Goal: Transaction & Acquisition: Purchase product/service

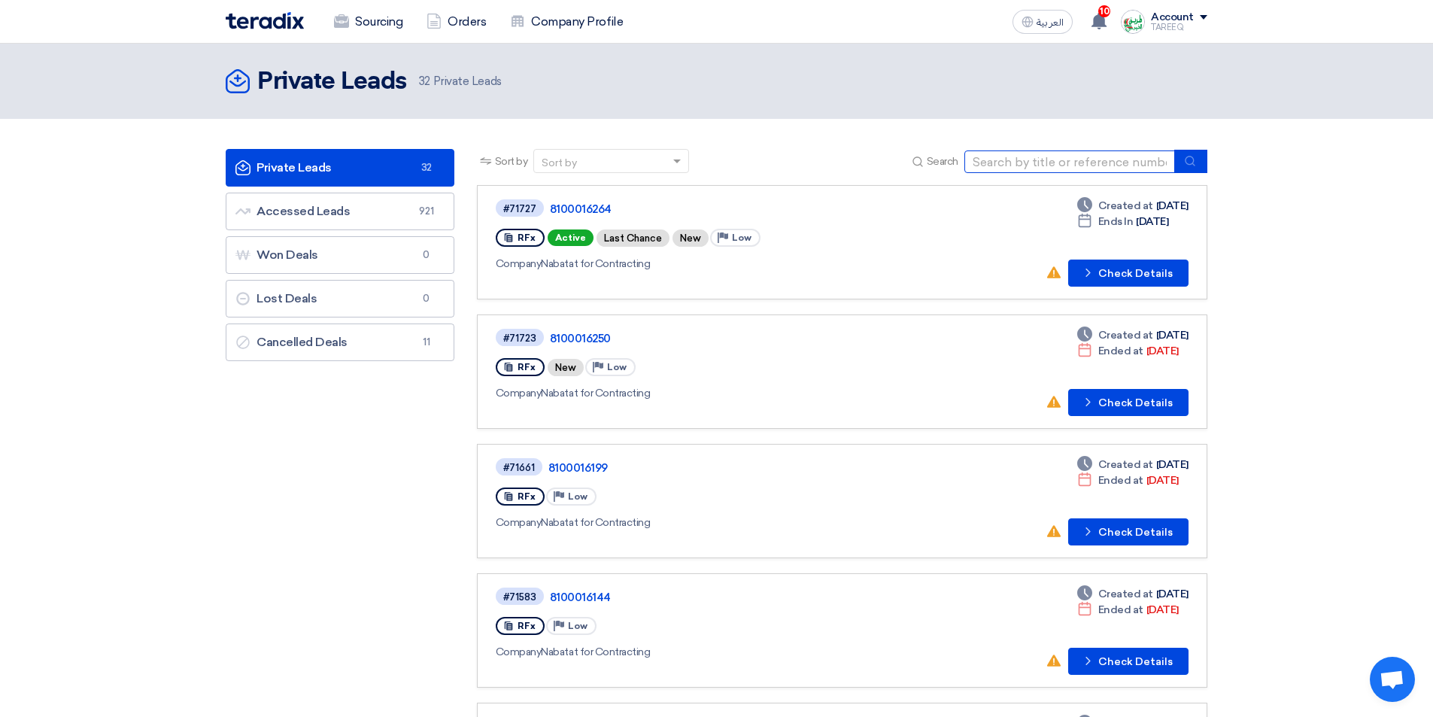
click at [1029, 164] on input at bounding box center [1069, 161] width 211 height 23
type input "71724"
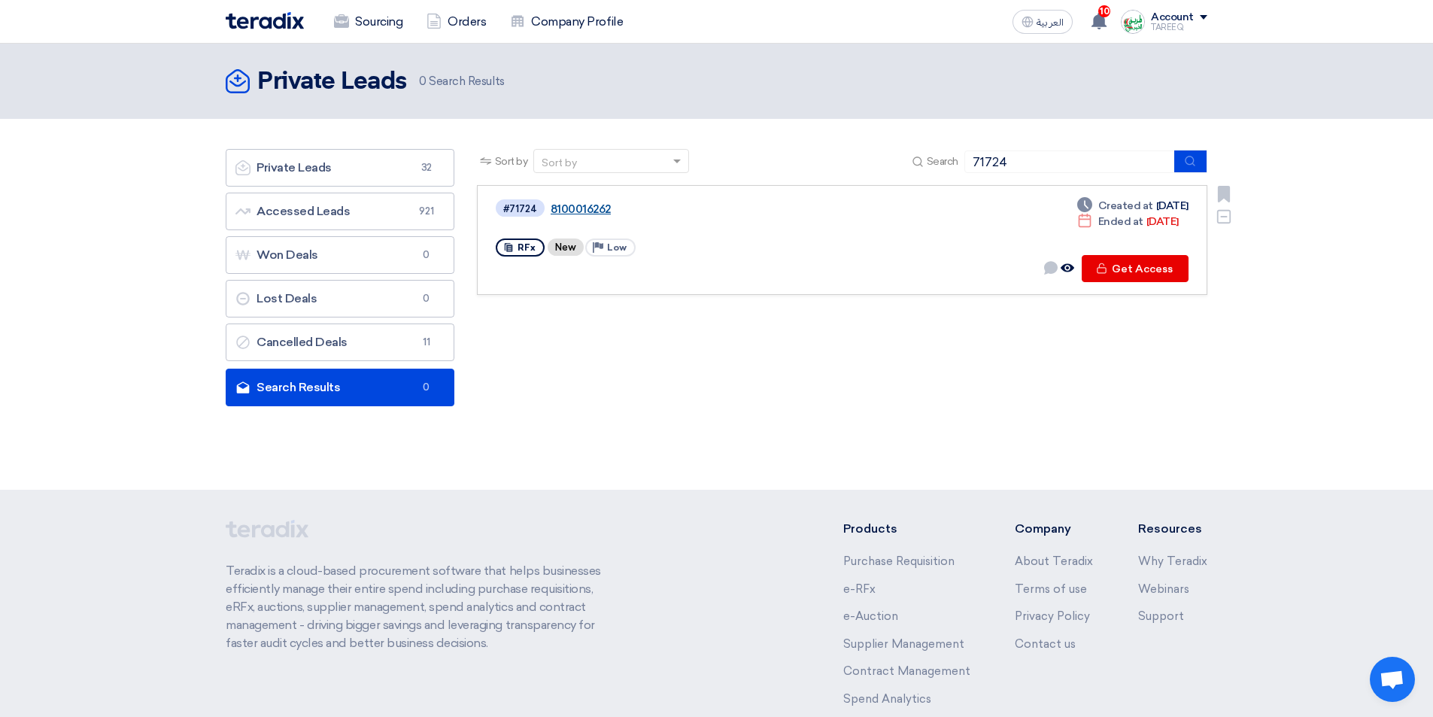
click at [590, 204] on link "8100016262" at bounding box center [739, 209] width 376 height 14
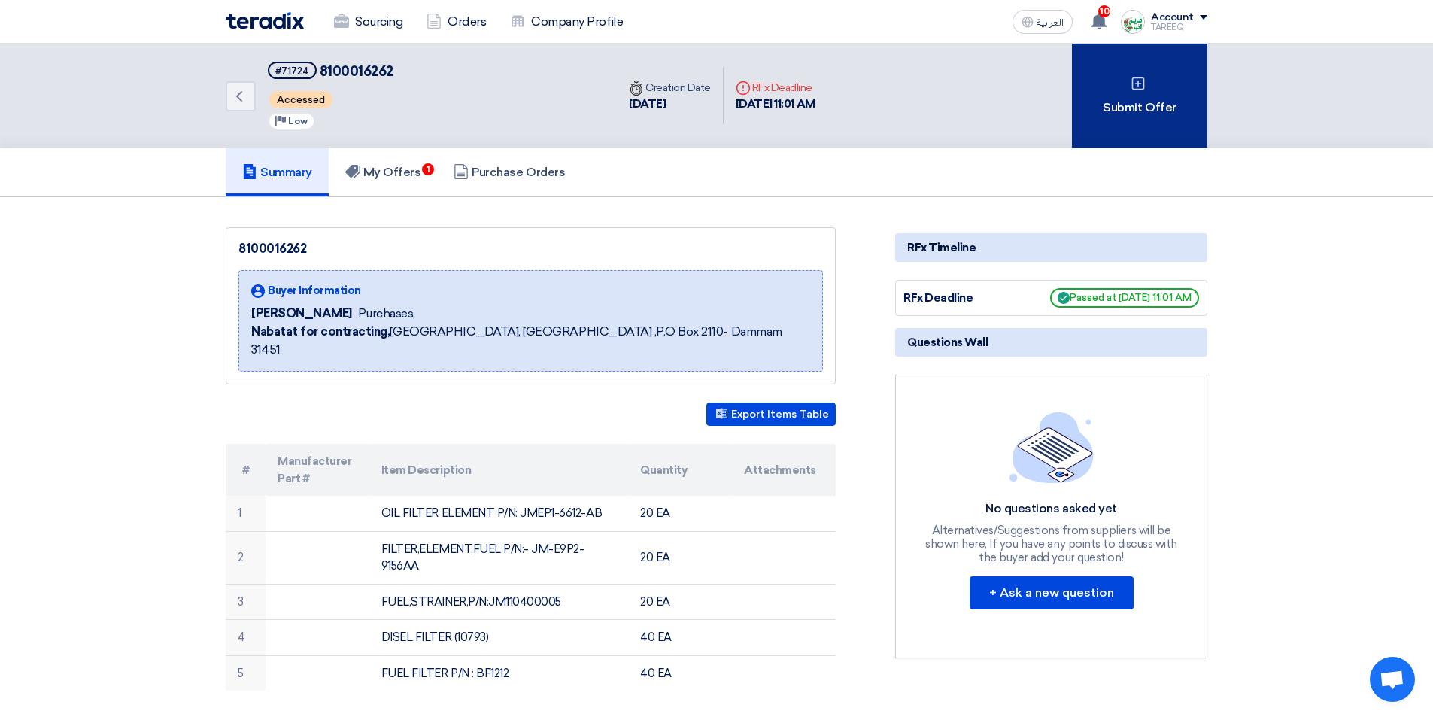
click at [1108, 101] on div "Submit Offer" at bounding box center [1139, 96] width 135 height 105
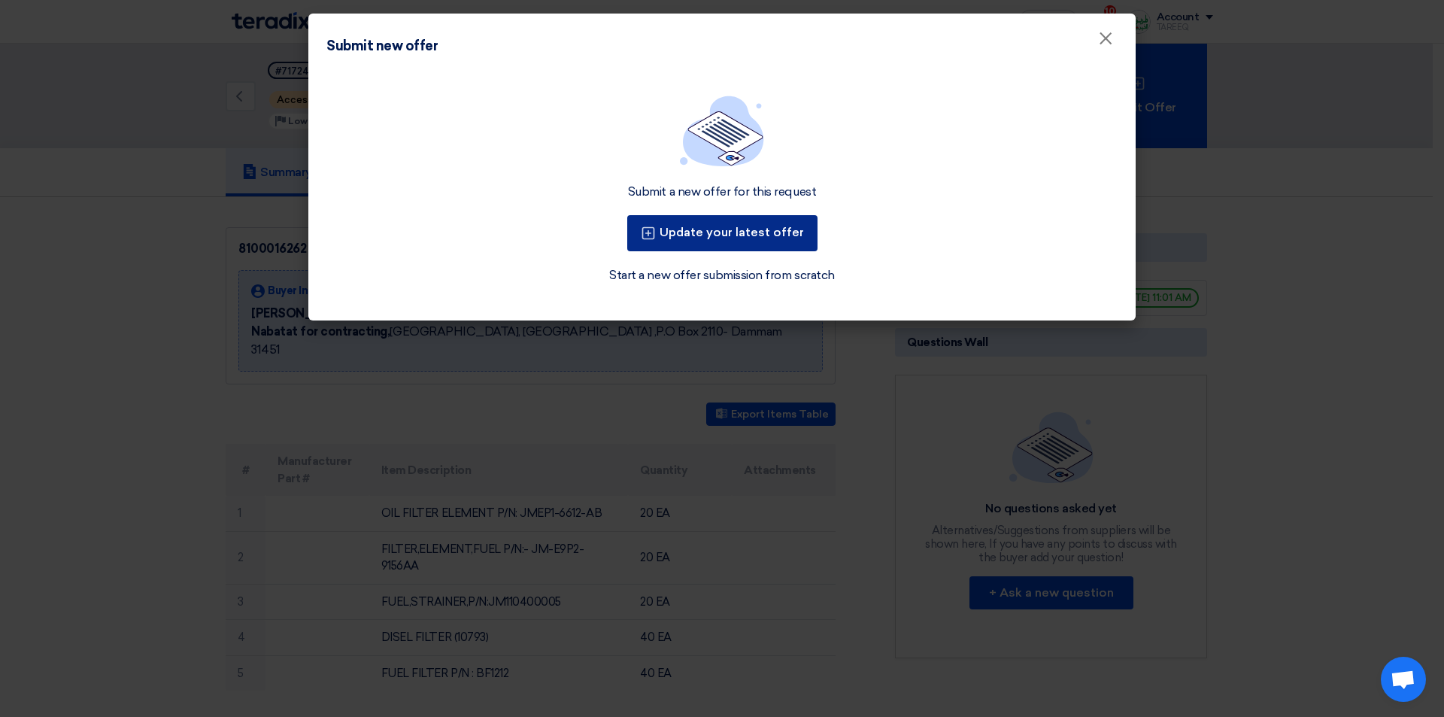
click at [748, 241] on button "Update your latest offer" at bounding box center [722, 233] width 190 height 36
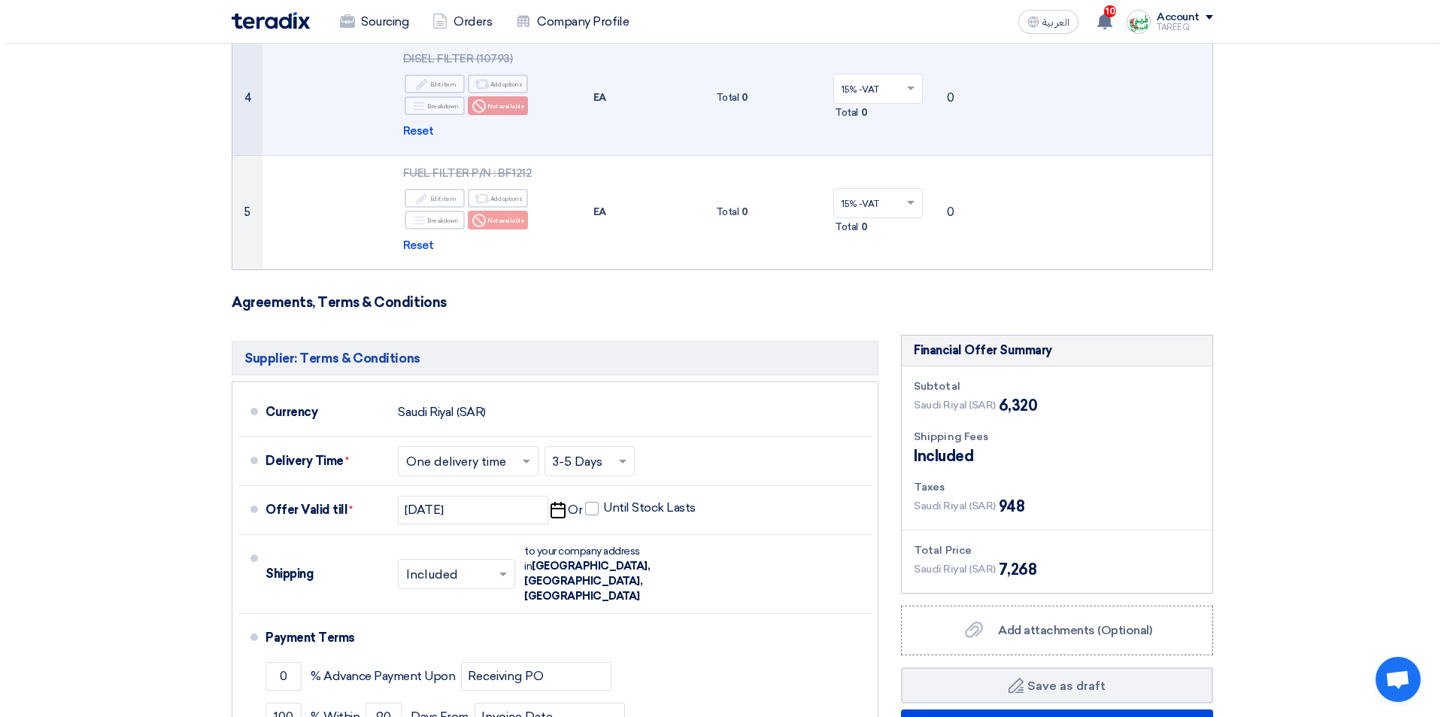
scroll to position [752, 0]
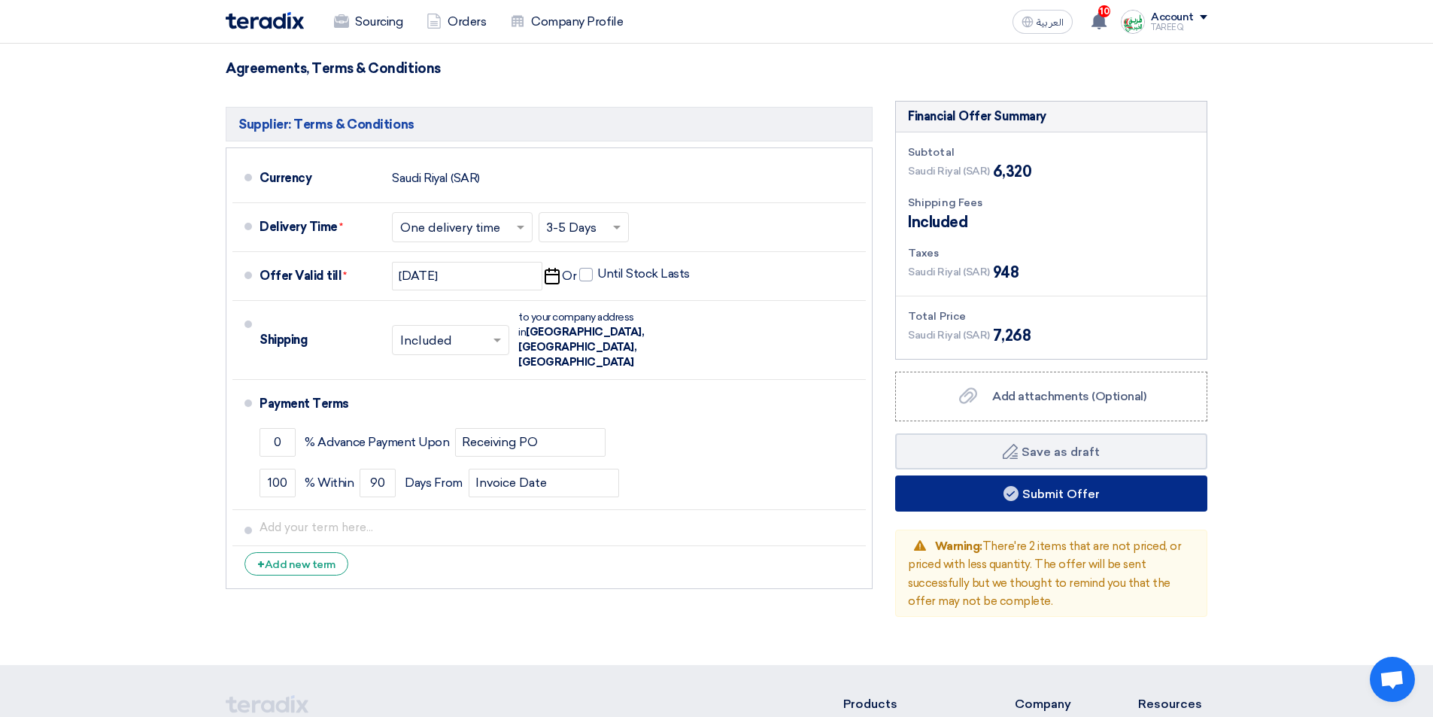
click at [982, 498] on button "Submit Offer" at bounding box center [1051, 493] width 312 height 36
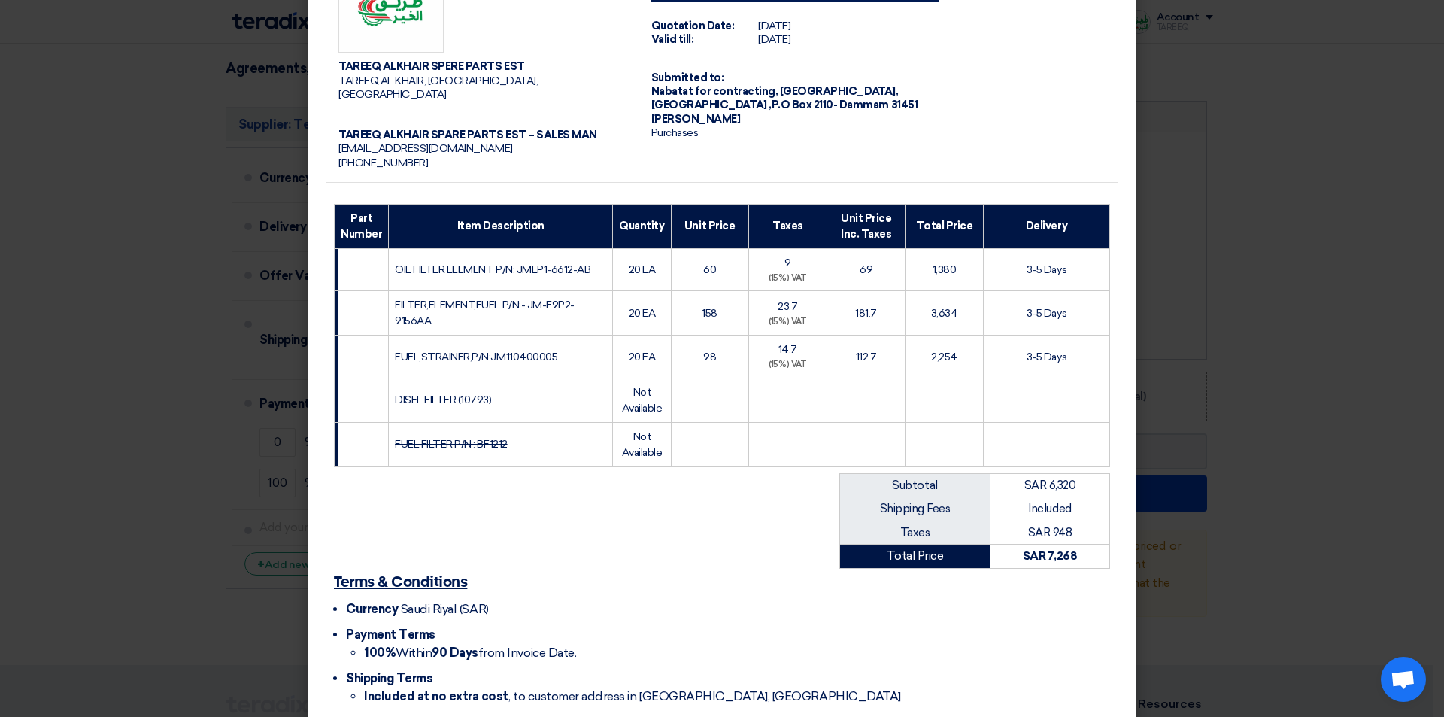
scroll to position [0, 0]
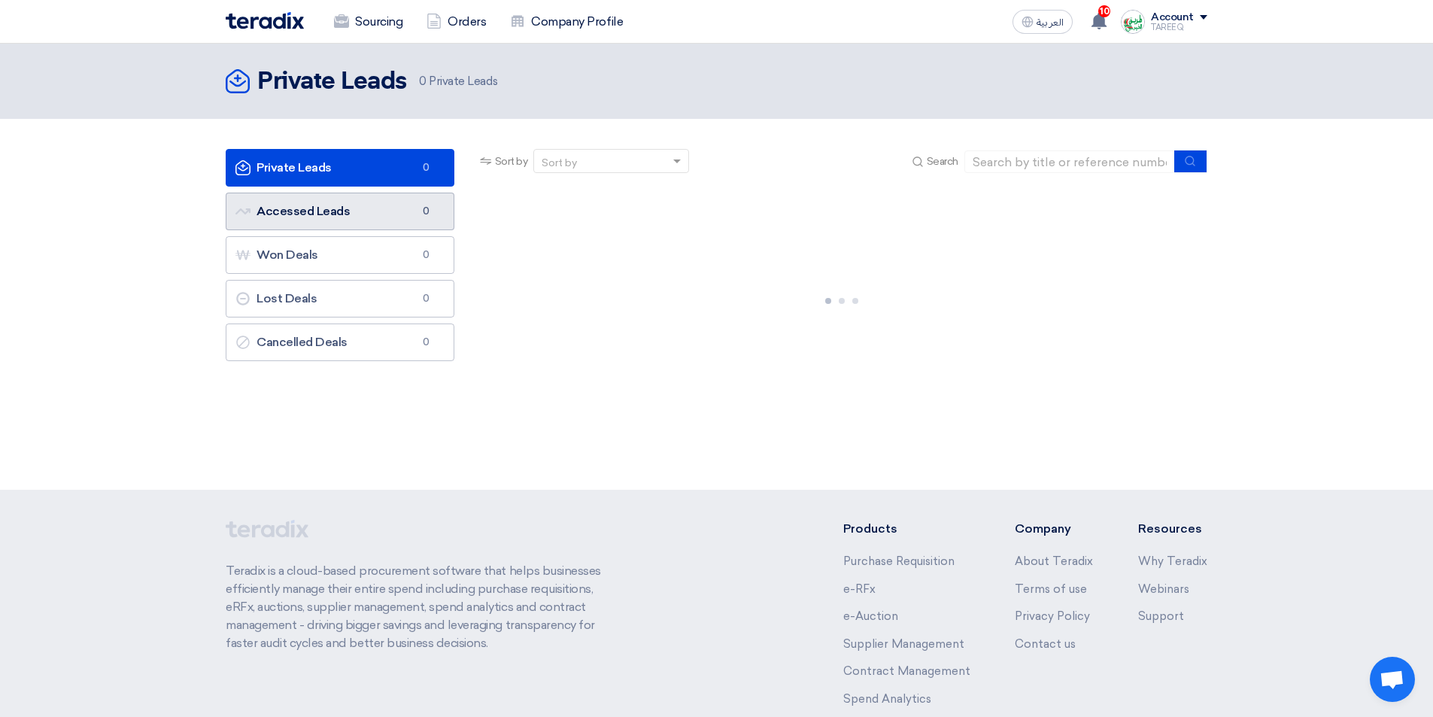
click at [402, 210] on link "Accessed Leads Accessed Leads 0" at bounding box center [340, 212] width 229 height 38
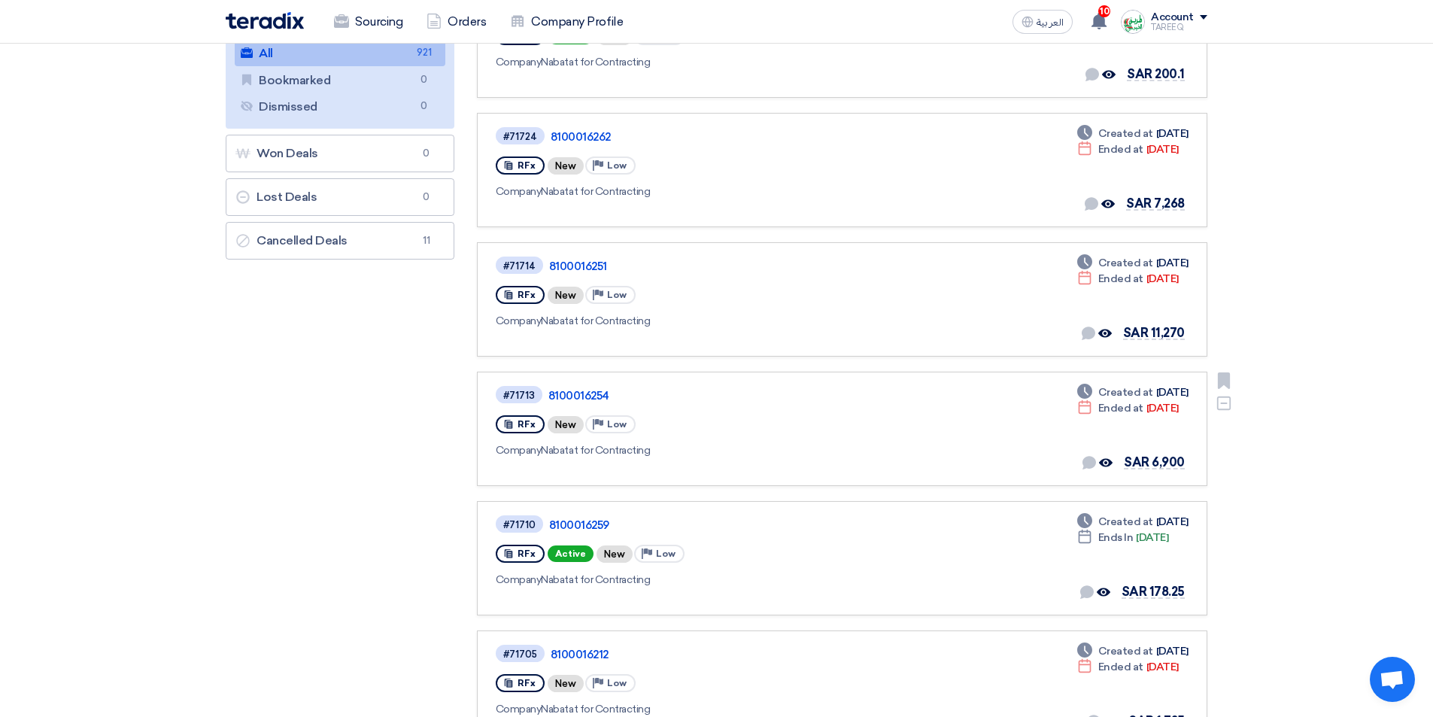
scroll to position [226, 0]
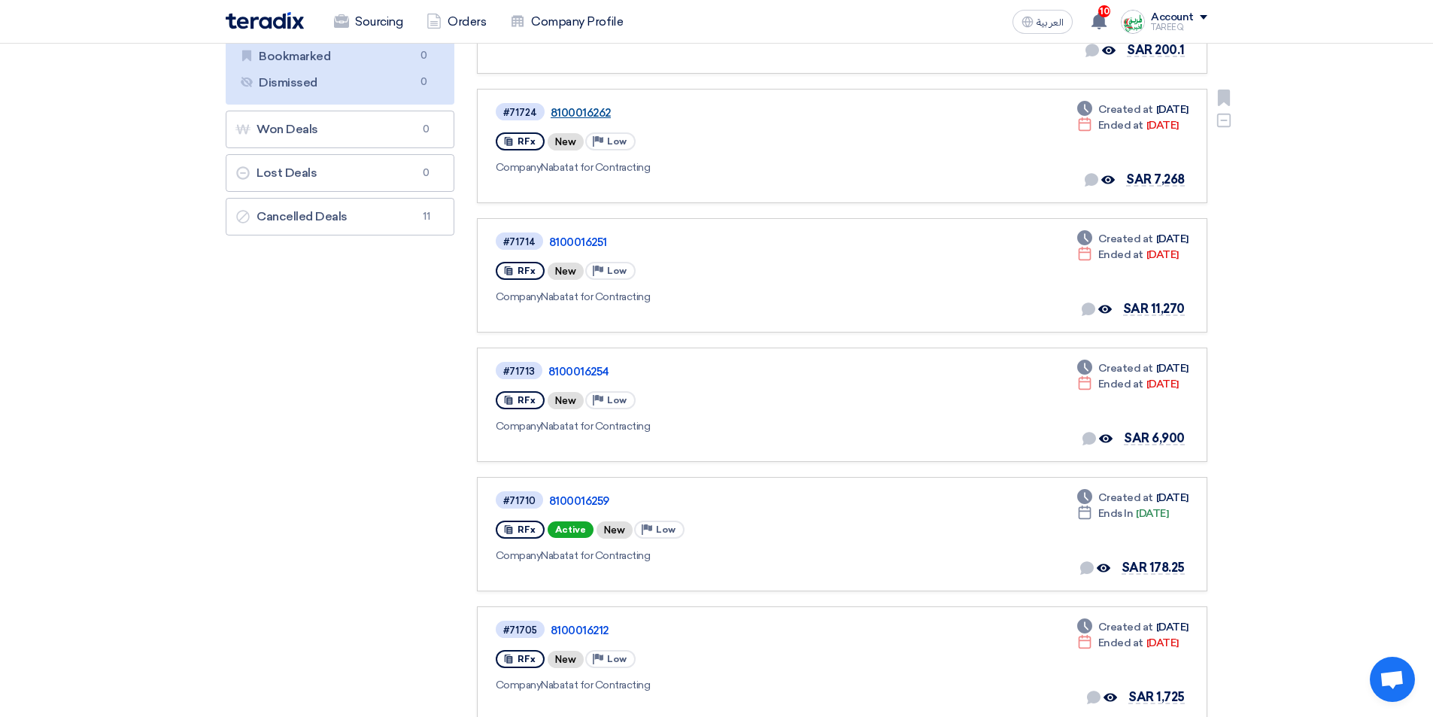
click at [575, 109] on link "8100016262" at bounding box center [739, 113] width 376 height 14
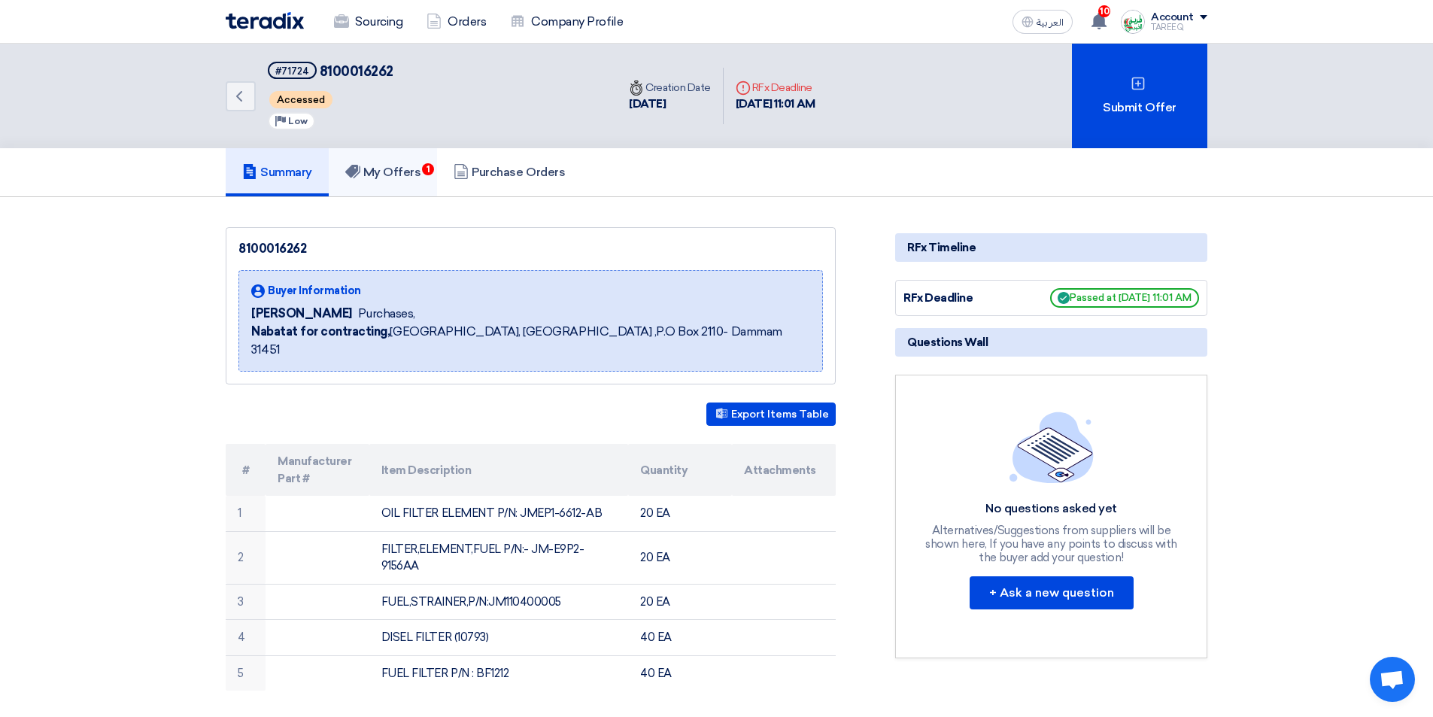
click at [411, 167] on h5 "My Offers 1" at bounding box center [383, 172] width 76 height 15
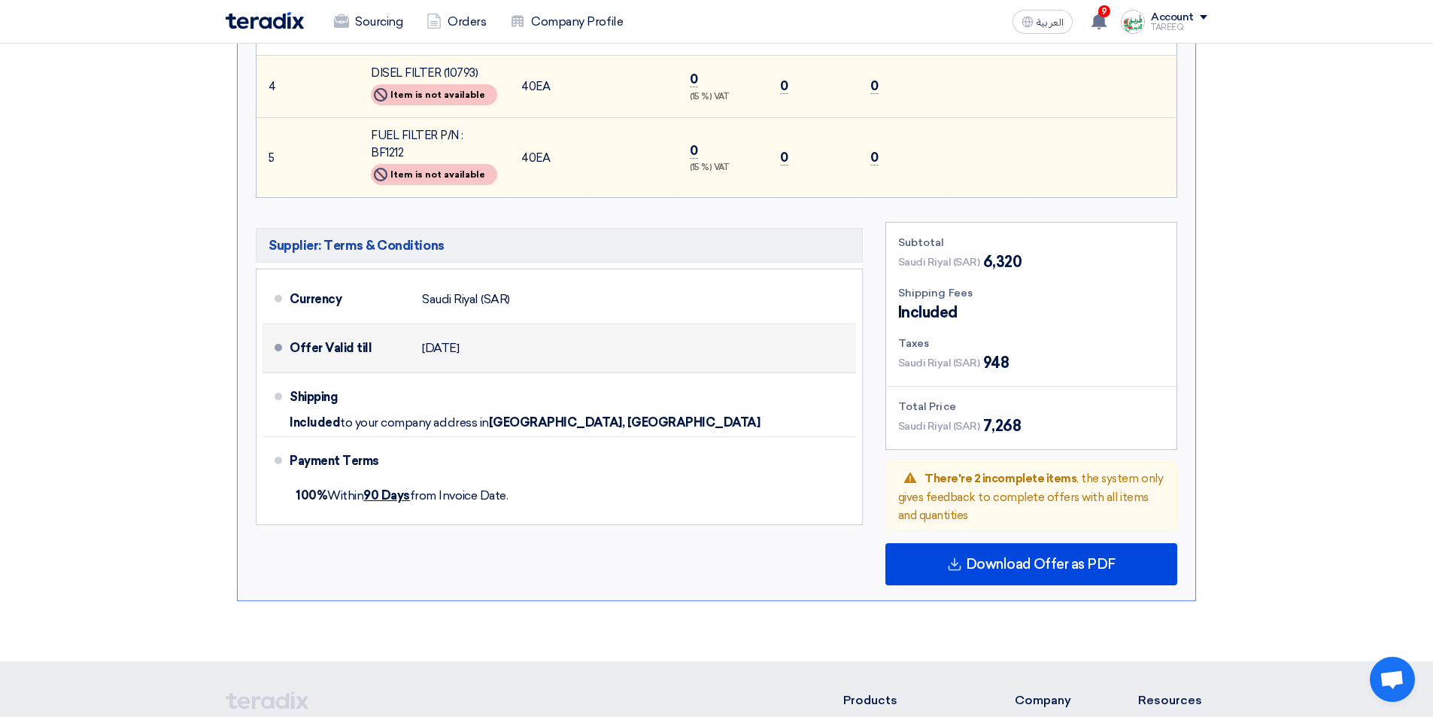
scroll to position [677, 0]
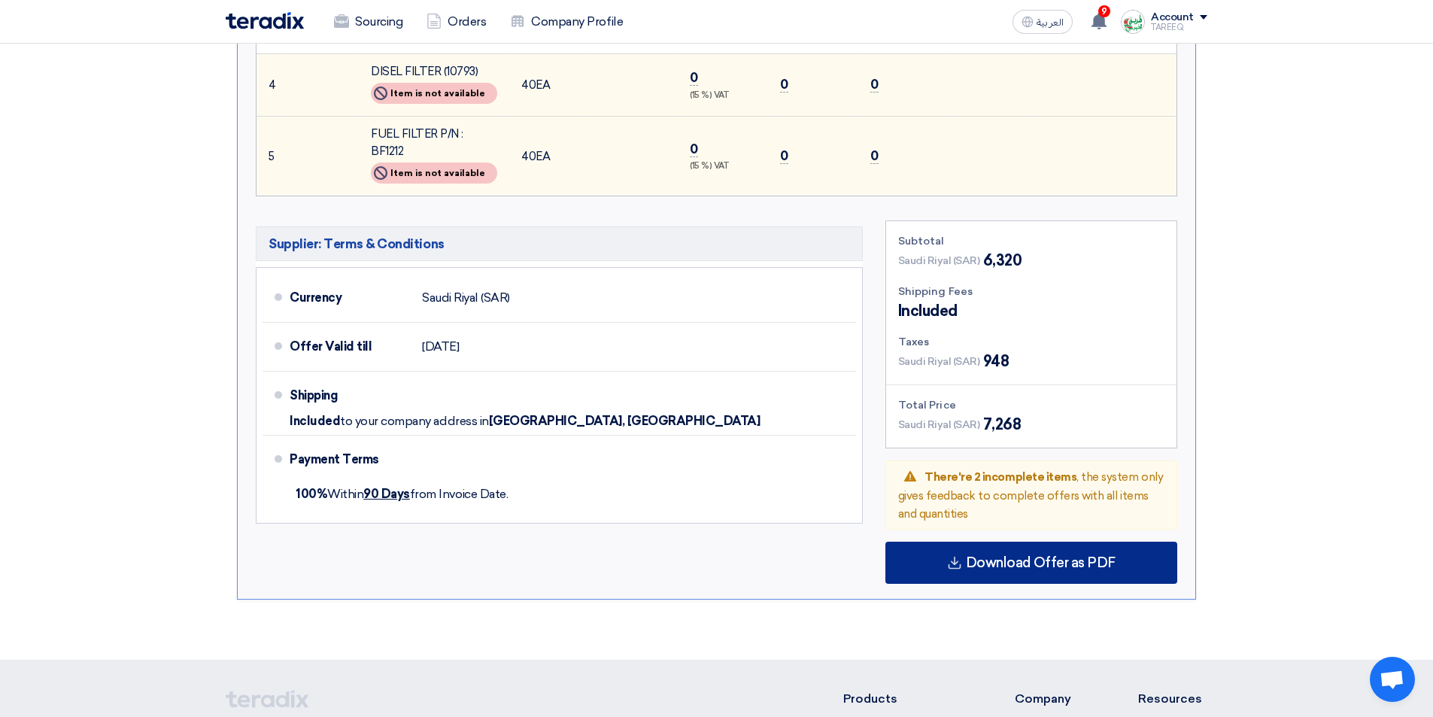
click at [992, 556] on span "Download Offer as PDF" at bounding box center [1041, 563] width 150 height 14
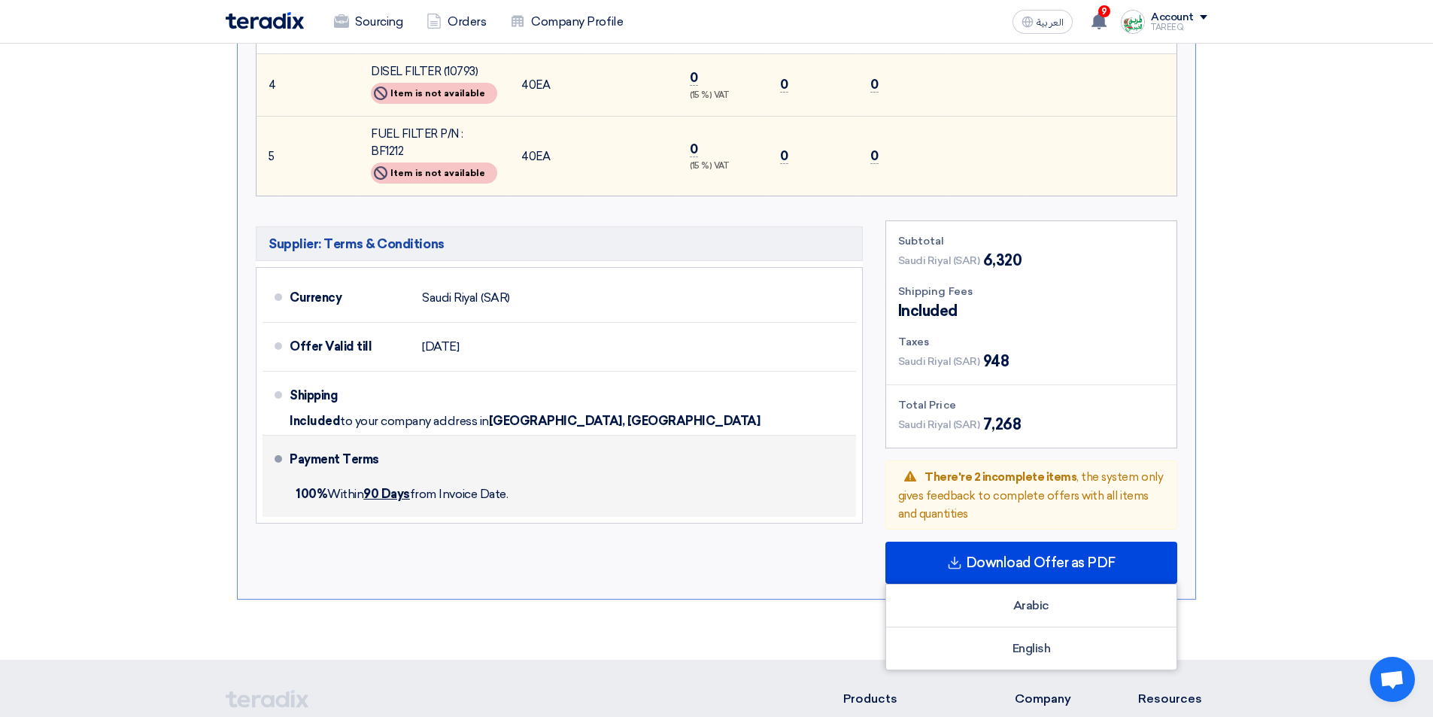
click at [763, 456] on div "Payment Terms" at bounding box center [564, 459] width 548 height 36
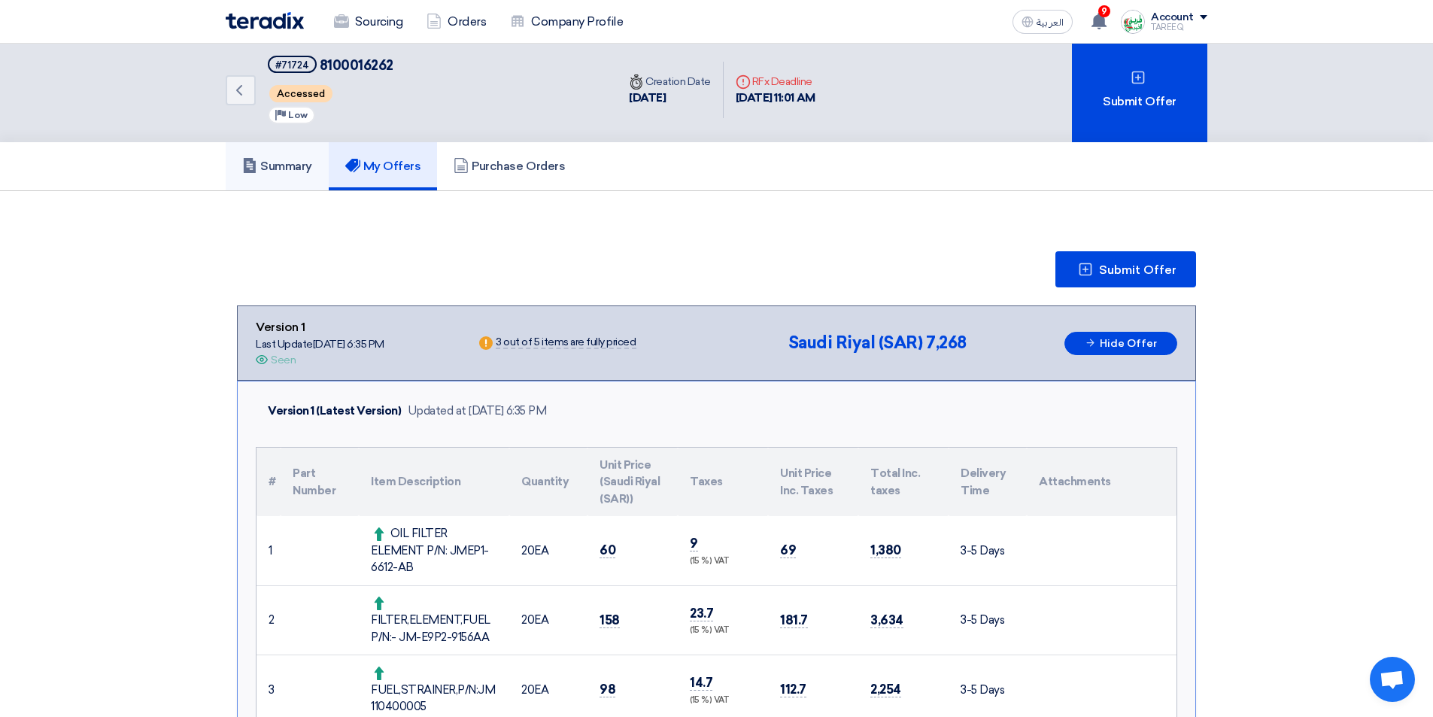
scroll to position [0, 0]
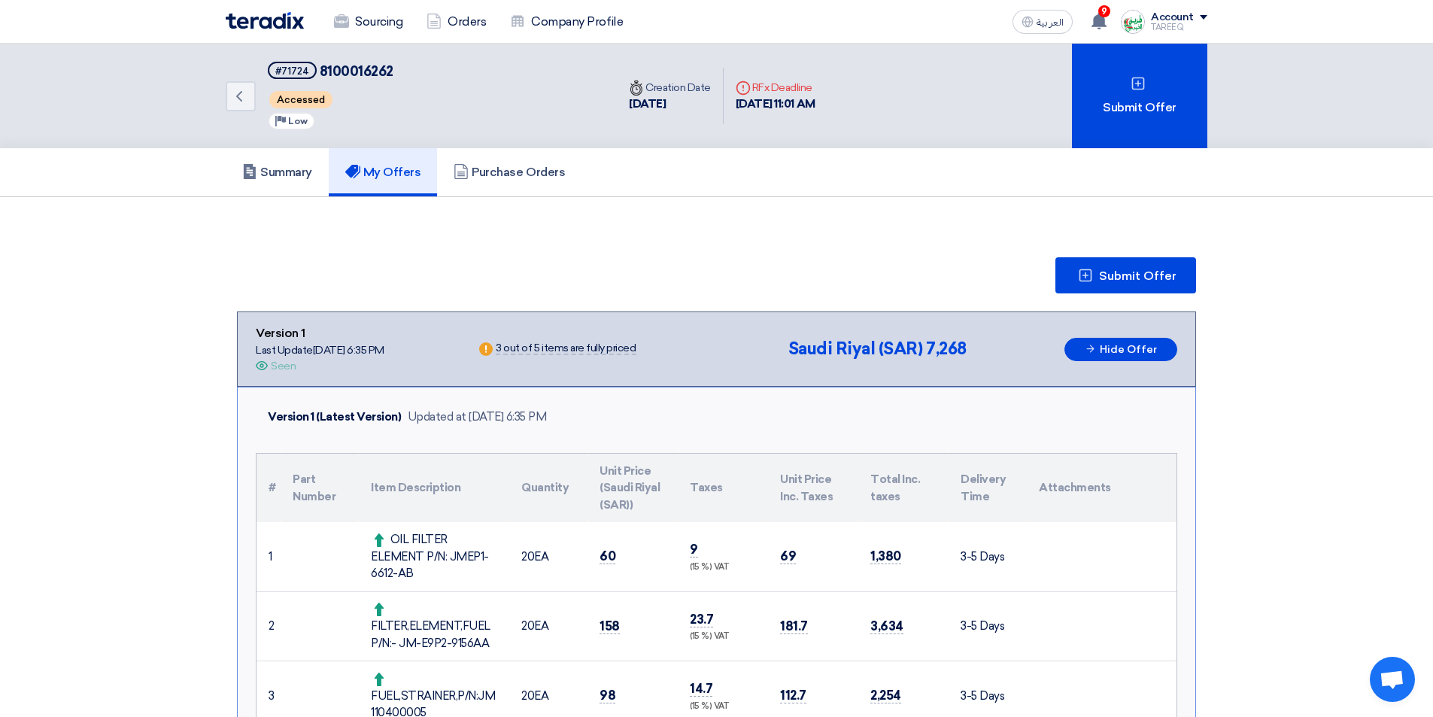
click at [301, 99] on span "Accessed" at bounding box center [300, 99] width 63 height 17
click at [293, 71] on div "#71724" at bounding box center [292, 71] width 34 height 10
click at [357, 68] on span "8100016262" at bounding box center [357, 71] width 74 height 17
click at [302, 120] on span "Low" at bounding box center [298, 121] width 20 height 11
click at [259, 29] on div "Sourcing Orders Company Profile" at bounding box center [520, 21] width 589 height 33
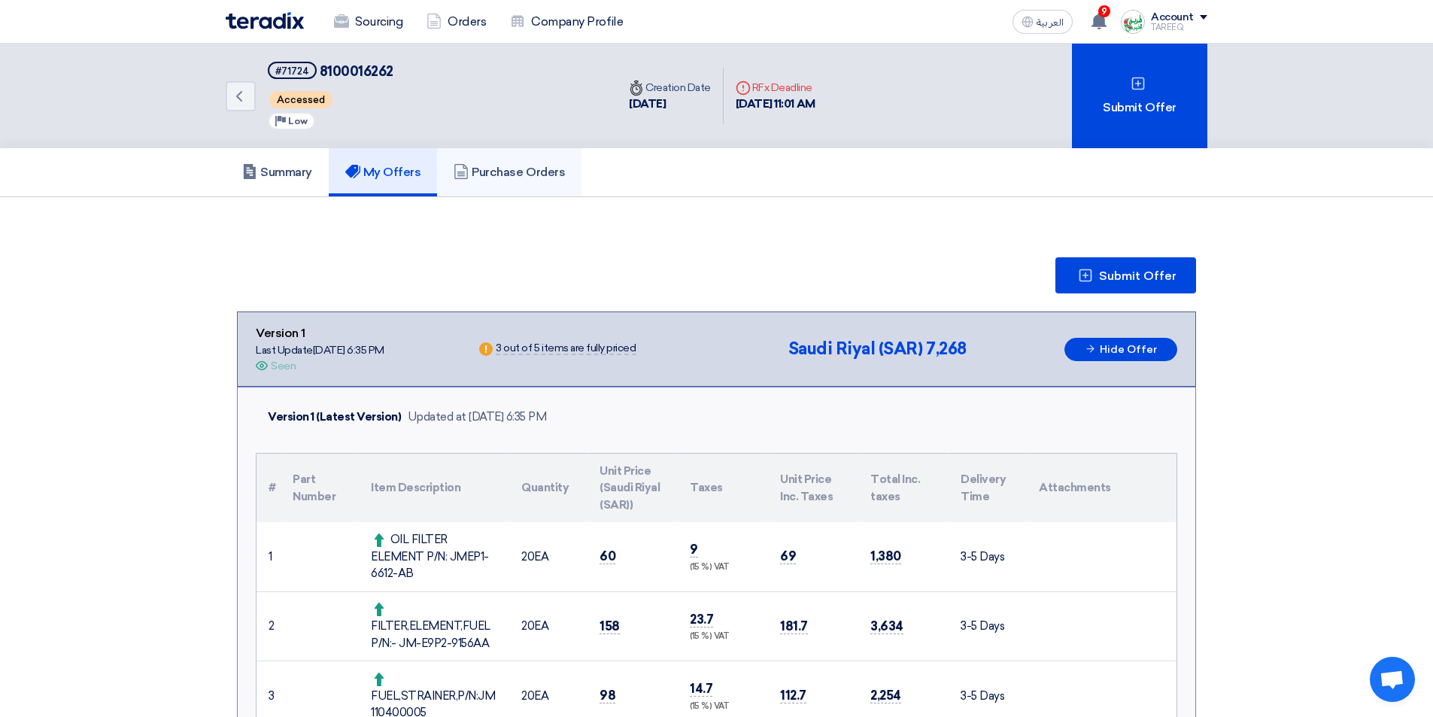
click at [476, 168] on h5 "Purchase Orders" at bounding box center [509, 172] width 111 height 15
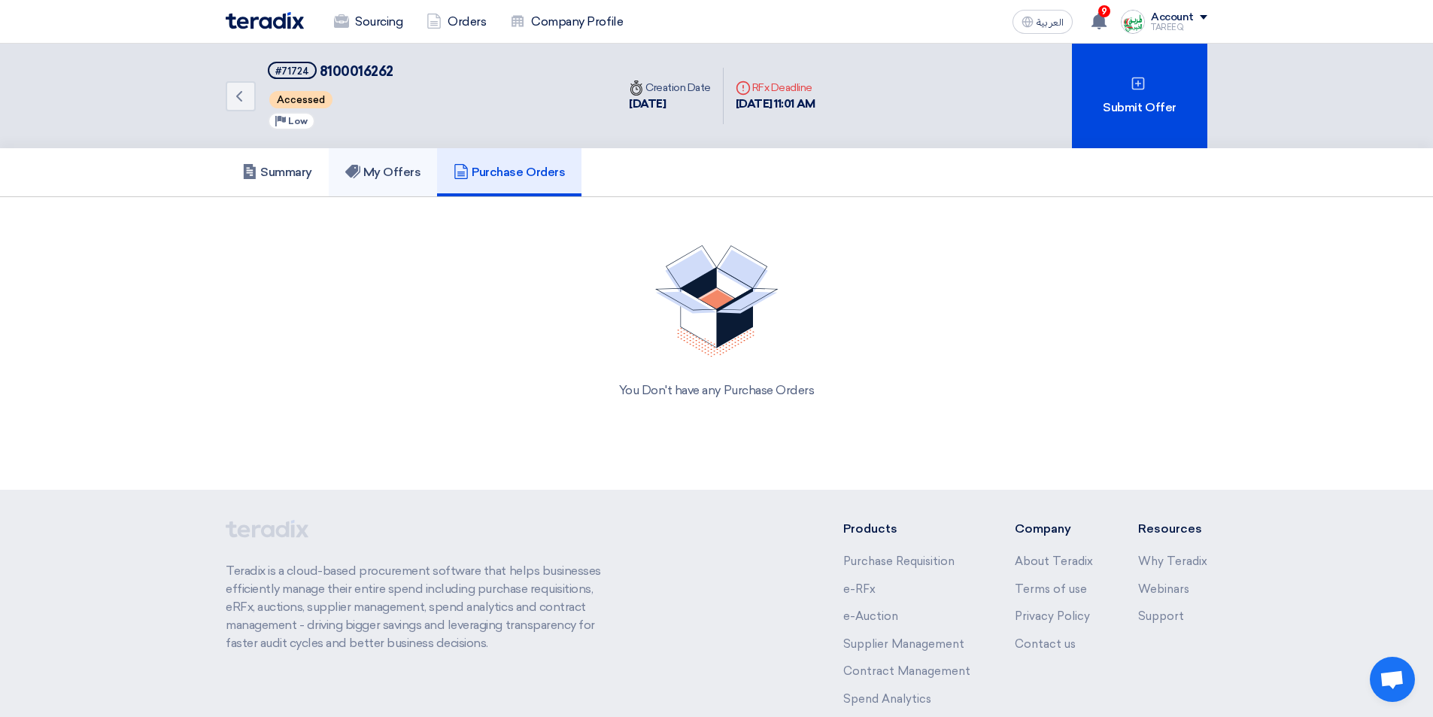
click at [359, 177] on use at bounding box center [352, 172] width 15 height 14
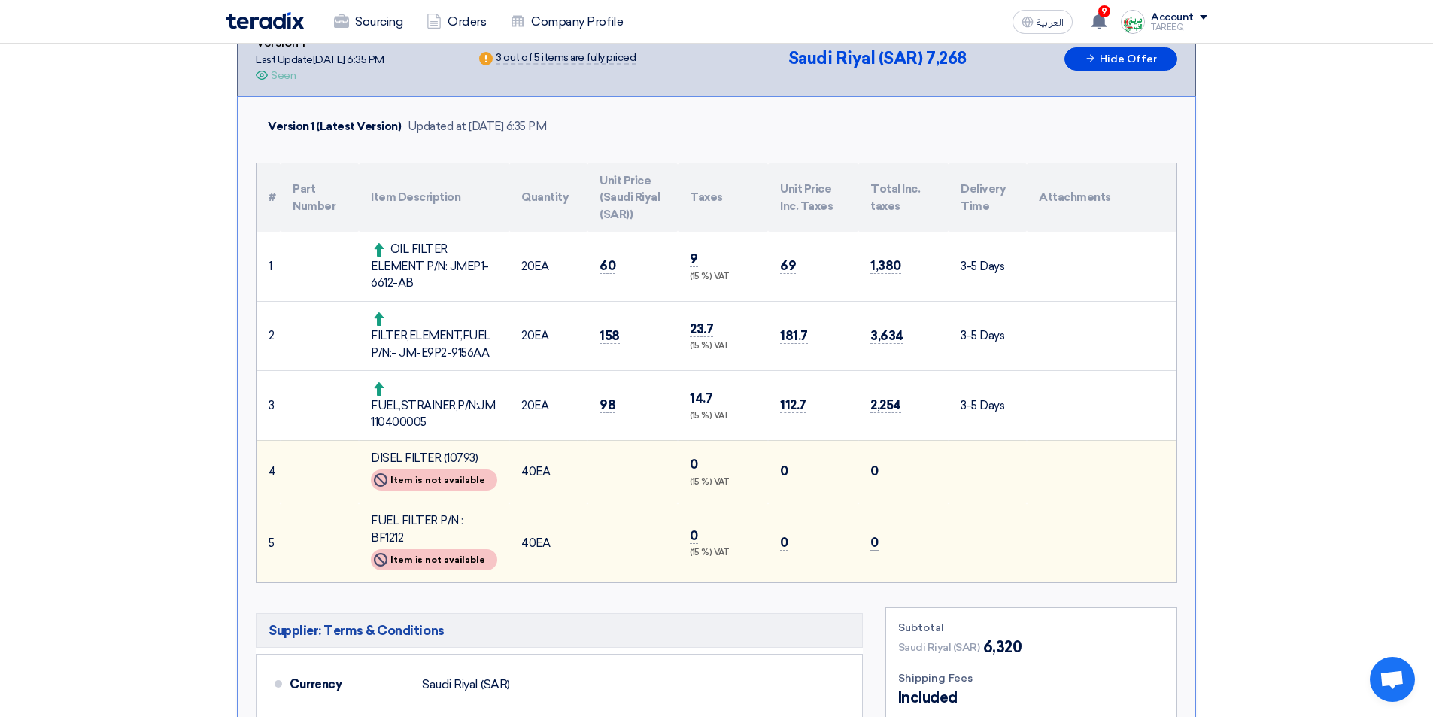
scroll to position [301, 0]
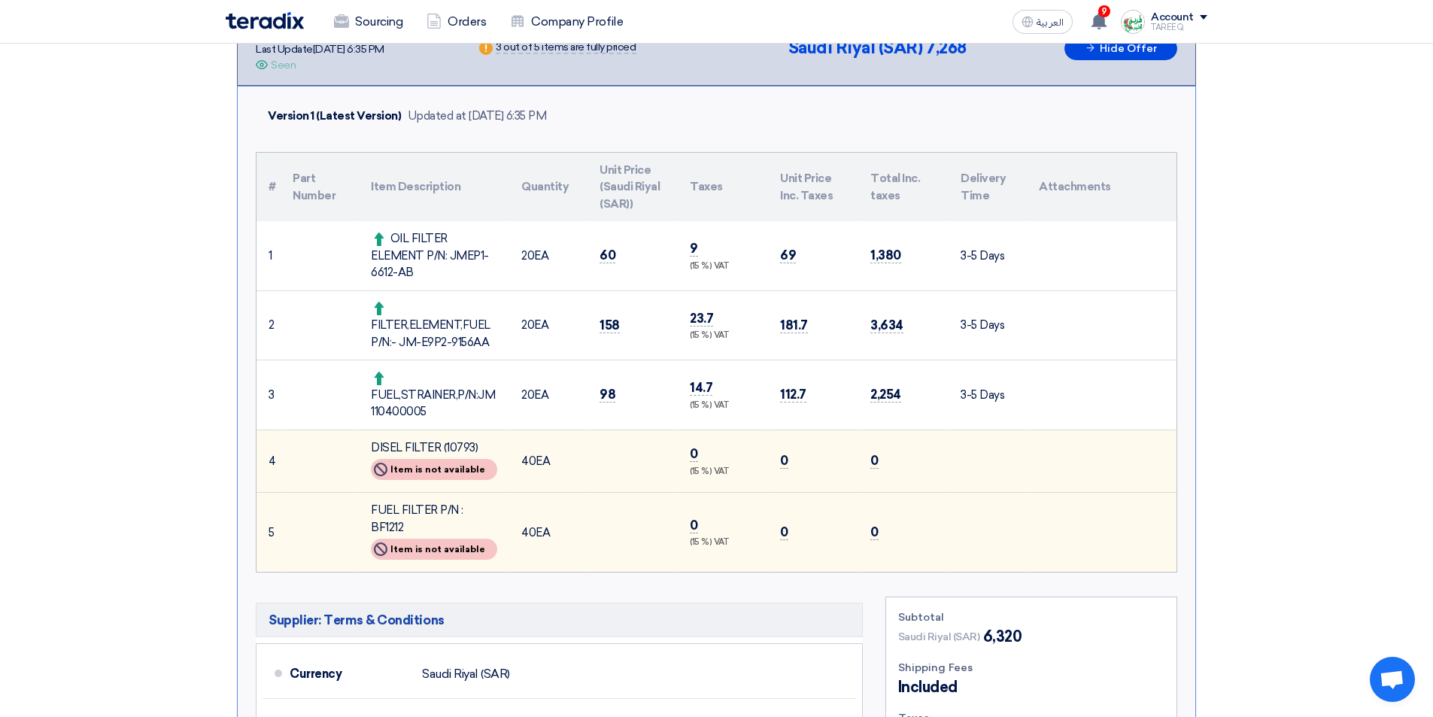
click at [476, 469] on div "Not Available Item is not available" at bounding box center [434, 469] width 126 height 21
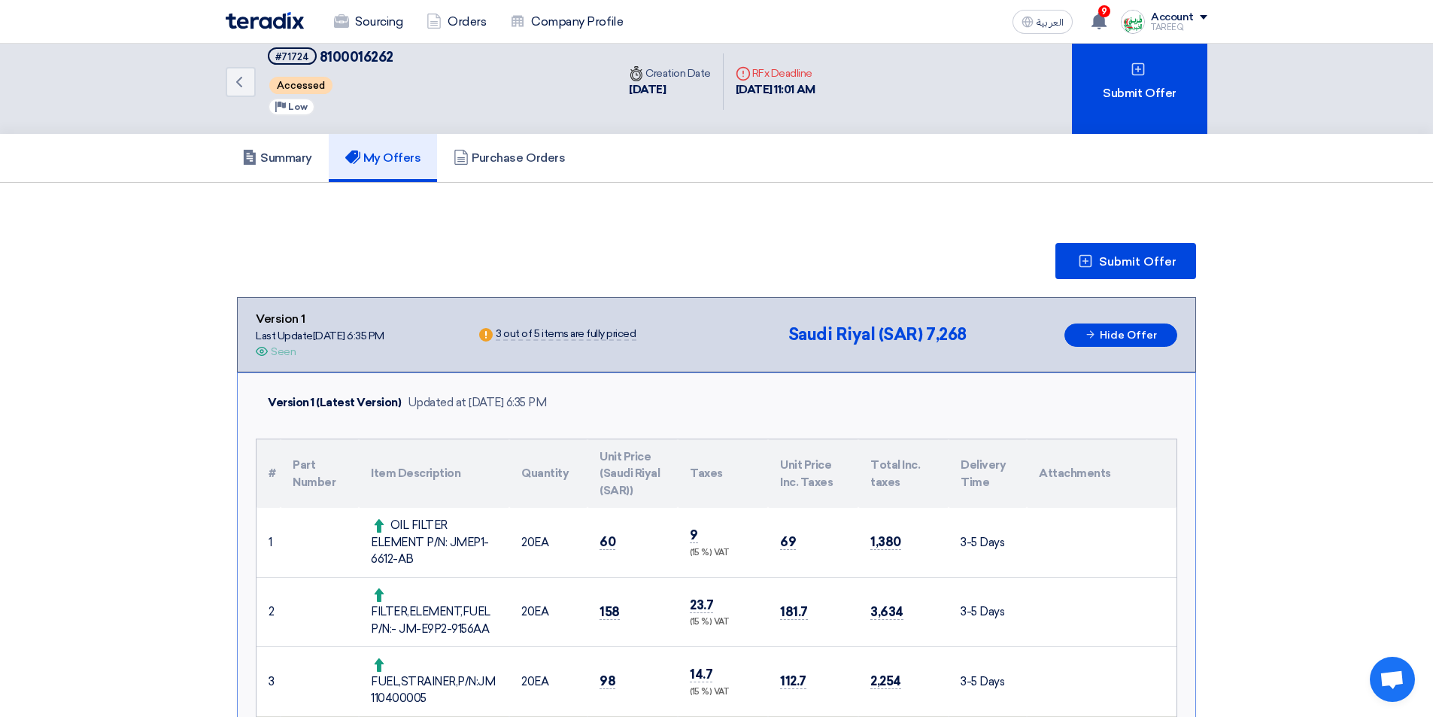
scroll to position [0, 0]
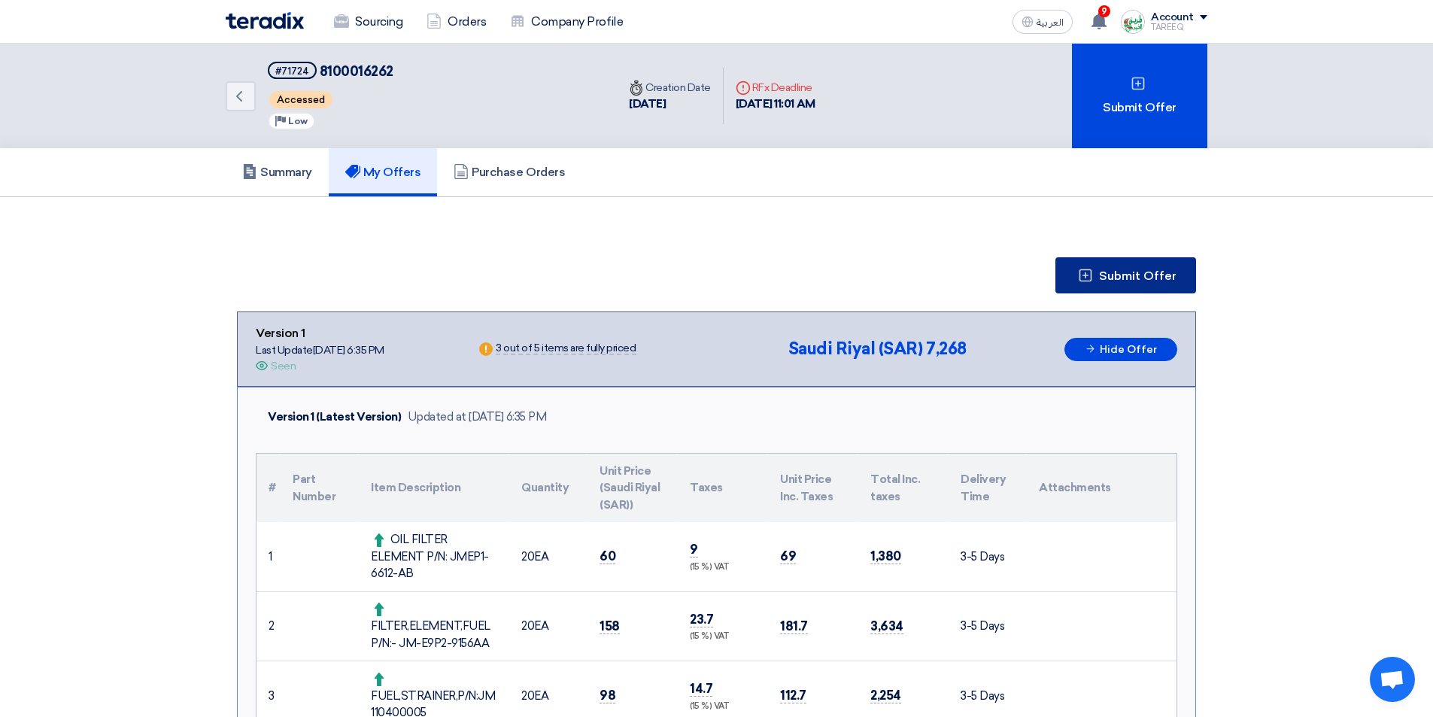
click at [1112, 280] on span "Submit Offer" at bounding box center [1137, 276] width 77 height 12
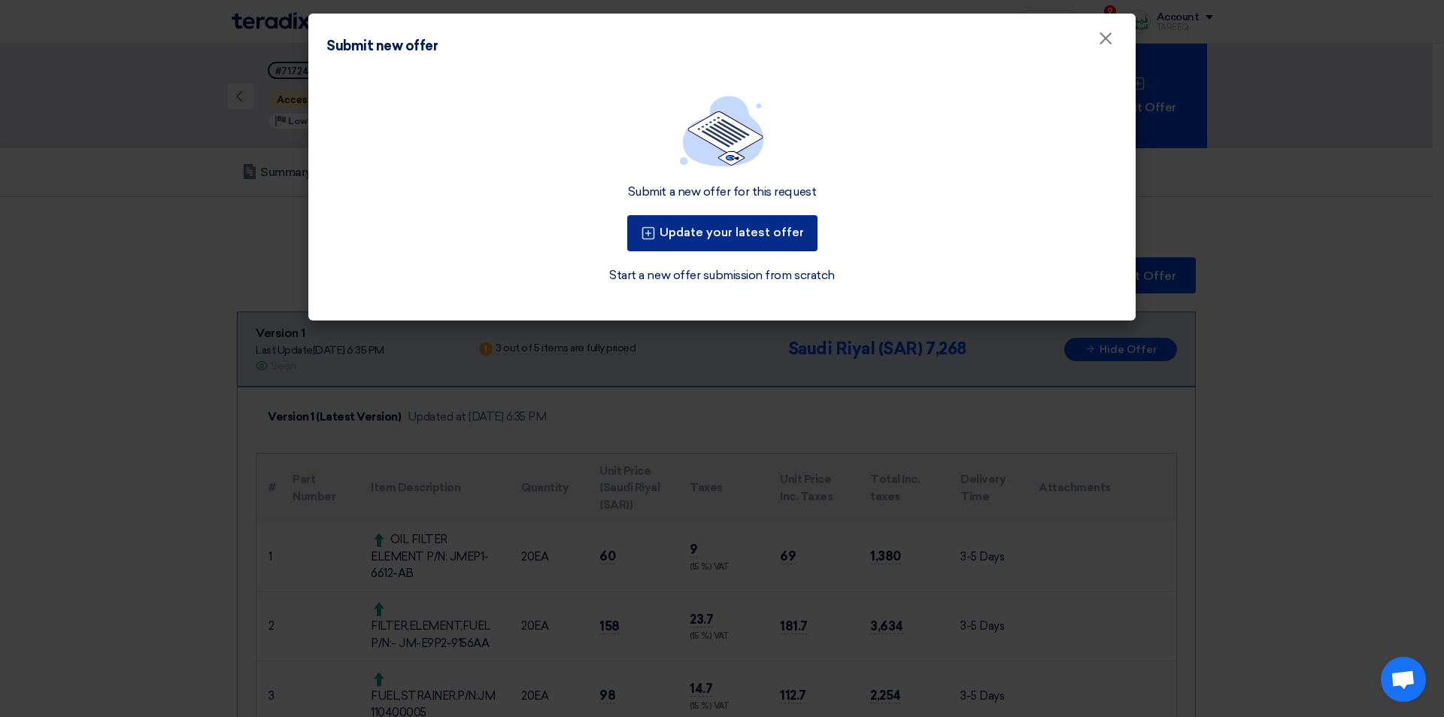
click at [714, 238] on button "Update your latest offer" at bounding box center [722, 233] width 190 height 36
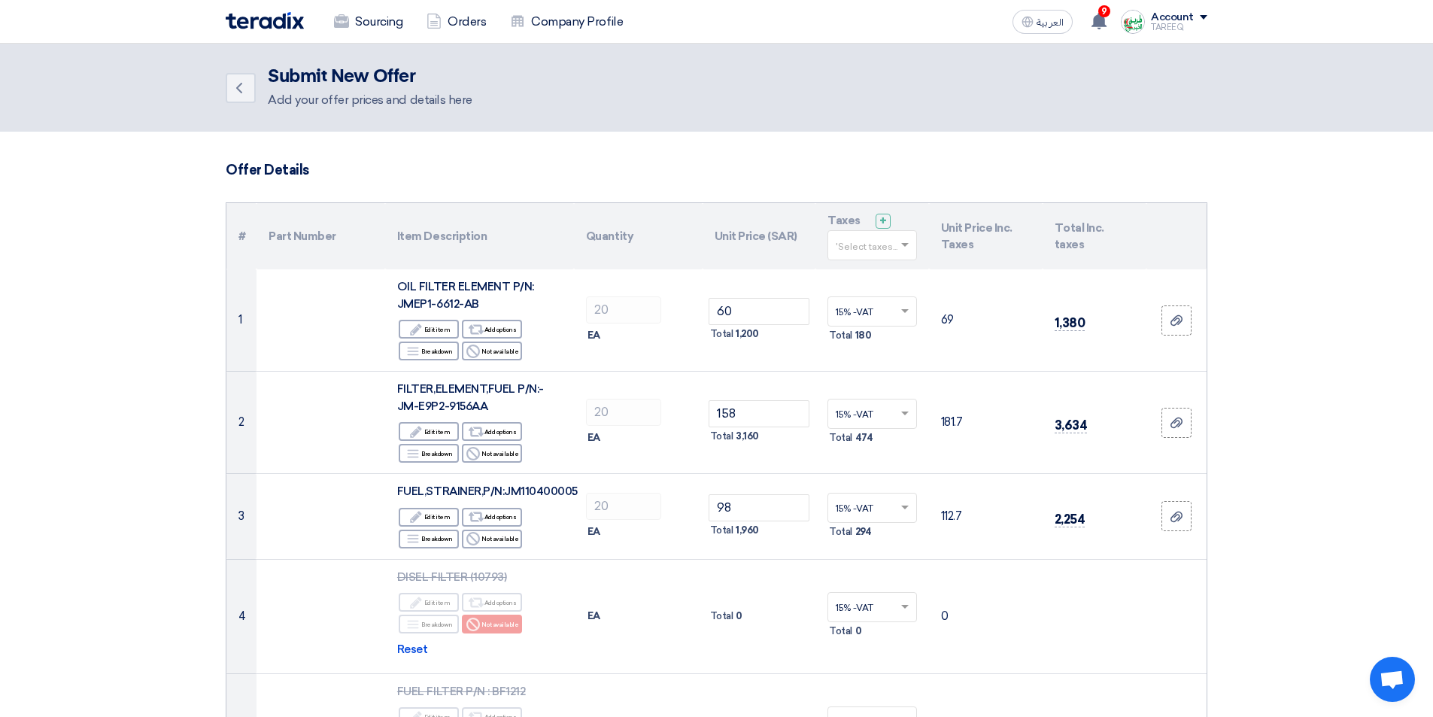
click at [270, 173] on h3 "Offer Details" at bounding box center [717, 170] width 982 height 17
click at [238, 86] on use at bounding box center [239, 88] width 6 height 11
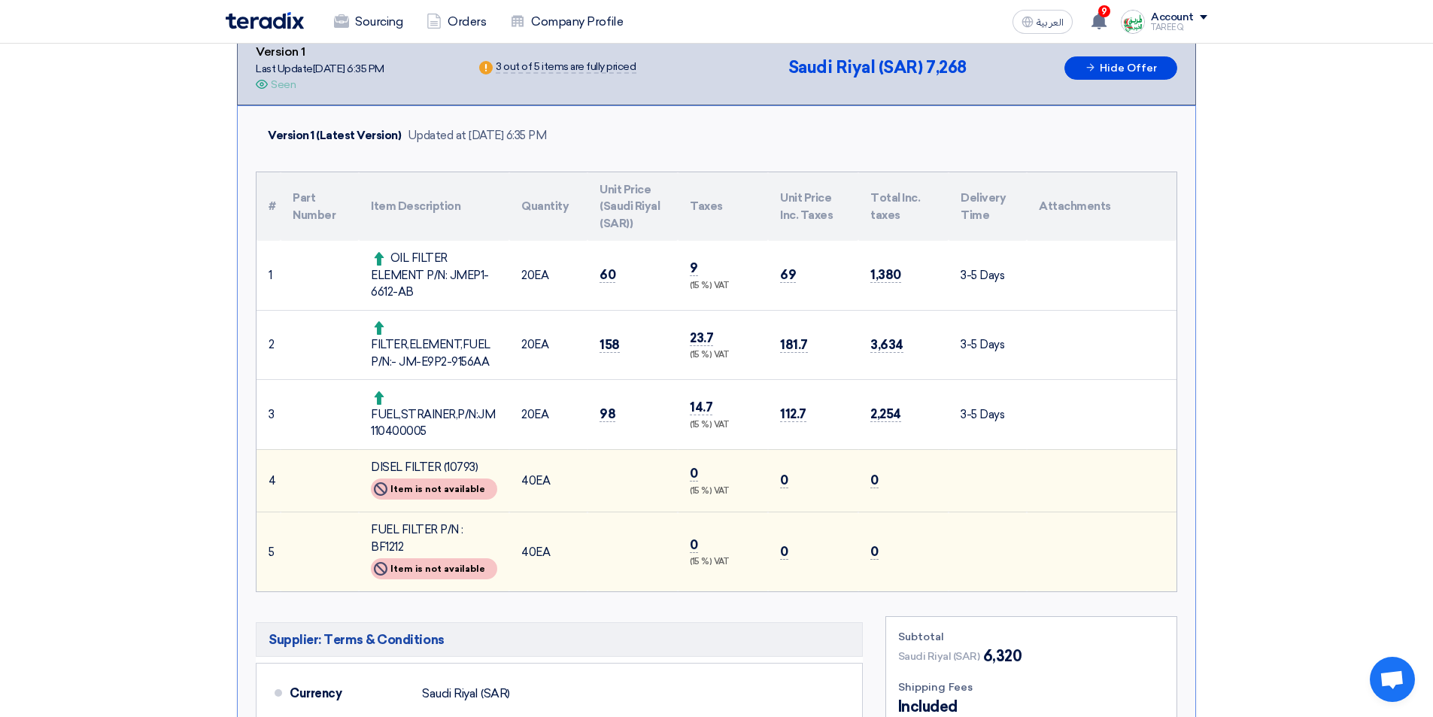
scroll to position [301, 0]
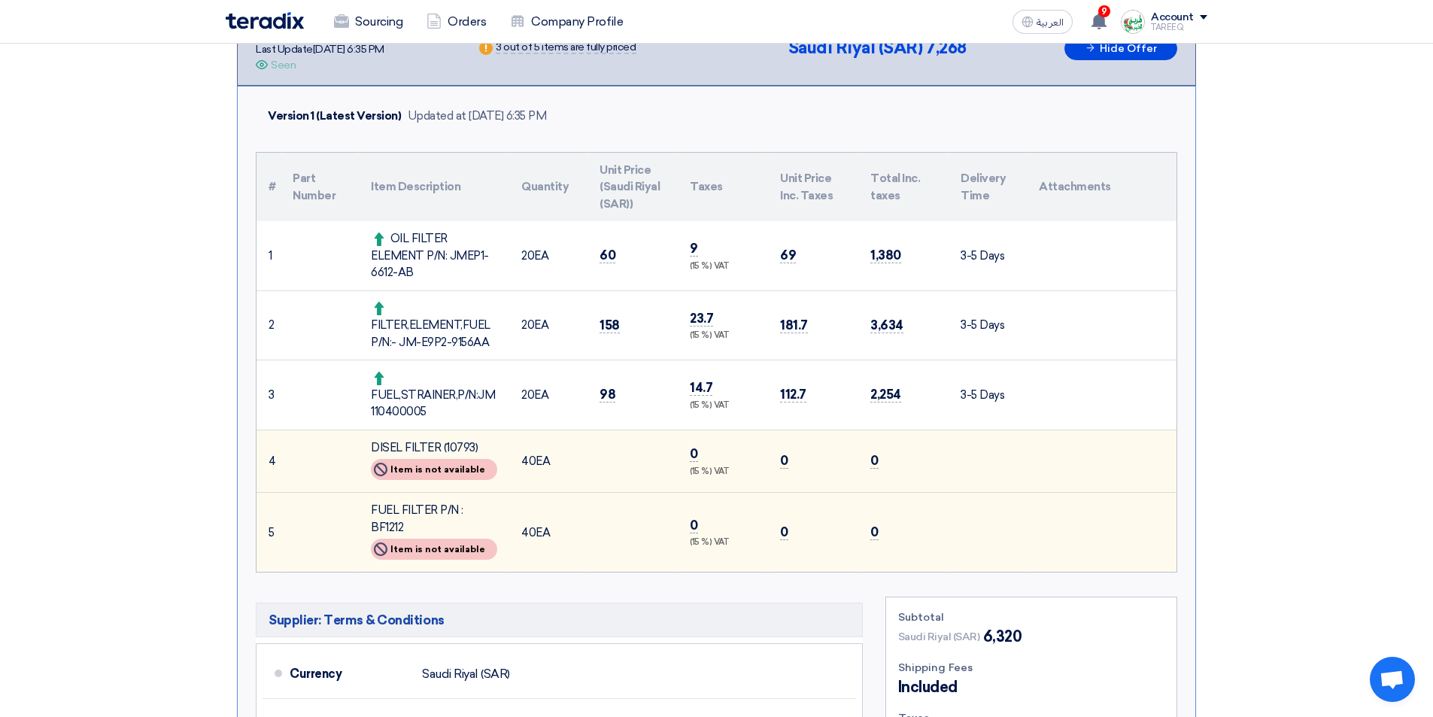
click at [395, 468] on div "Not Available Item is not available" at bounding box center [434, 469] width 126 height 21
click at [418, 452] on div "DISEL FILTER (10793)" at bounding box center [434, 447] width 126 height 17
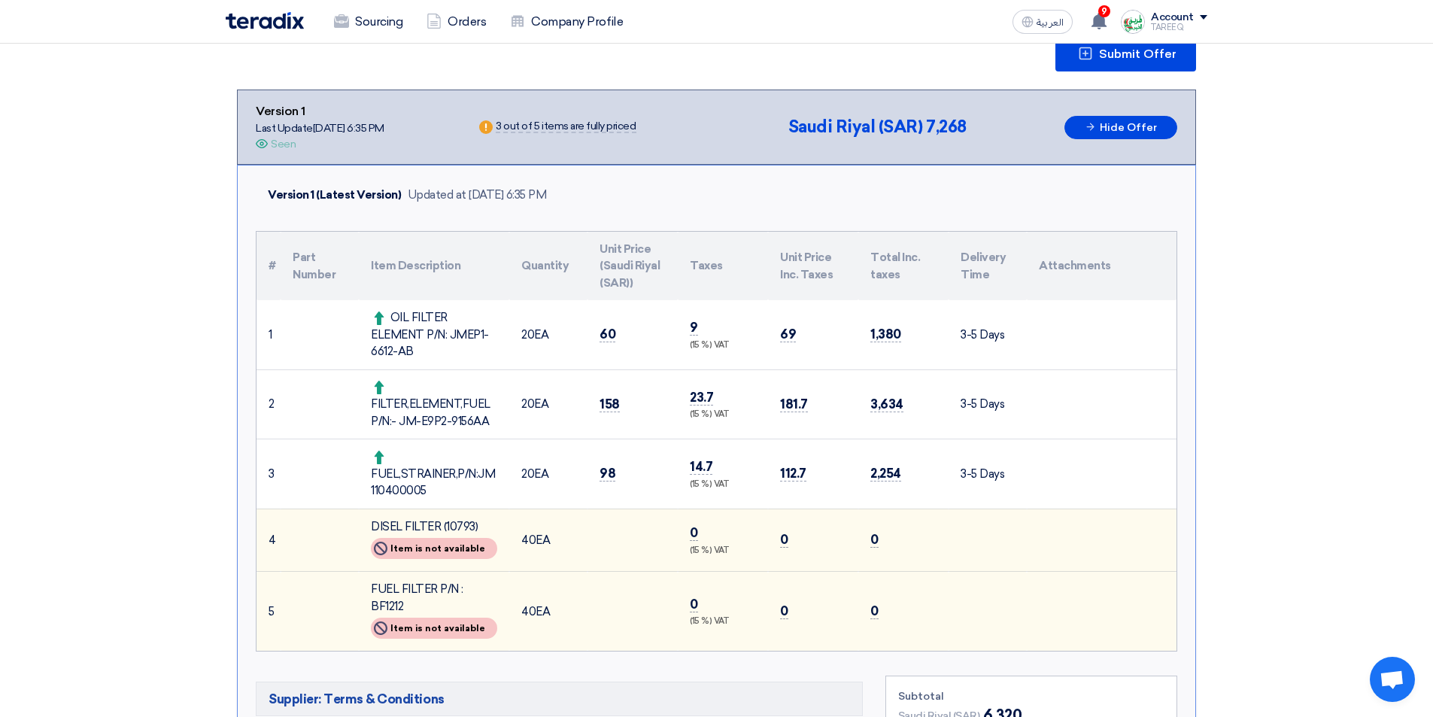
scroll to position [0, 0]
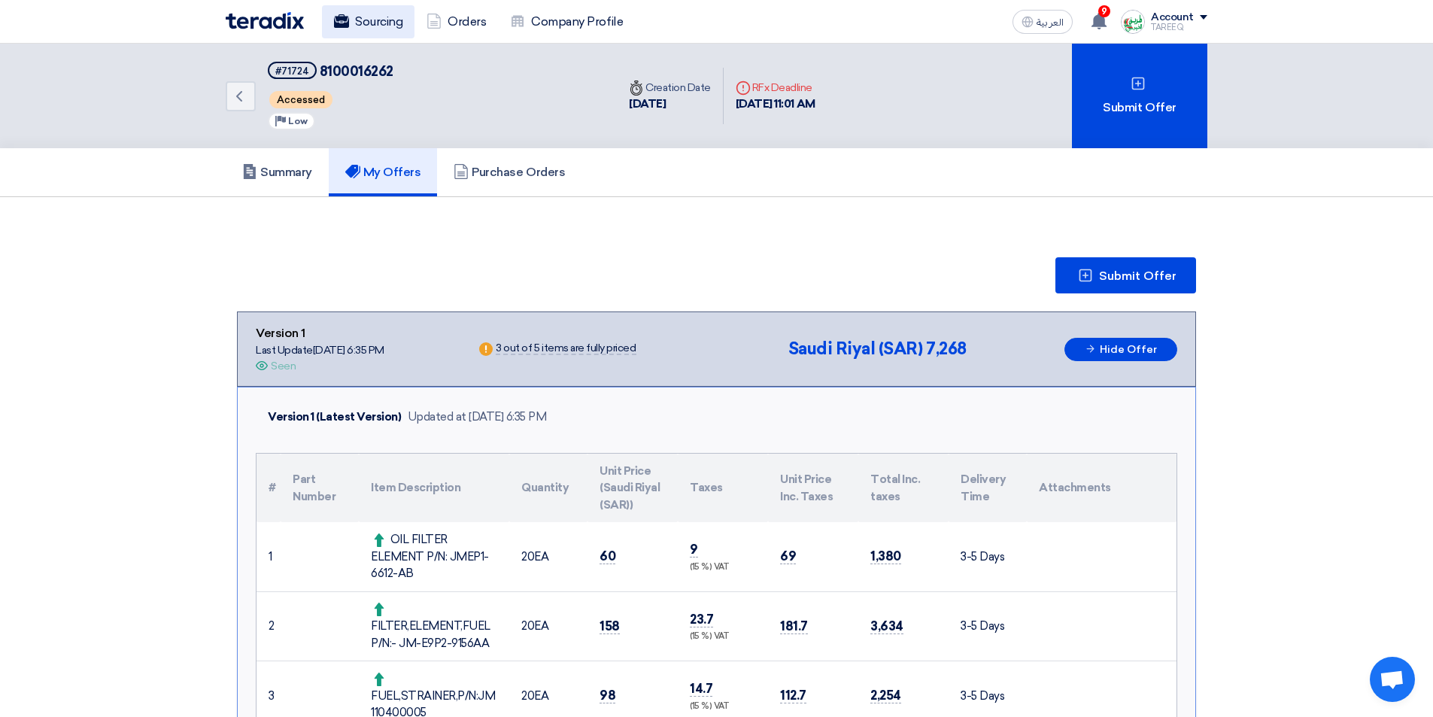
click at [402, 24] on link "Sourcing" at bounding box center [368, 21] width 93 height 33
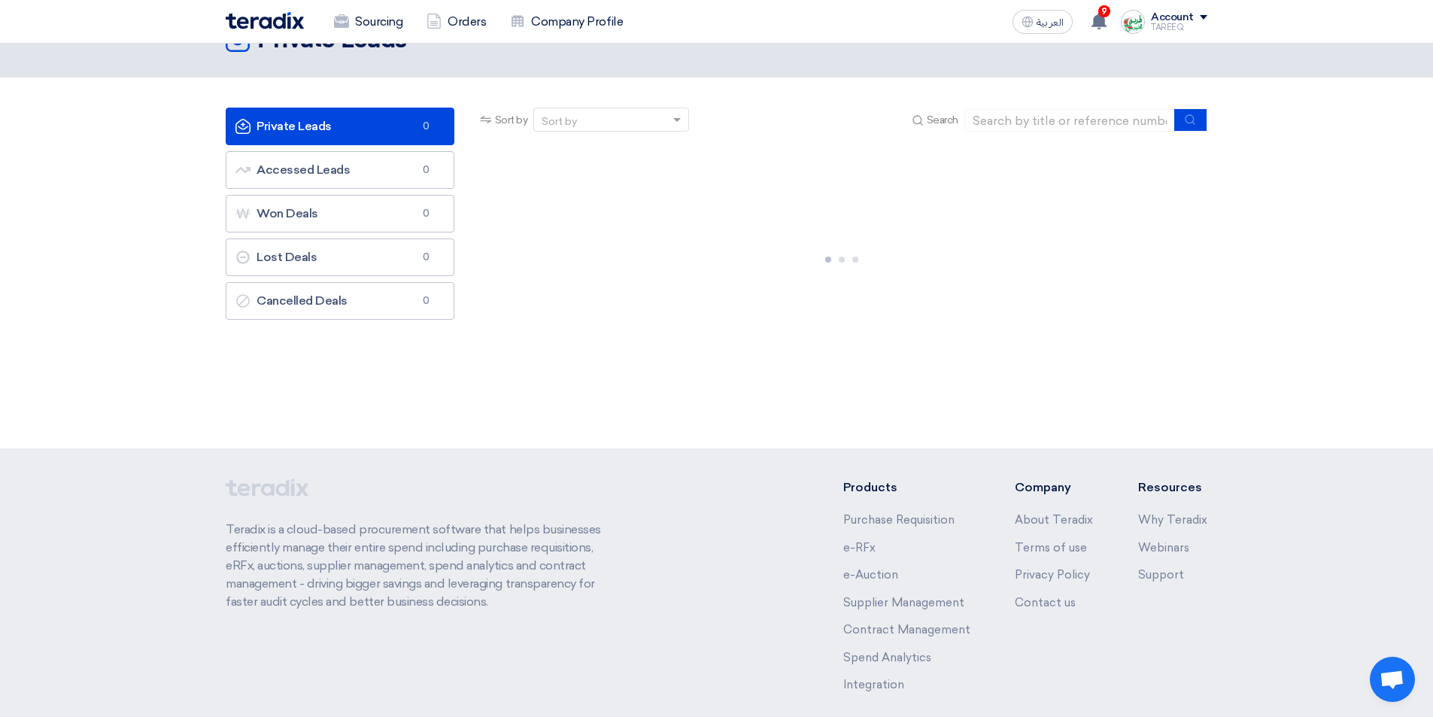
scroll to position [114, 0]
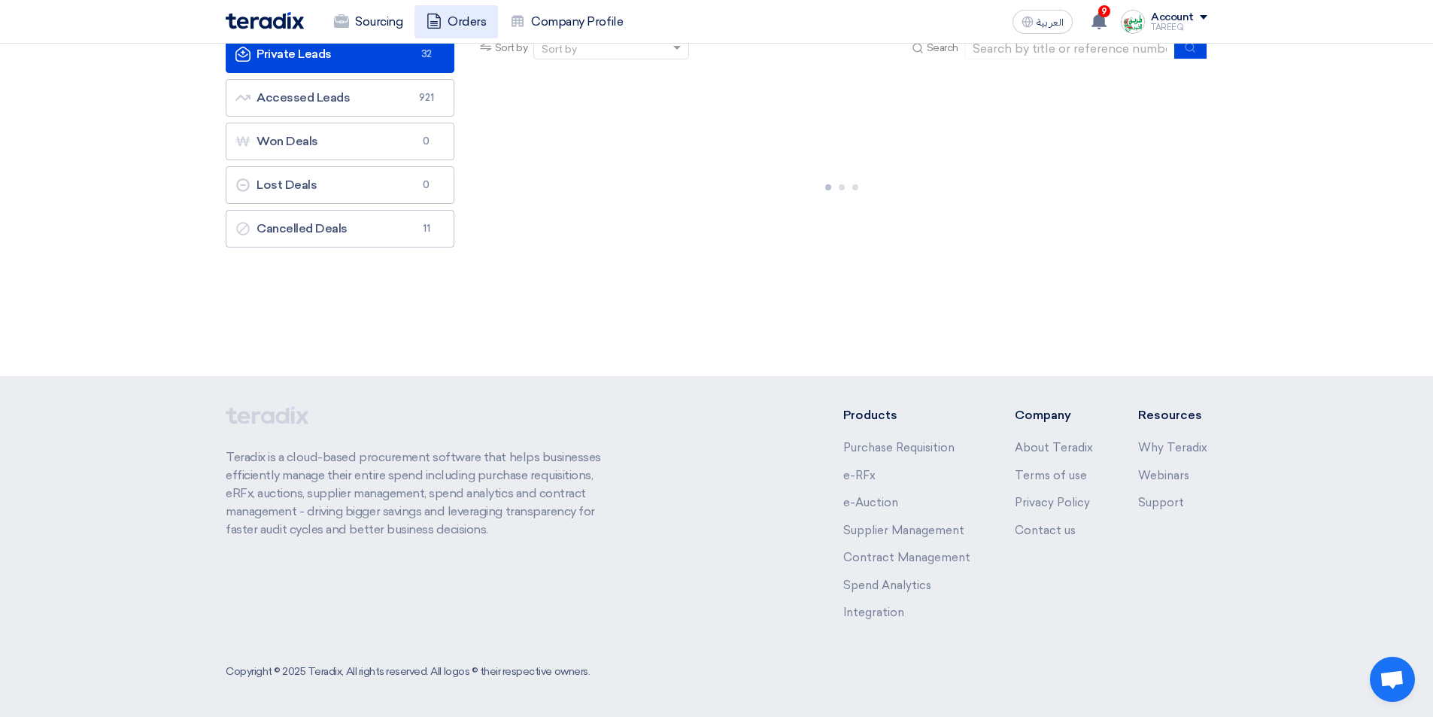
click at [465, 28] on link "Orders" at bounding box center [455, 21] width 83 height 33
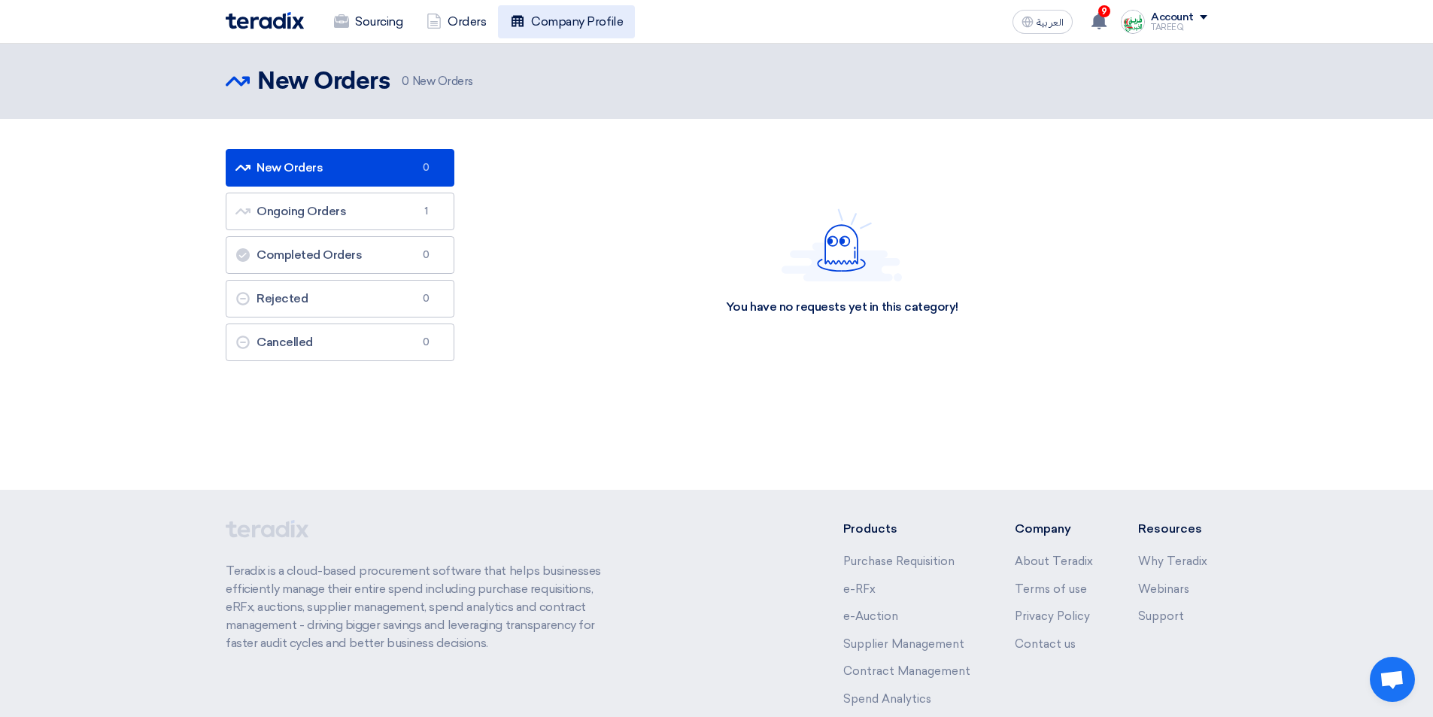
click at [553, 23] on link "Company Profile" at bounding box center [566, 21] width 137 height 33
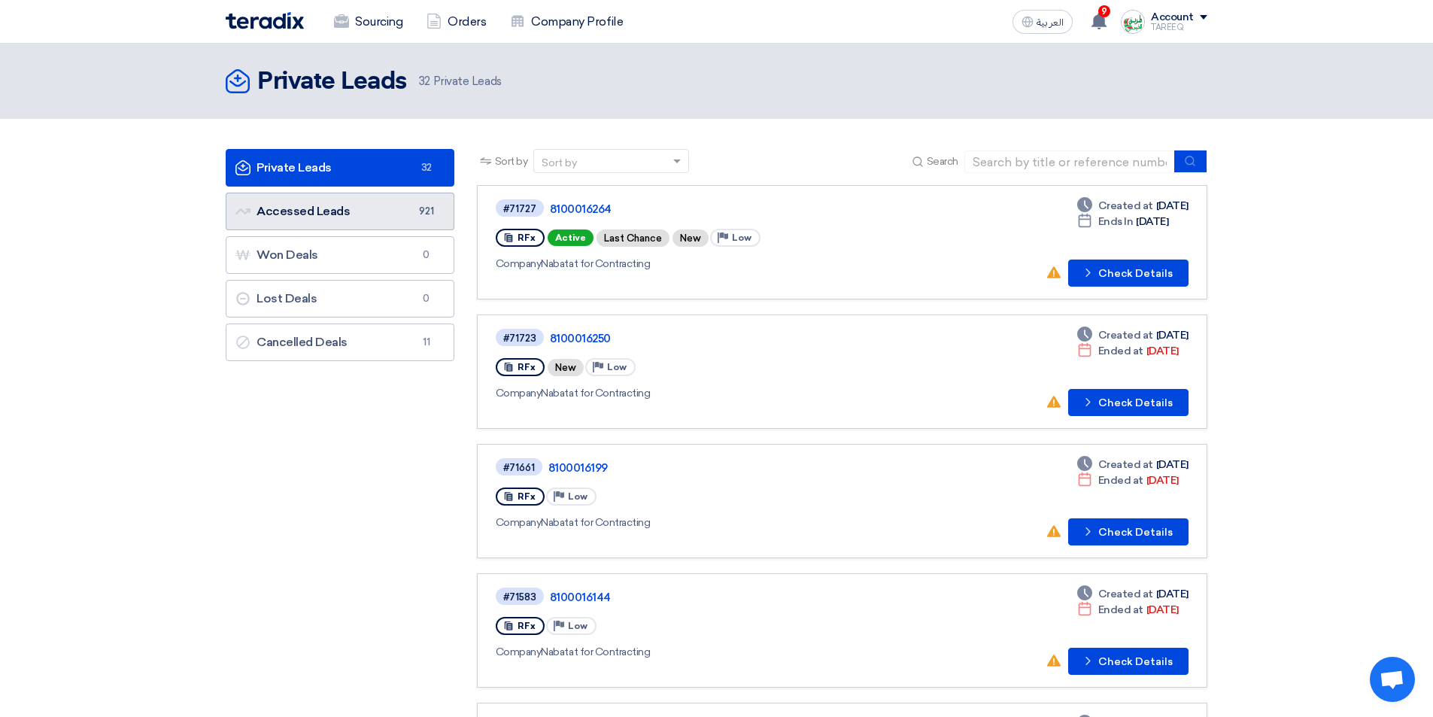
click at [326, 222] on link "Accessed Leads Accessed Leads 921" at bounding box center [340, 212] width 229 height 38
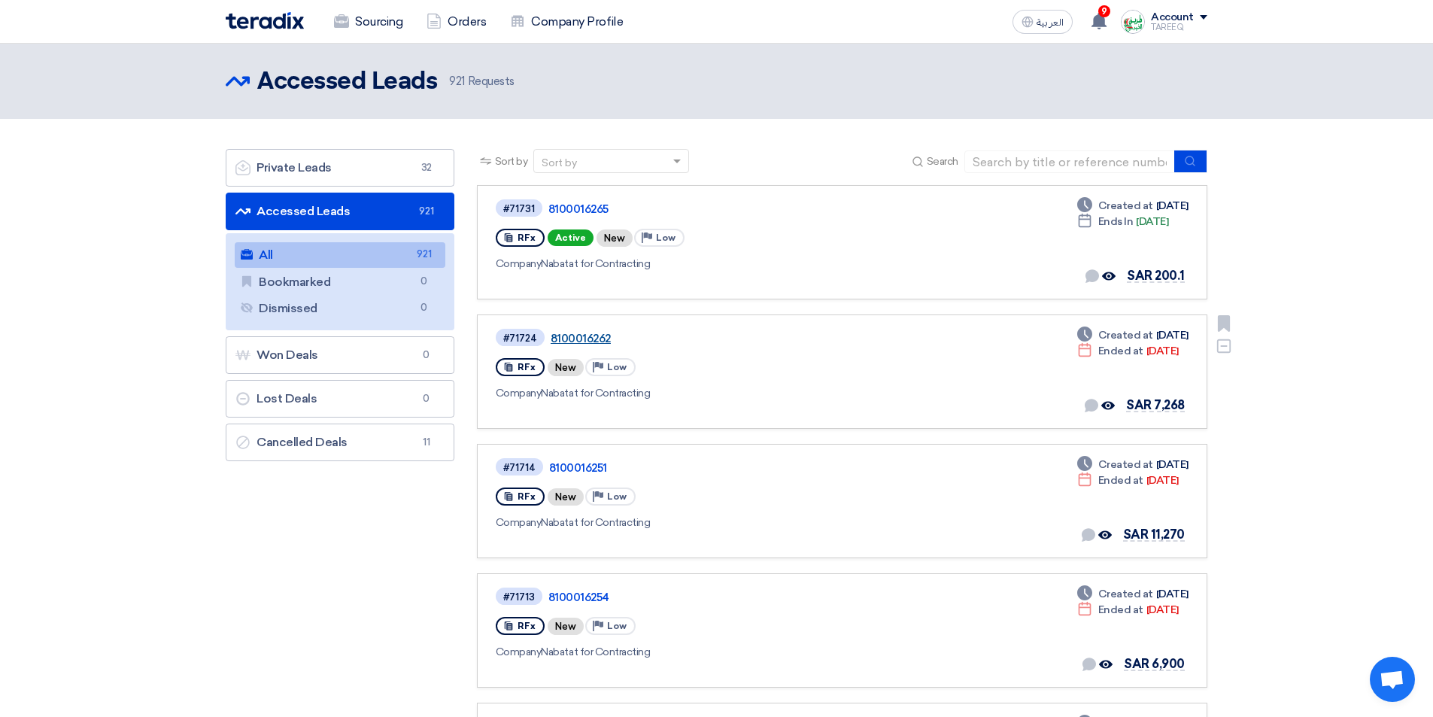
click at [579, 332] on link "8100016262" at bounding box center [739, 339] width 376 height 14
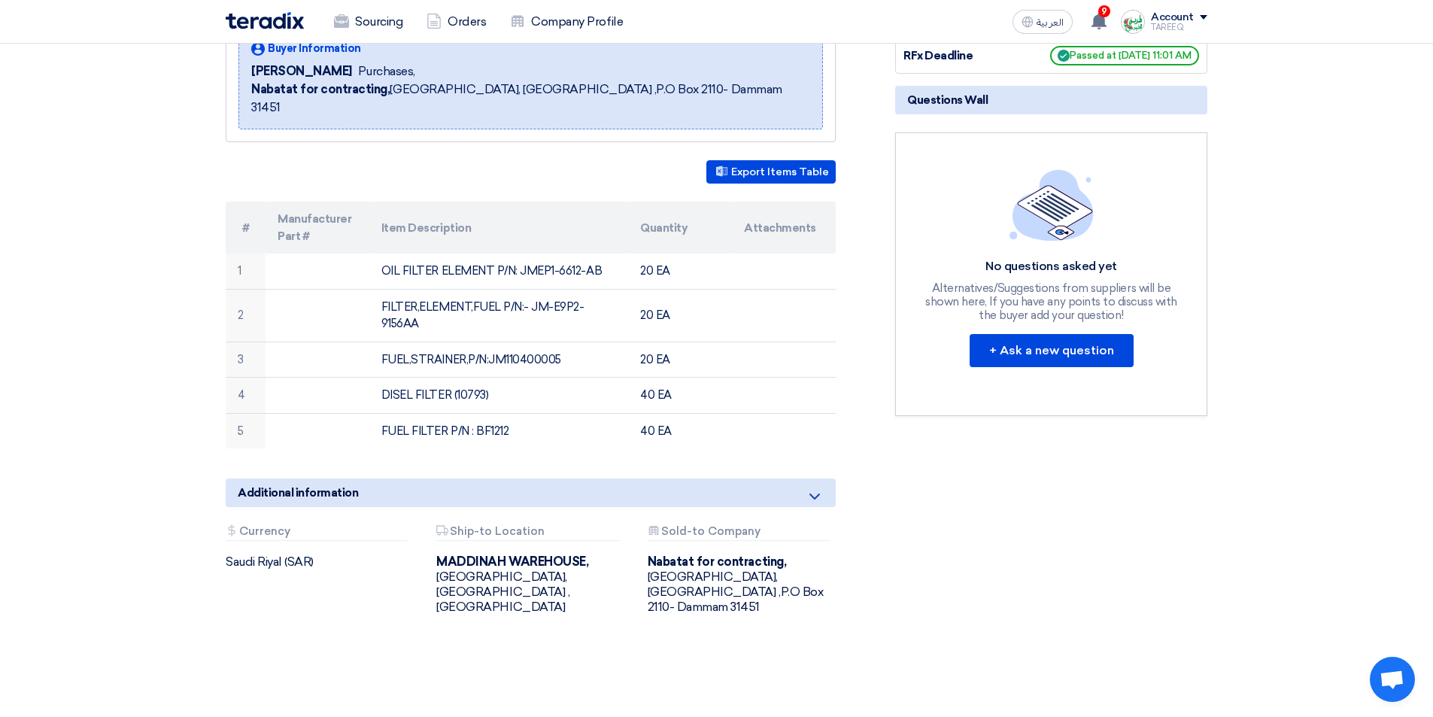
scroll to position [301, 0]
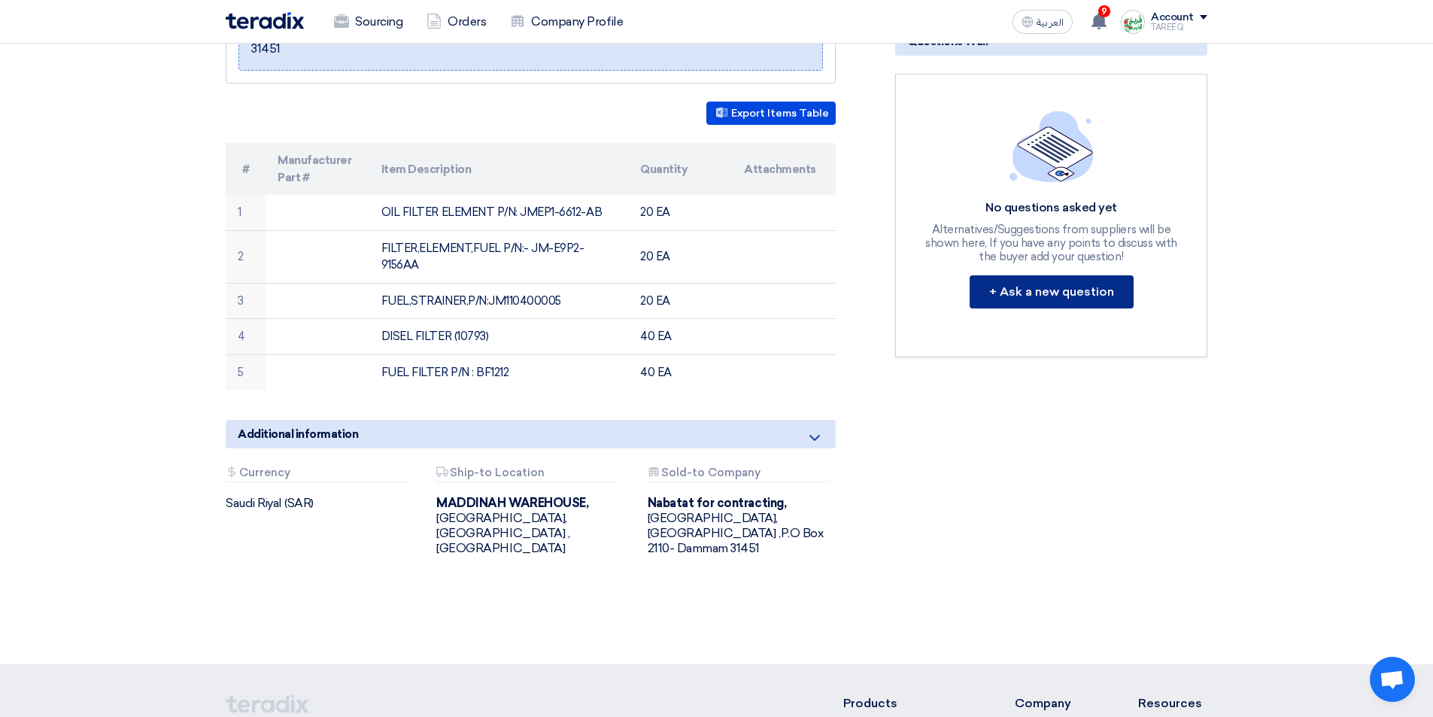
click at [1063, 299] on button "+ Ask a new question" at bounding box center [1051, 291] width 164 height 33
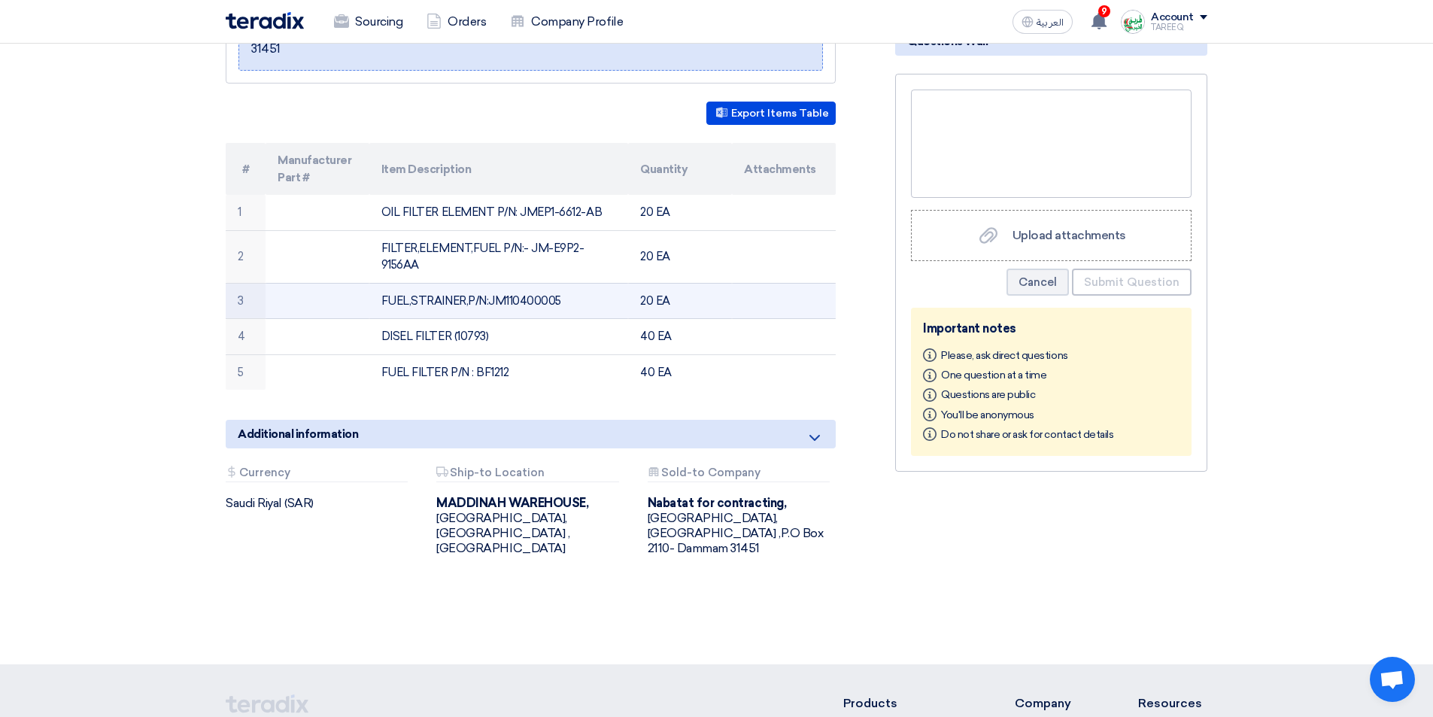
click at [781, 283] on td at bounding box center [784, 301] width 104 height 36
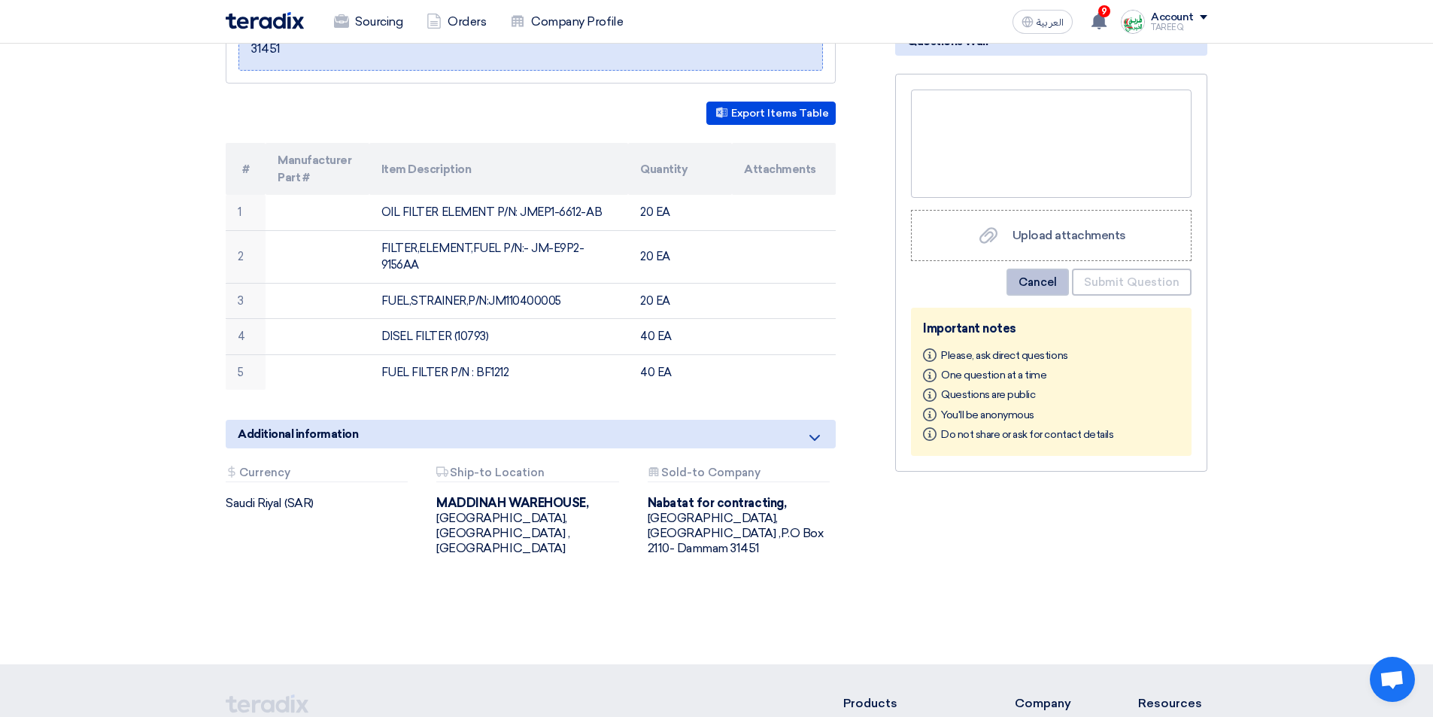
click at [1036, 287] on button "Cancel" at bounding box center [1037, 282] width 62 height 27
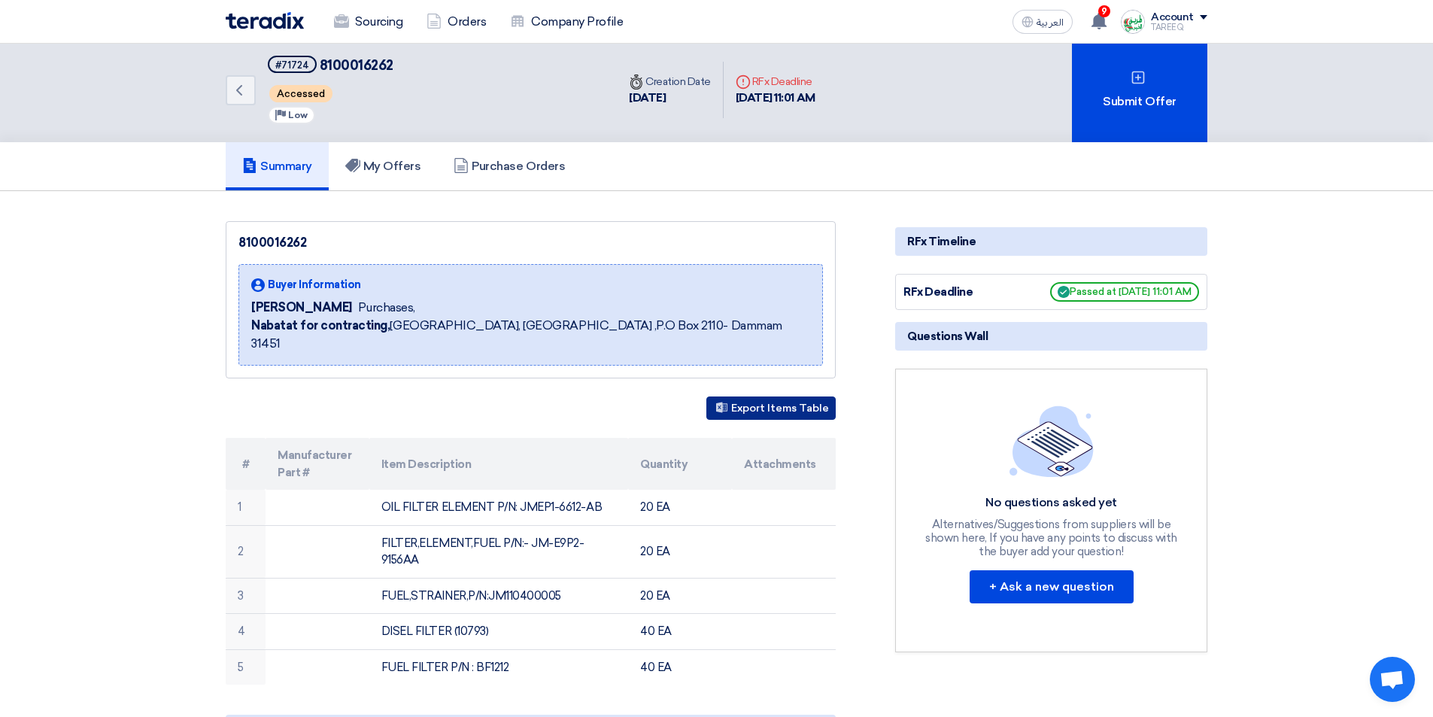
scroll to position [0, 0]
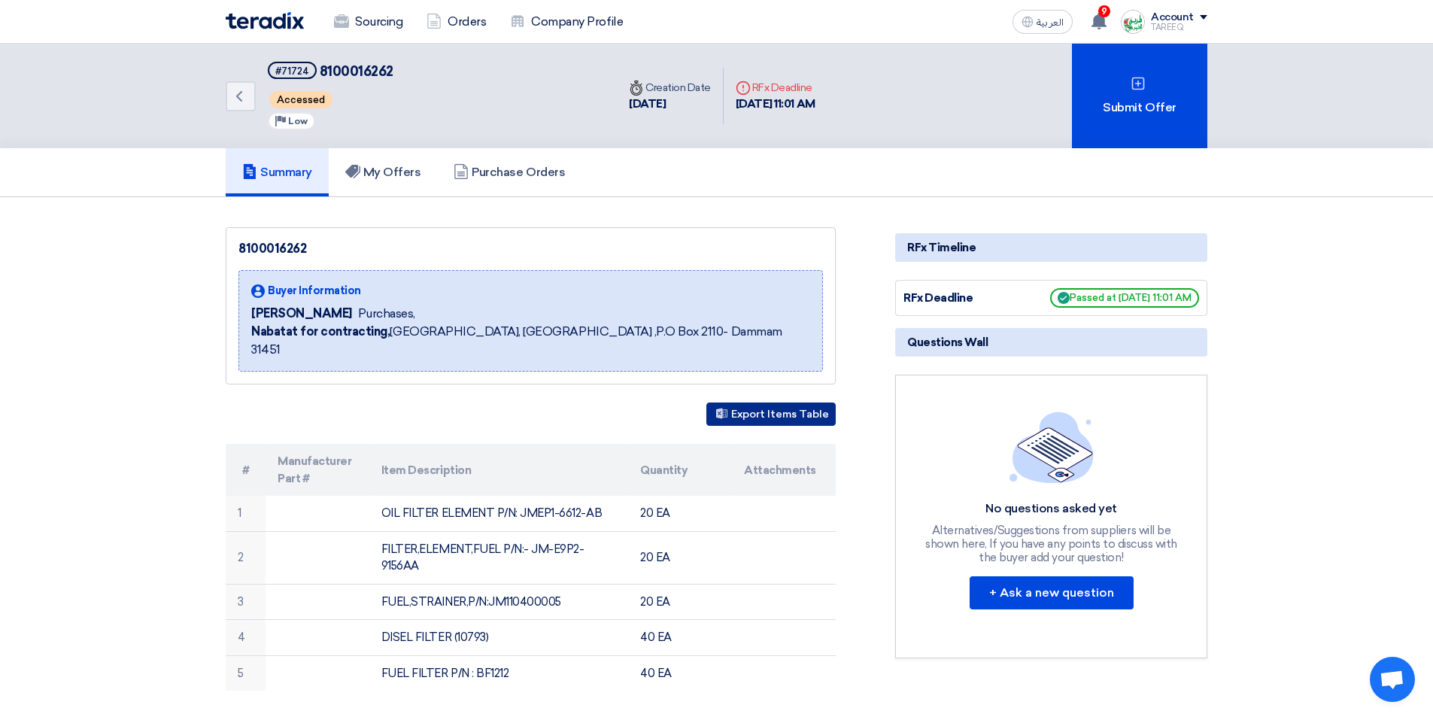
click at [755, 402] on button "Export Items Table" at bounding box center [770, 413] width 129 height 23
click at [1073, 596] on button "+ Ask a new question" at bounding box center [1051, 592] width 164 height 33
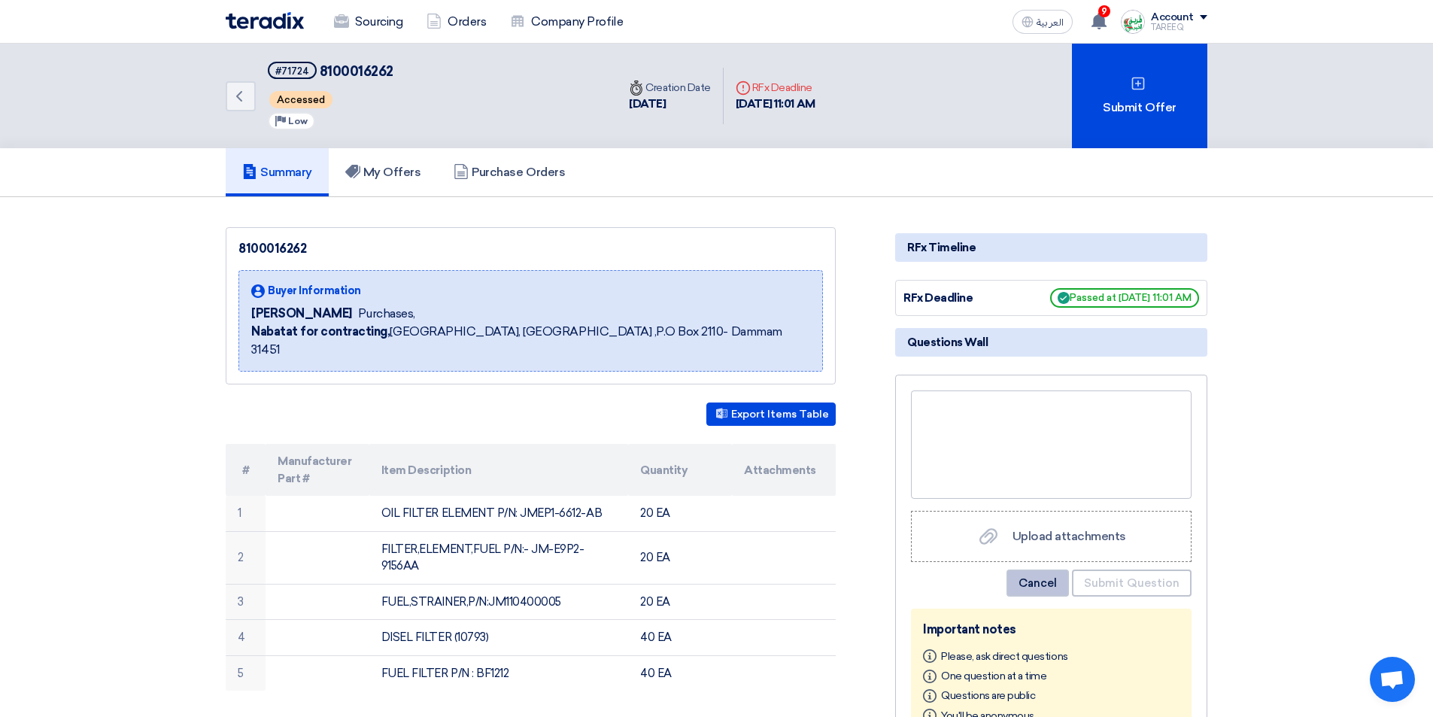
click at [1064, 587] on button "Cancel" at bounding box center [1037, 582] width 62 height 27
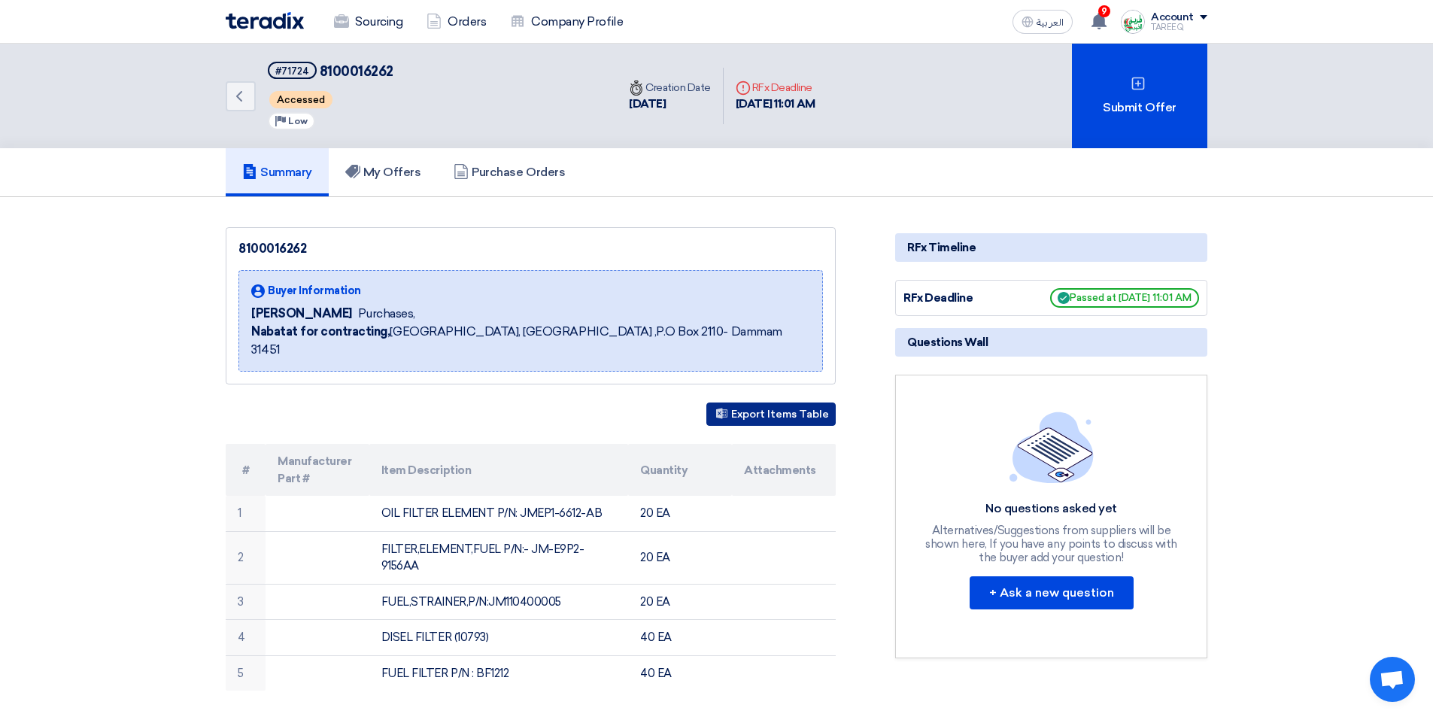
click at [736, 402] on button "Export Items Table" at bounding box center [770, 413] width 129 height 23
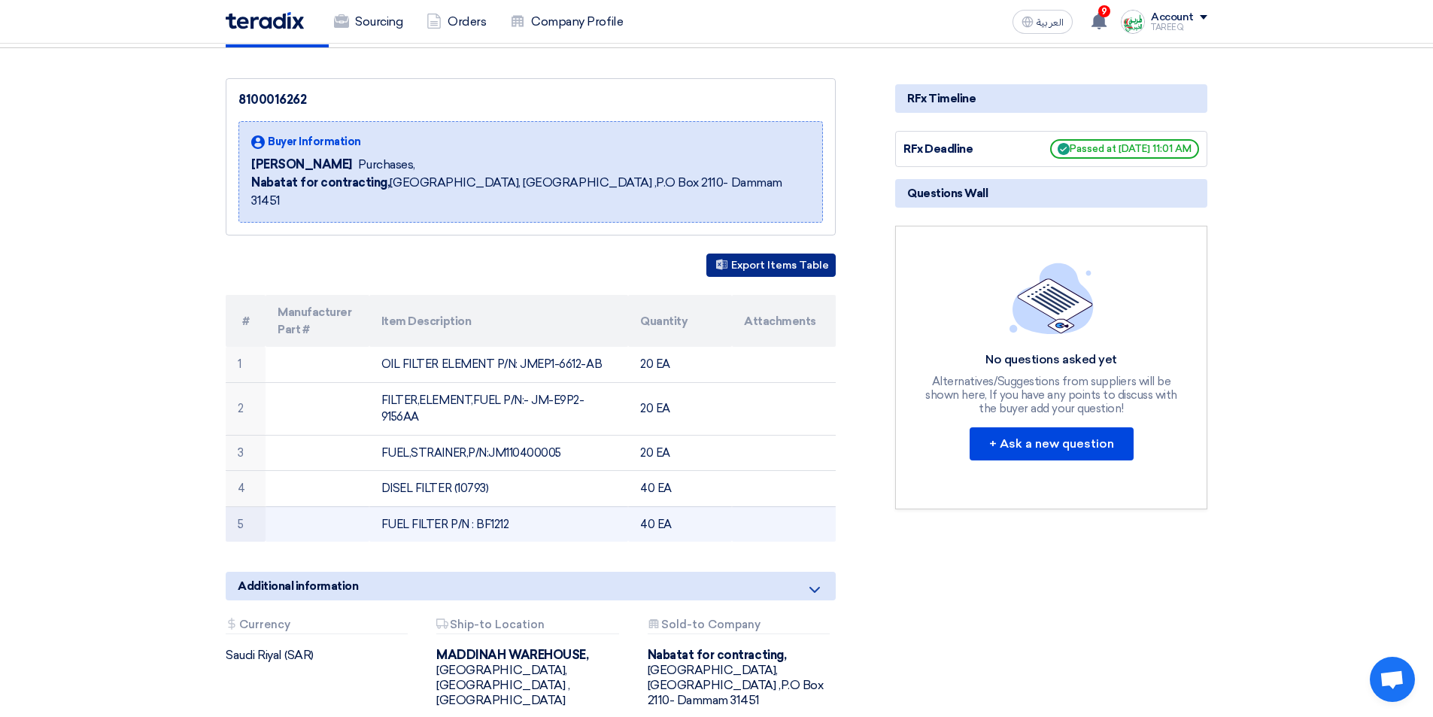
scroll to position [150, 0]
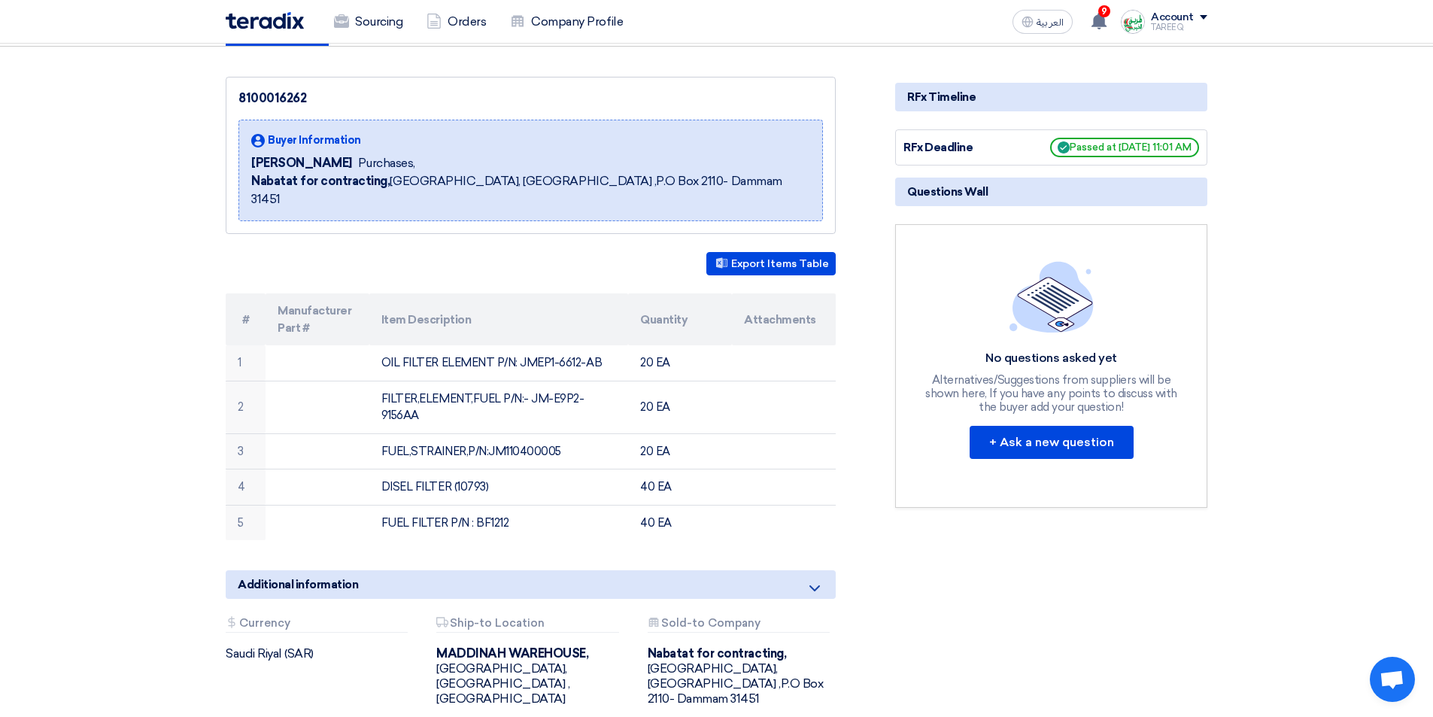
click at [476, 179] on span "Nabatat for contracting, Dammam, Saudi Arabia ,P.O Box 2110- Dammam 31451" at bounding box center [530, 190] width 559 height 36
click at [412, 141] on div "Buyer Information" at bounding box center [530, 140] width 559 height 16
click at [272, 102] on div "8100016262" at bounding box center [530, 99] width 584 height 18
click at [296, 17] on img at bounding box center [265, 20] width 78 height 17
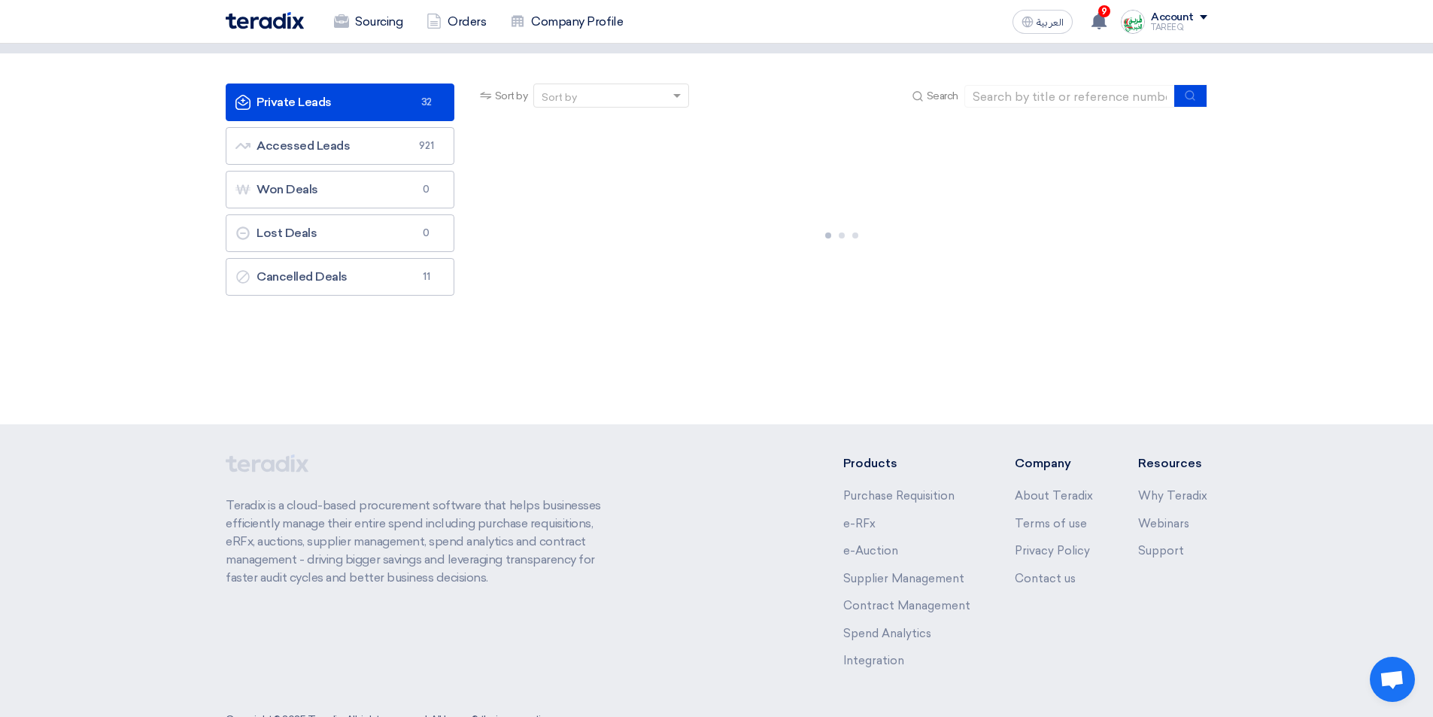
scroll to position [114, 0]
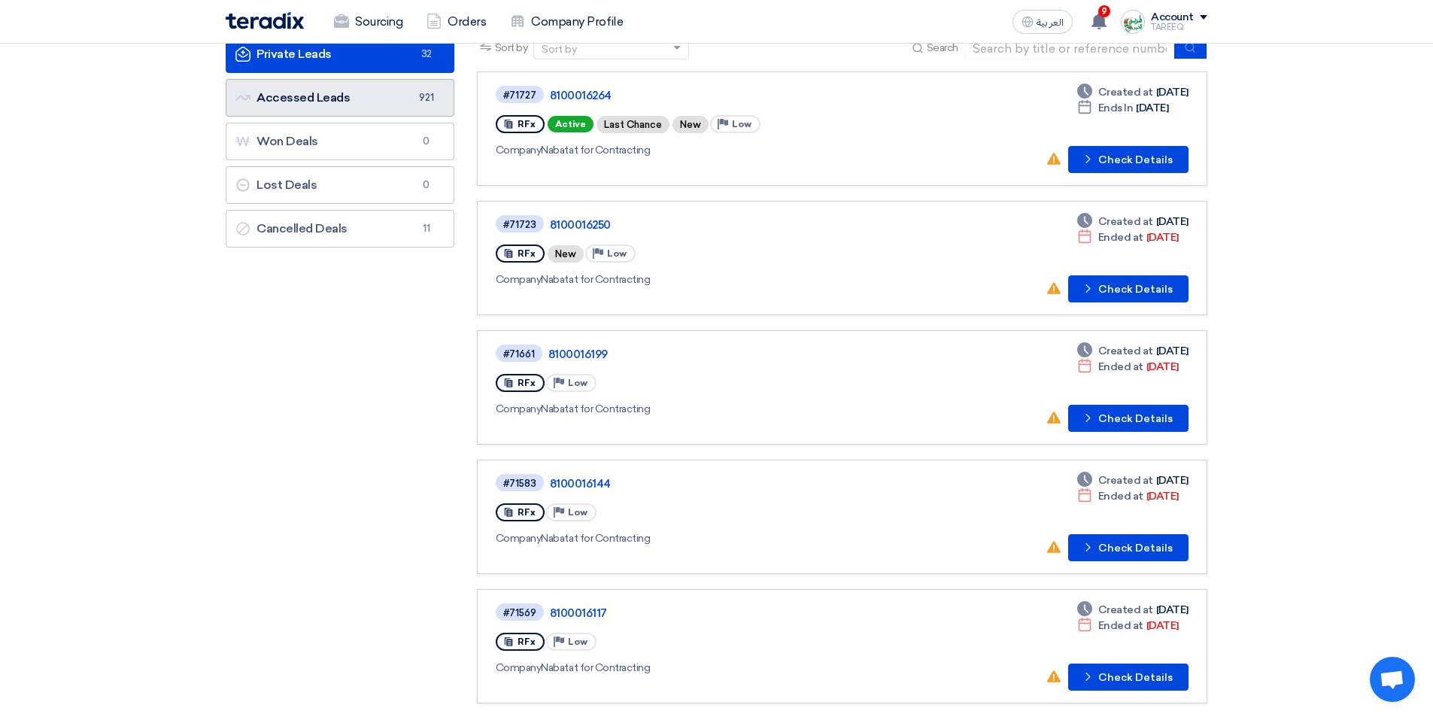
click at [344, 96] on link "Accessed Leads Accessed Leads 921" at bounding box center [340, 98] width 229 height 38
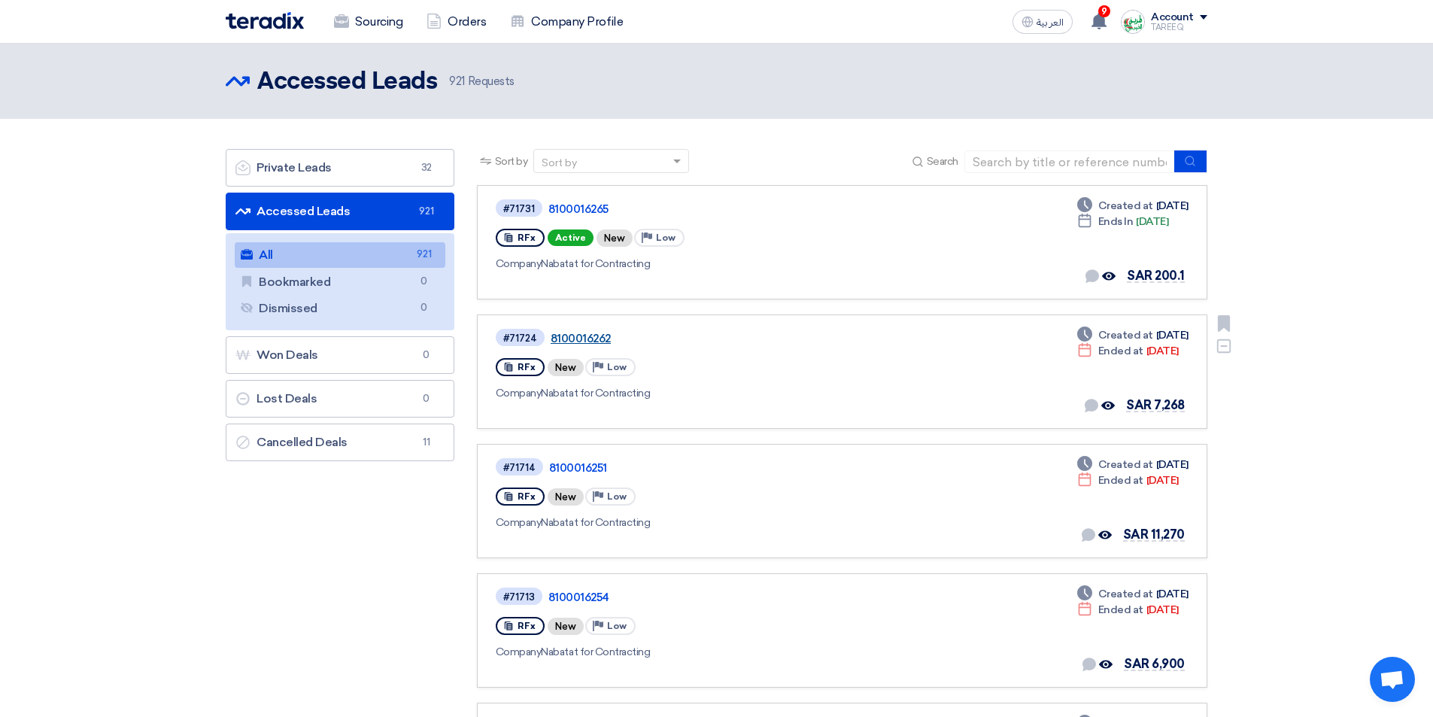
click at [563, 336] on link "8100016262" at bounding box center [739, 339] width 376 height 14
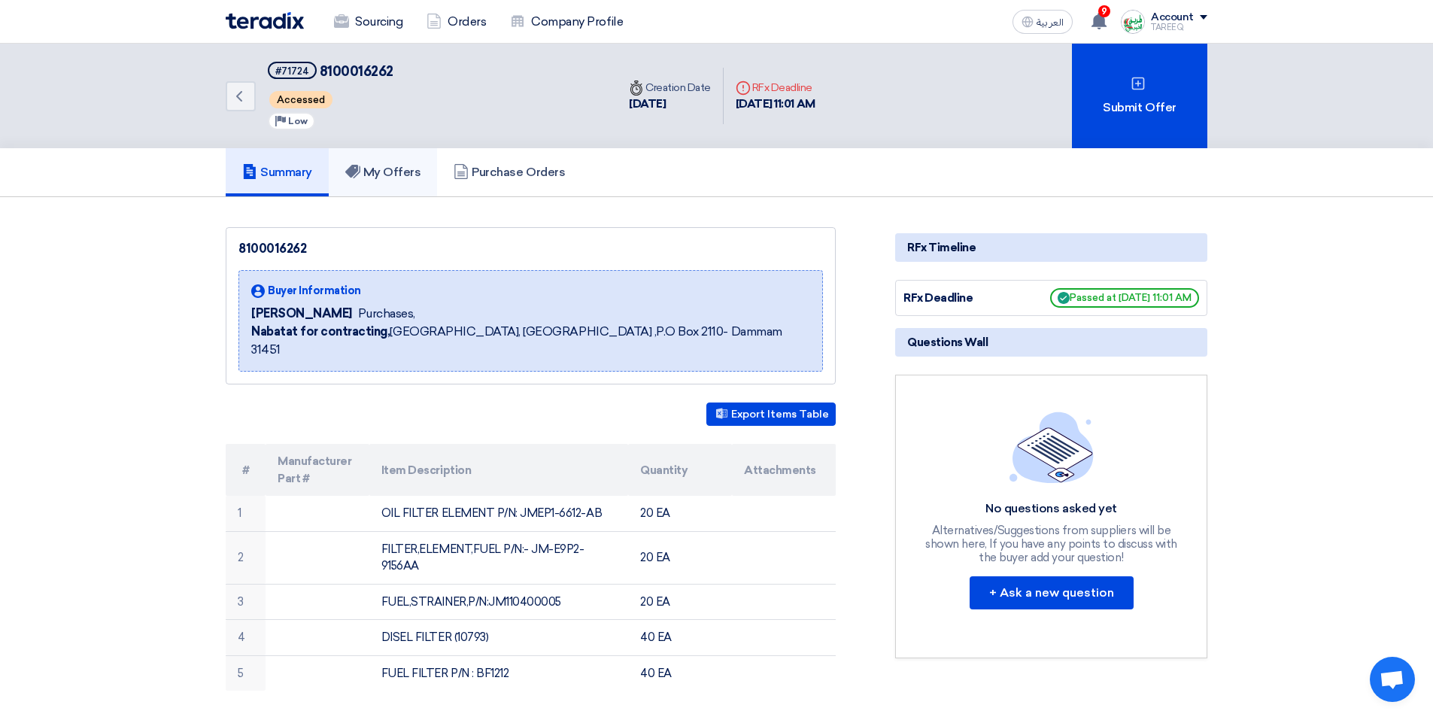
click at [376, 176] on h5 "My Offers" at bounding box center [383, 172] width 76 height 15
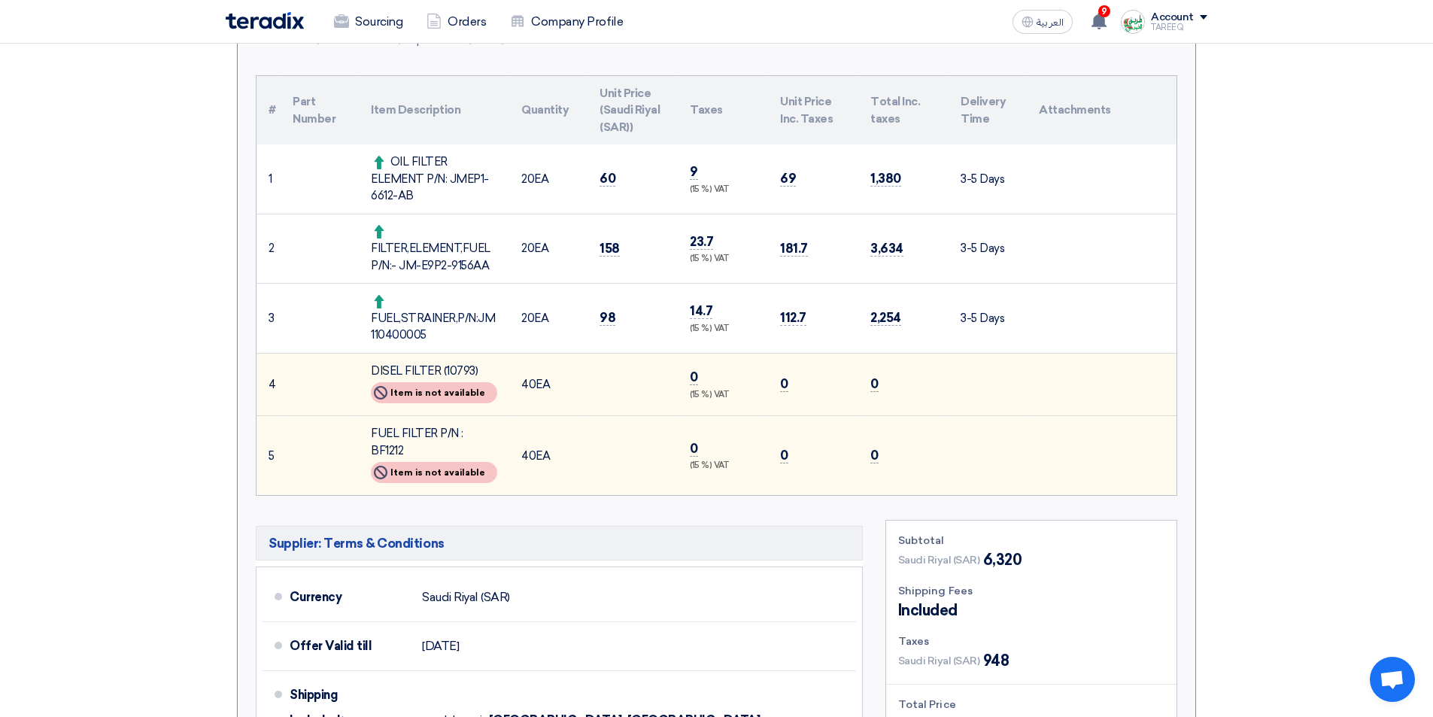
scroll to position [376, 0]
click at [459, 393] on div "Not Available Item is not available" at bounding box center [434, 394] width 126 height 21
click at [514, 405] on td "40 EA" at bounding box center [548, 385] width 78 height 63
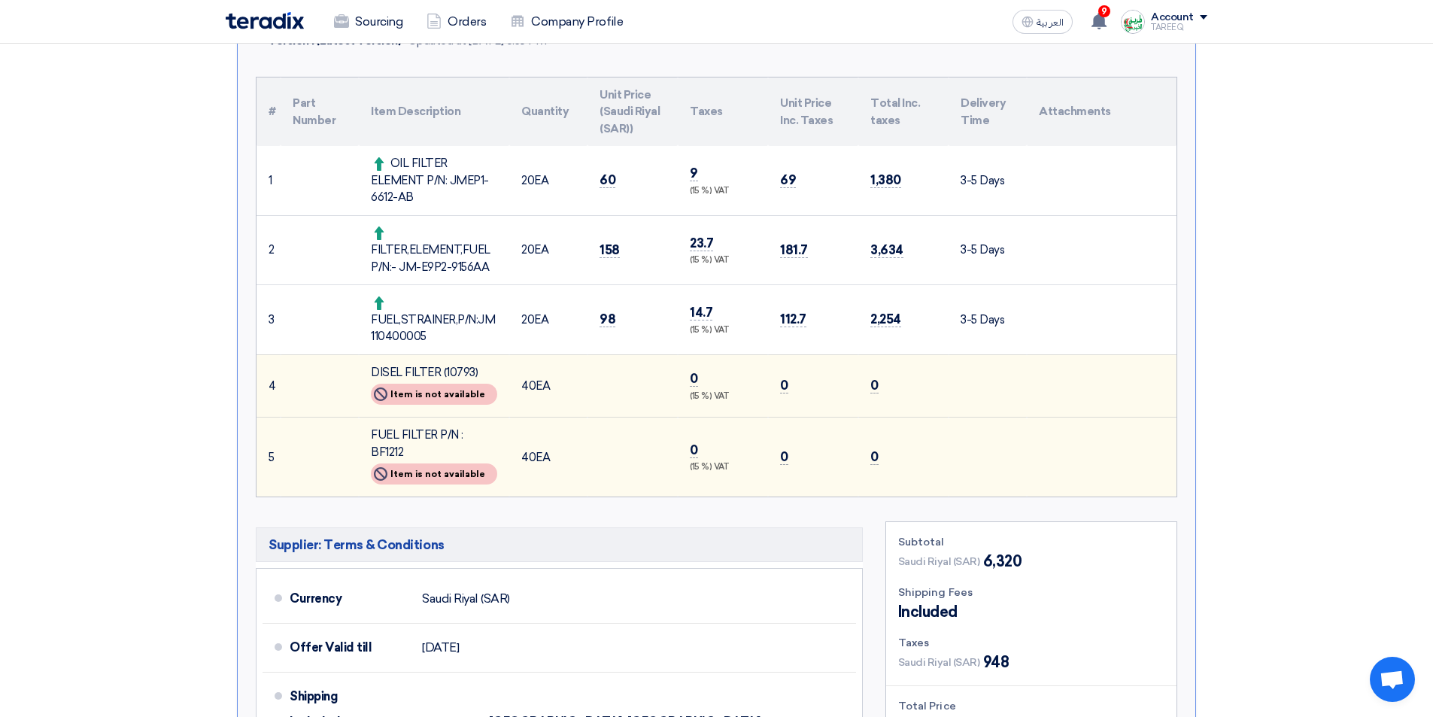
click at [458, 463] on div "Not Available Item is not available" at bounding box center [434, 473] width 126 height 21
click at [459, 463] on div "Not Available Item is not available" at bounding box center [434, 473] width 126 height 21
click at [394, 463] on div "Not Available Item is not available" at bounding box center [434, 473] width 126 height 21
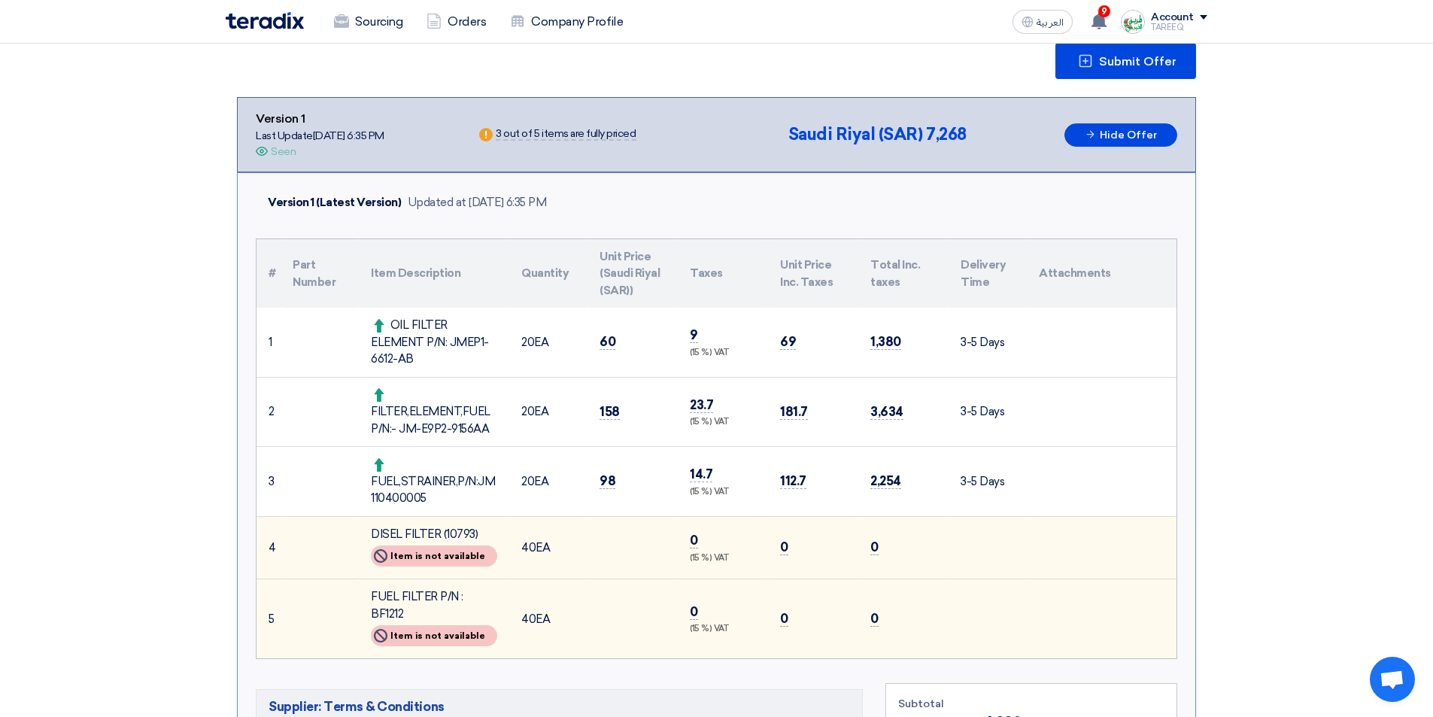
scroll to position [150, 0]
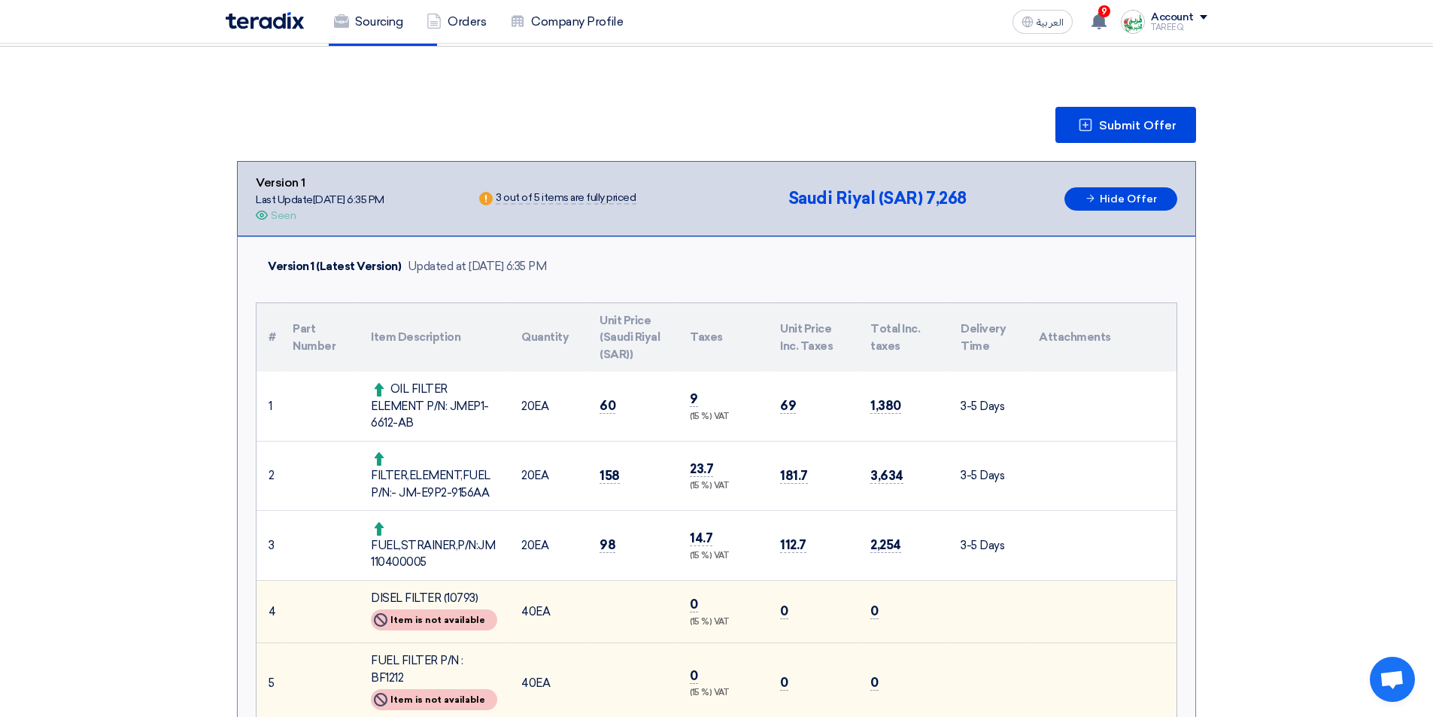
click at [520, 200] on div "3 out of 5 items are fully priced" at bounding box center [566, 199] width 140 height 12
click at [311, 202] on div "Last Update 7 Oct 2025, 6:35 PM" at bounding box center [320, 200] width 129 height 16
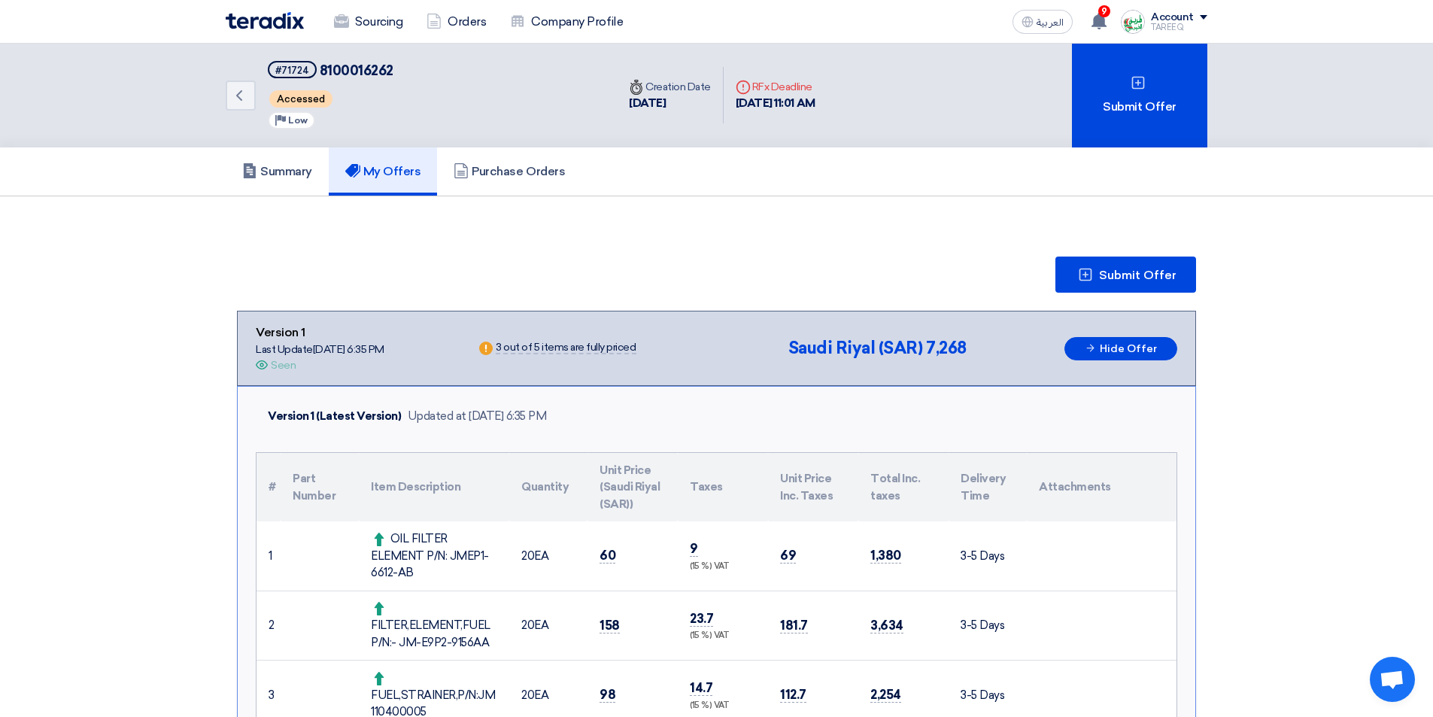
scroll to position [0, 0]
click at [241, 99] on icon "Back" at bounding box center [239, 96] width 18 height 18
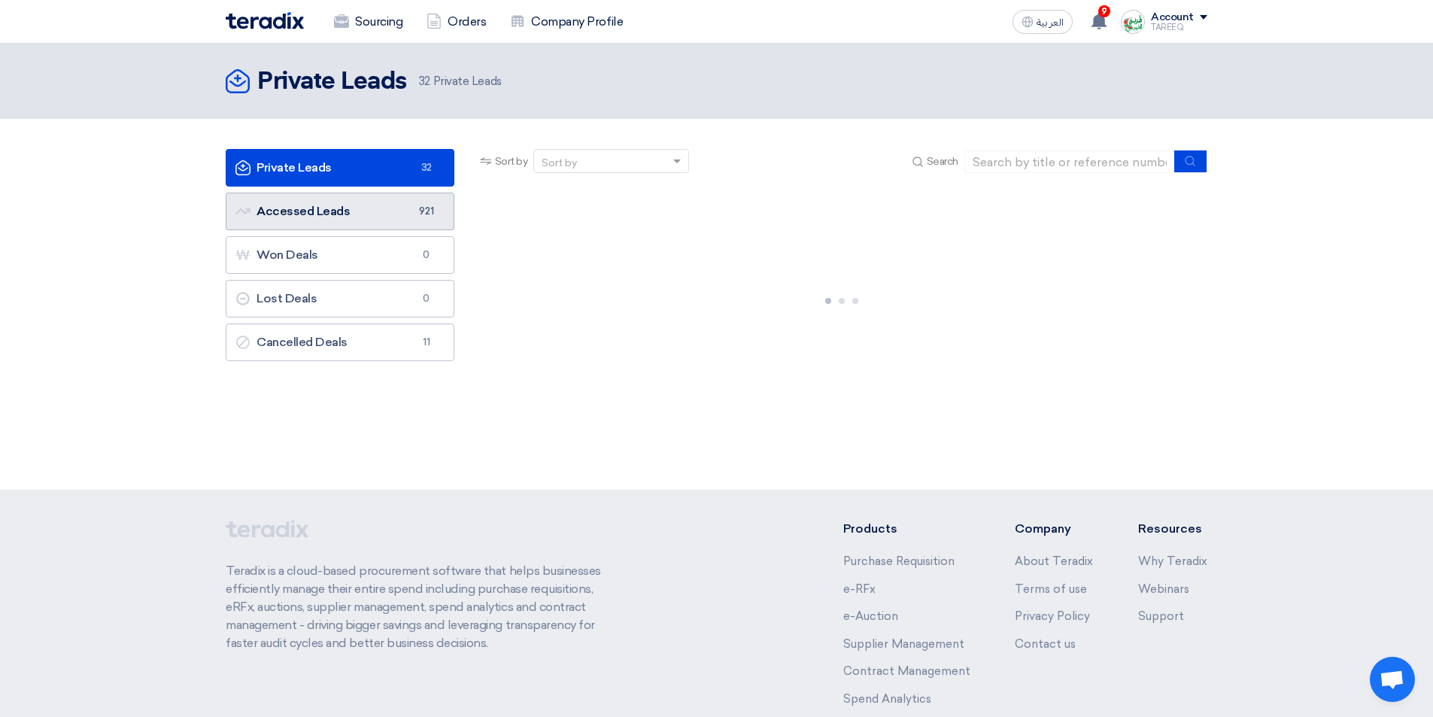
click at [371, 226] on link "Accessed Leads Accessed Leads 921" at bounding box center [340, 212] width 229 height 38
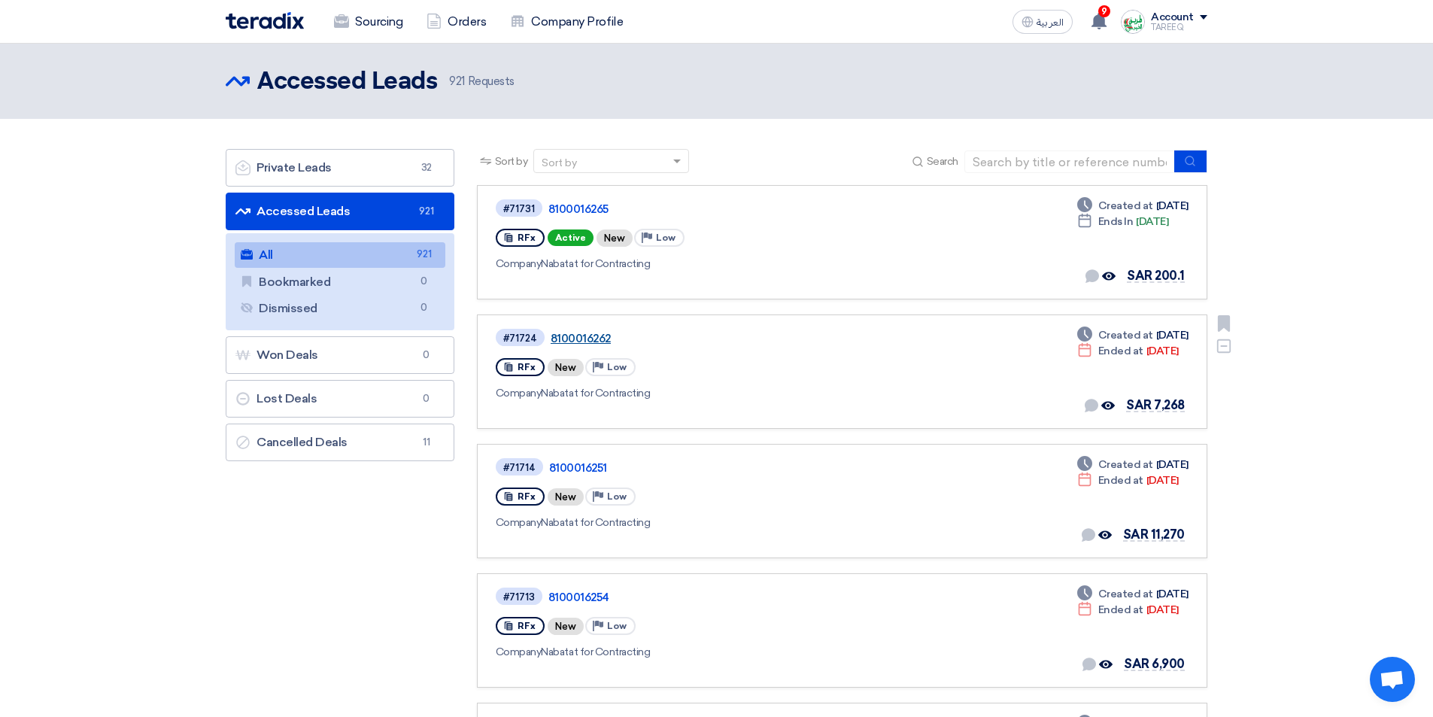
click at [590, 336] on link "8100016262" at bounding box center [739, 339] width 376 height 14
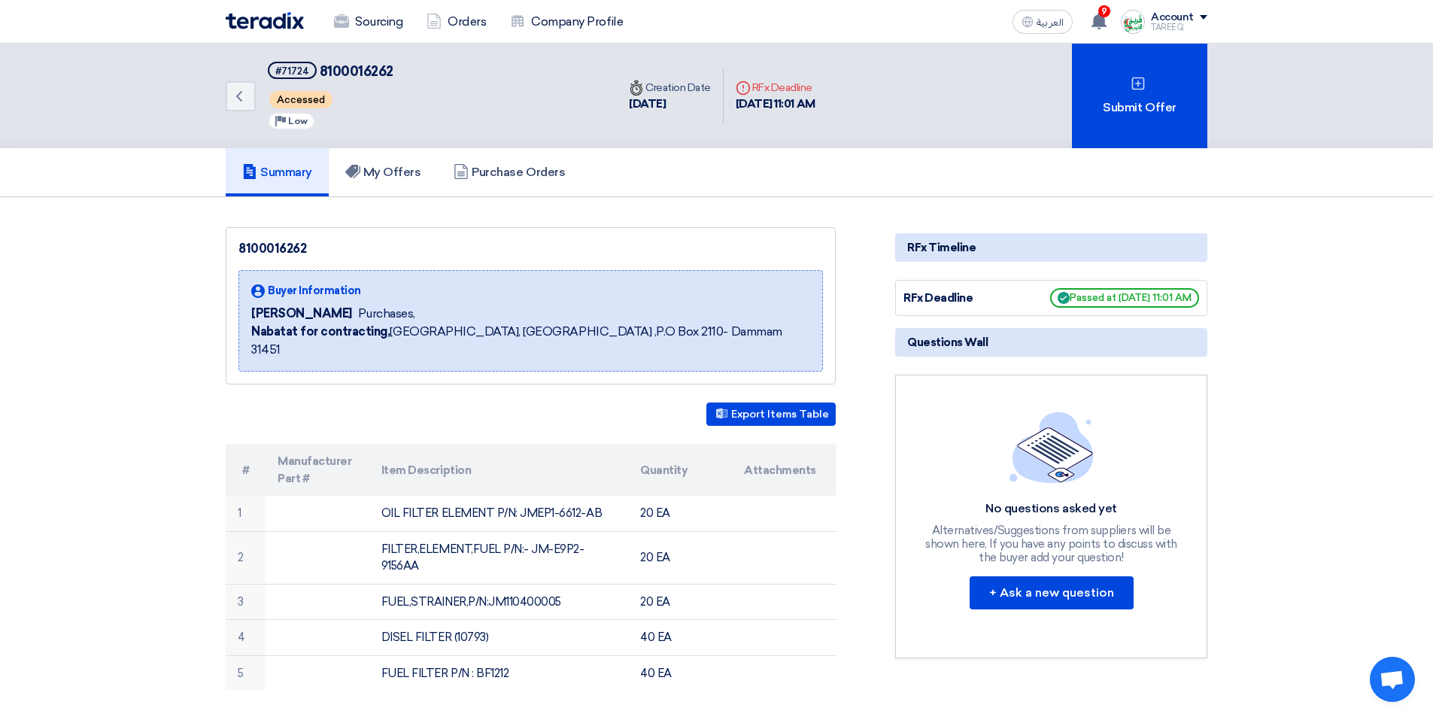
click at [798, 87] on div "Deadline RFx Deadline" at bounding box center [776, 88] width 80 height 16
click at [869, 90] on div "Back #71724 8100016262 Accessed Priority Low Time Creation Date 7 Oct, 2025 Dea…" at bounding box center [717, 96] width 982 height 105
click at [784, 106] on div "8 Oct, 2025 11:01 AM" at bounding box center [776, 104] width 80 height 17
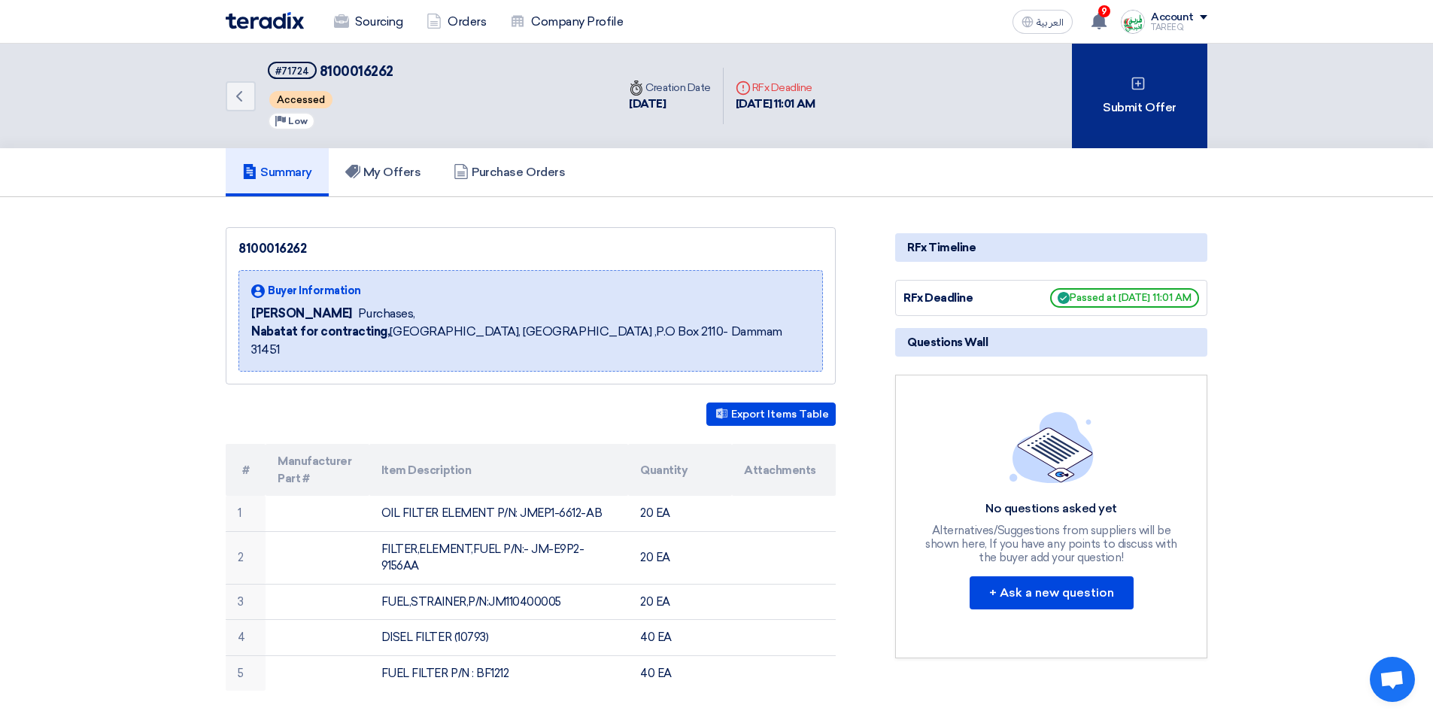
click at [1148, 114] on div "Submit Offer" at bounding box center [1139, 96] width 135 height 105
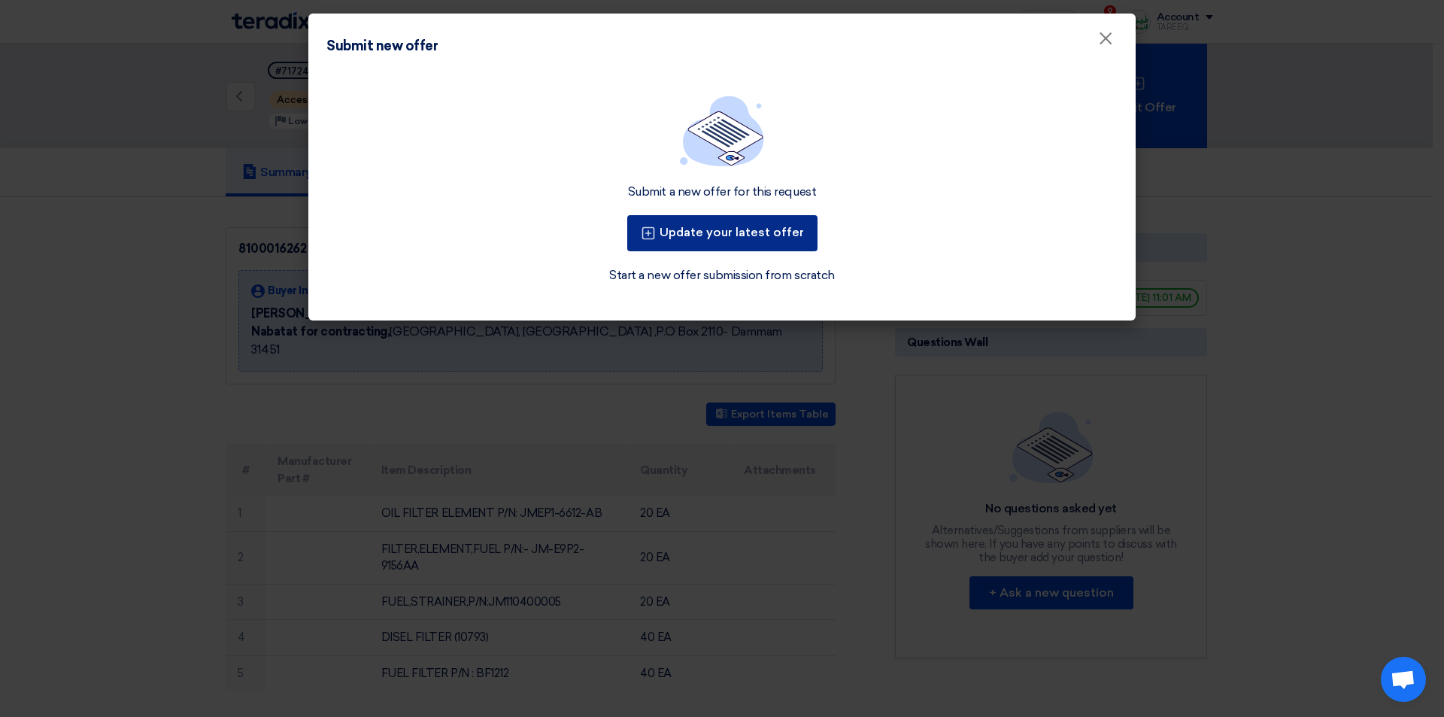
click at [674, 238] on button "Update your latest offer" at bounding box center [722, 233] width 190 height 36
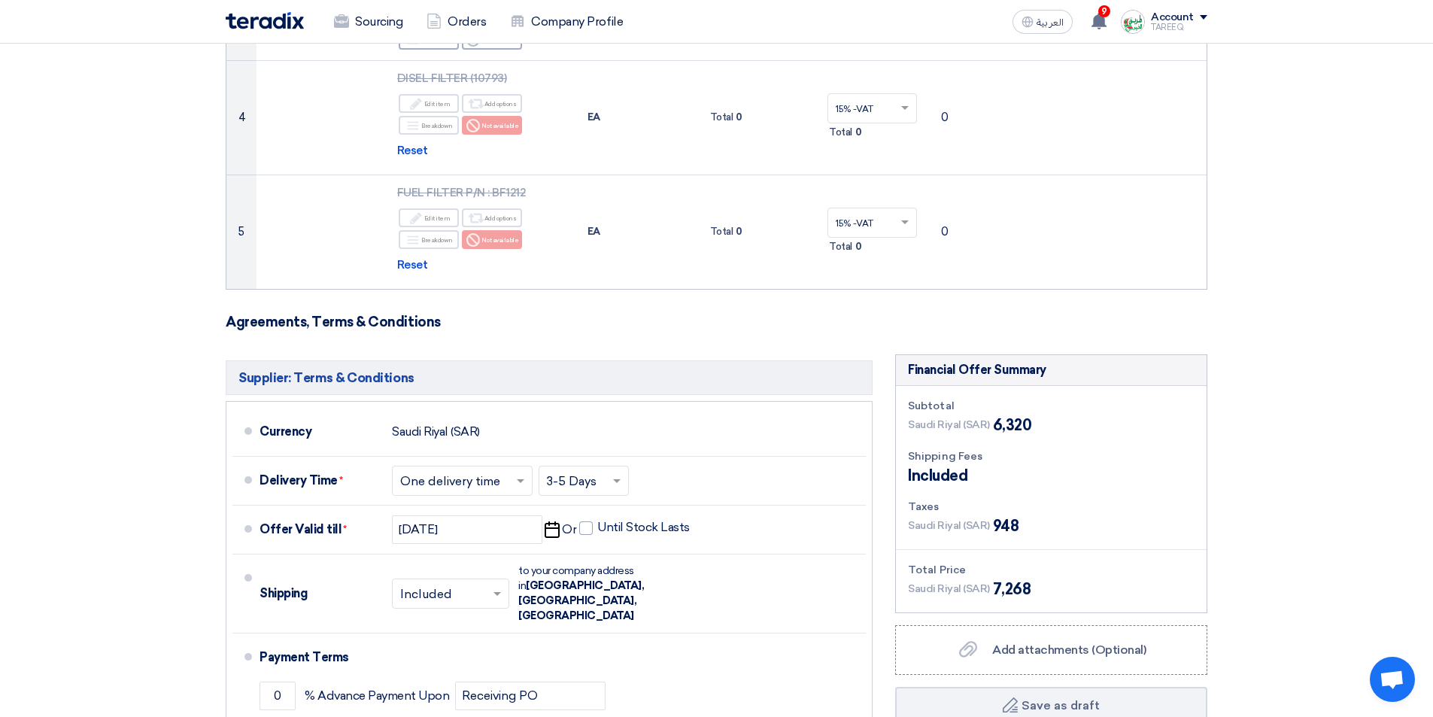
scroll to position [376, 0]
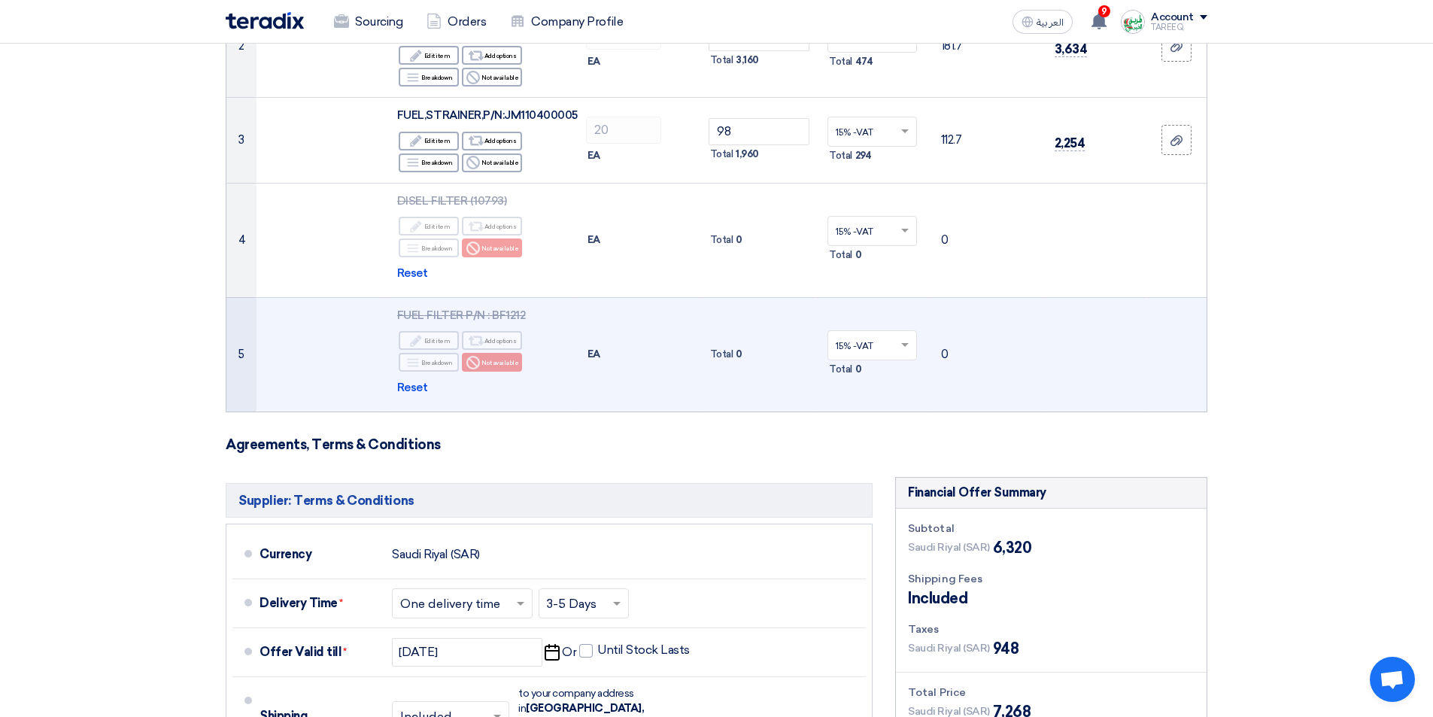
click at [721, 354] on span "Total" at bounding box center [721, 354] width 23 height 15
click at [862, 346] on input "text" at bounding box center [865, 347] width 58 height 25
click at [853, 372] on span "15% -VAT" at bounding box center [855, 373] width 38 height 11
click at [942, 351] on td "0" at bounding box center [986, 354] width 114 height 114
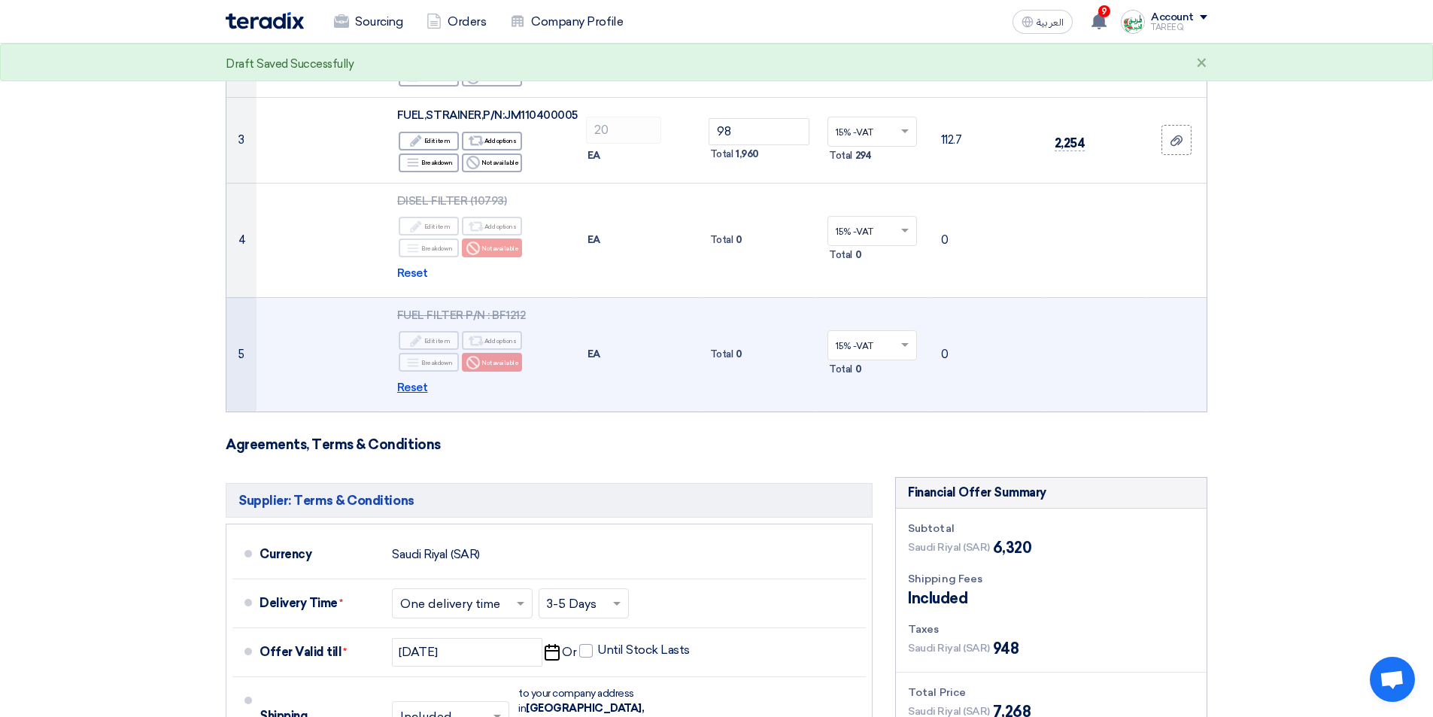
click at [417, 390] on span "Reset" at bounding box center [412, 387] width 31 height 17
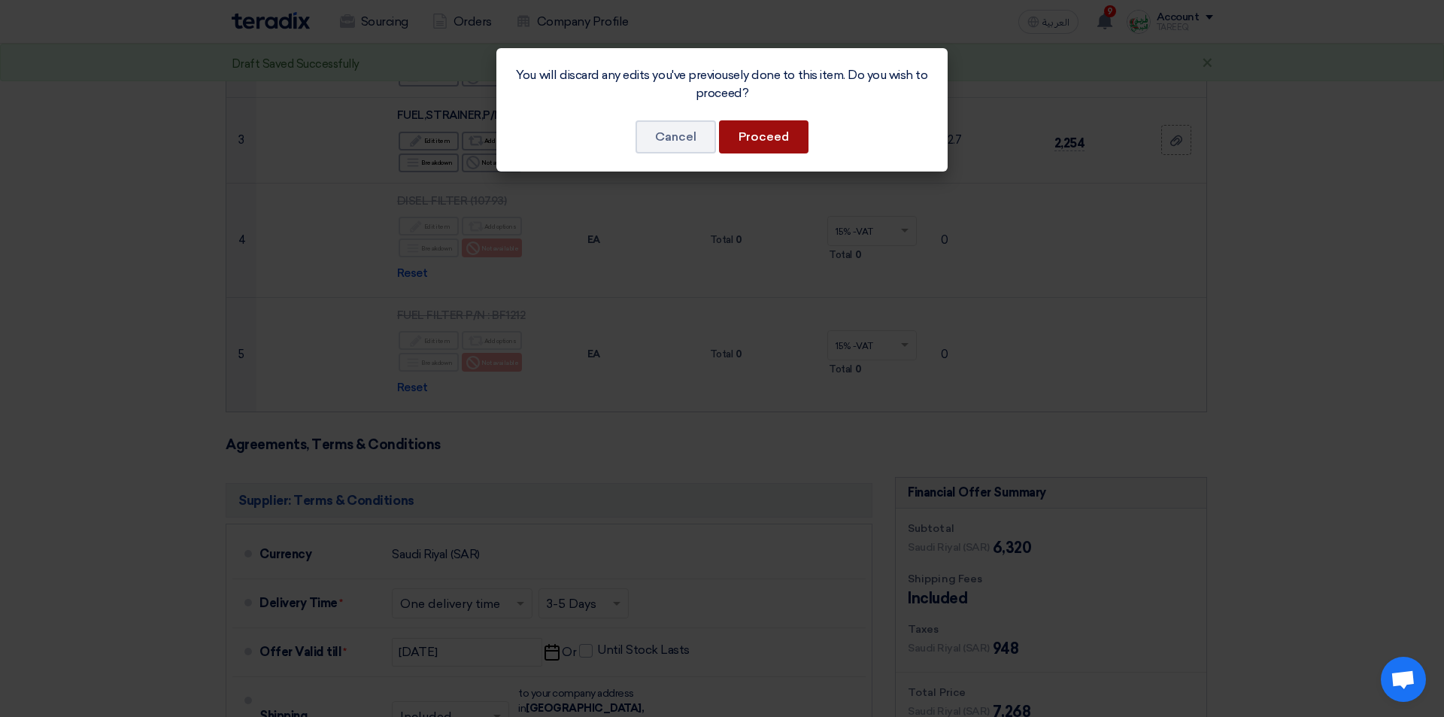
click at [782, 140] on button "Proceed" at bounding box center [764, 136] width 90 height 33
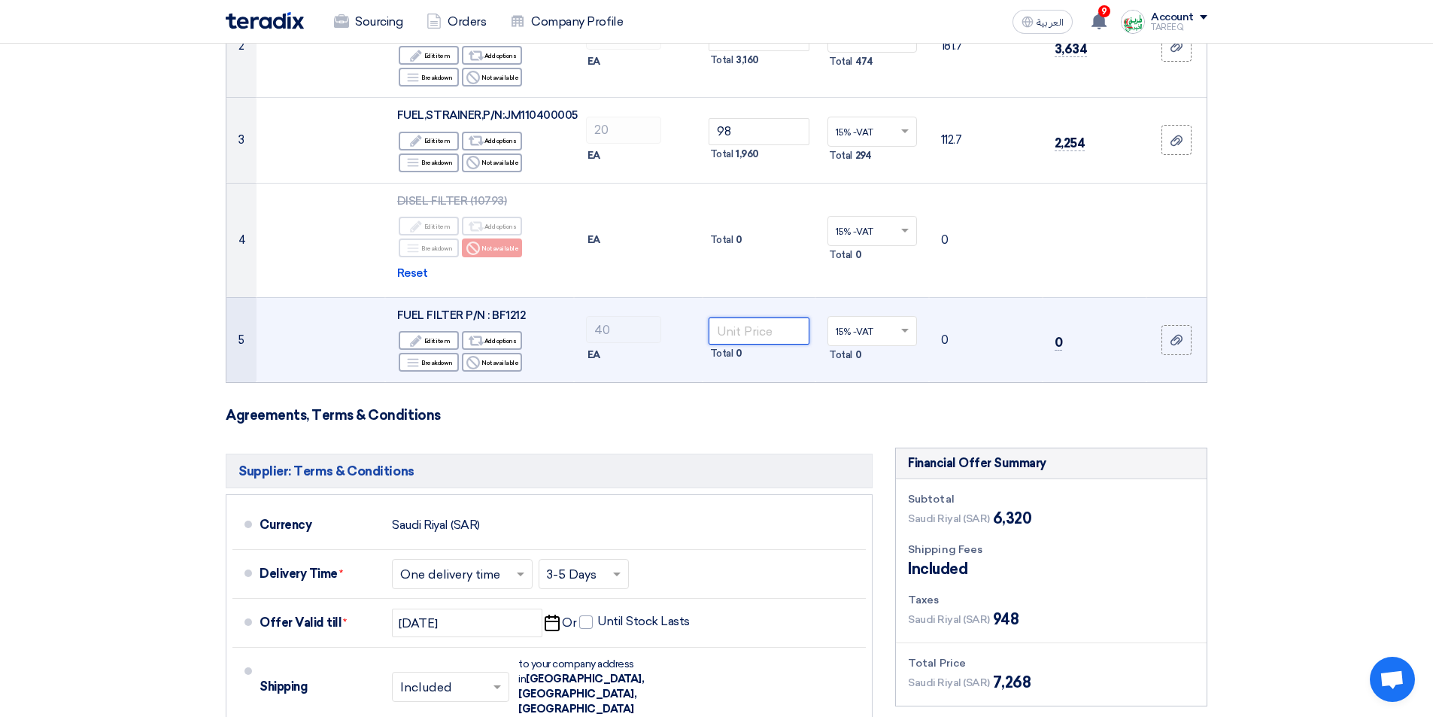
click at [759, 335] on input "number" at bounding box center [759, 330] width 102 height 27
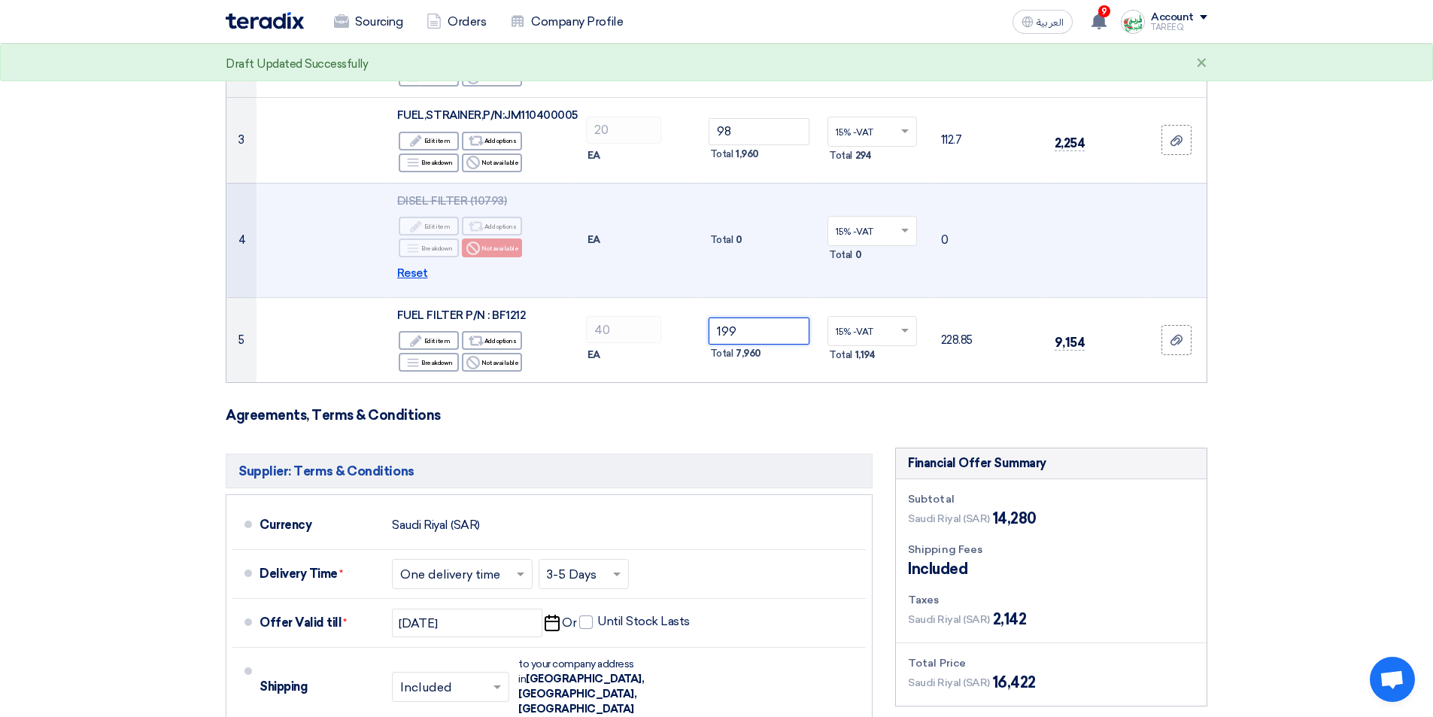
type input "199"
click at [403, 270] on span "Reset" at bounding box center [412, 273] width 31 height 17
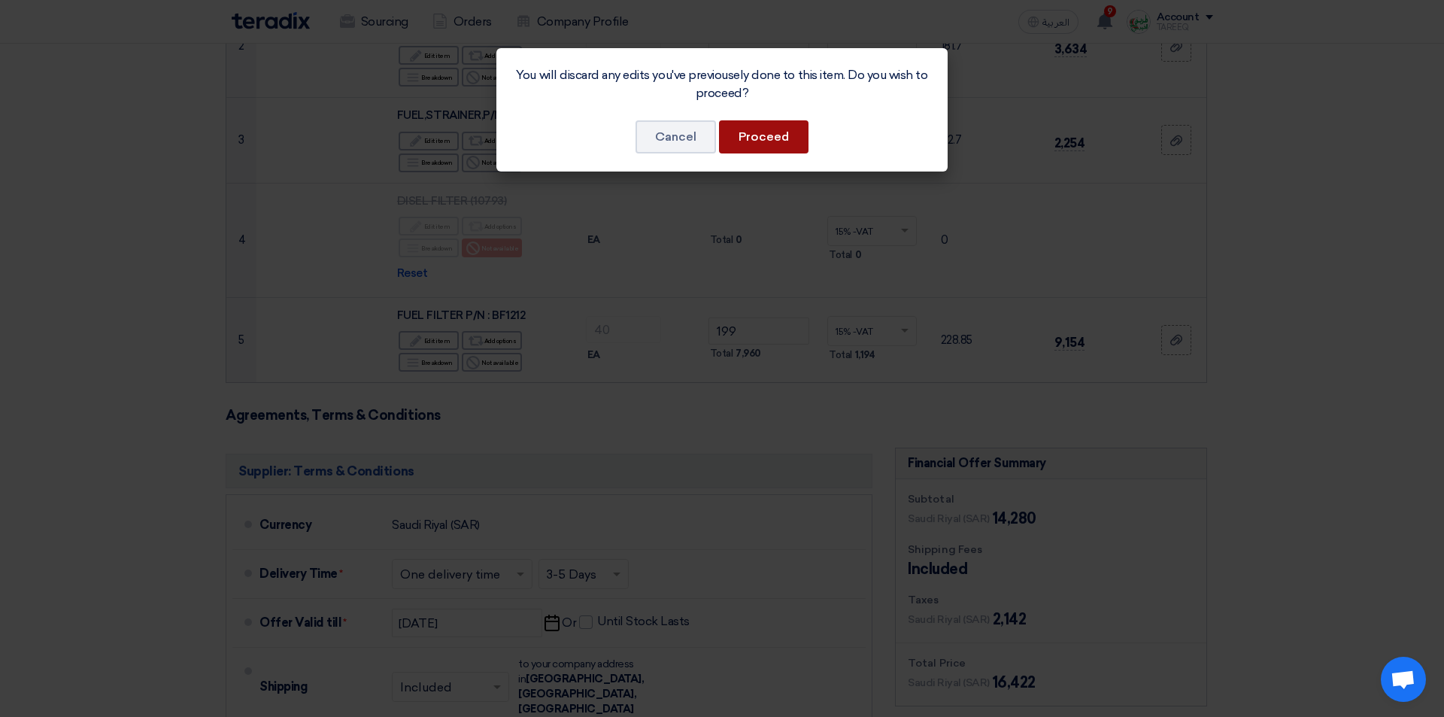
click at [789, 131] on button "Proceed" at bounding box center [764, 136] width 90 height 33
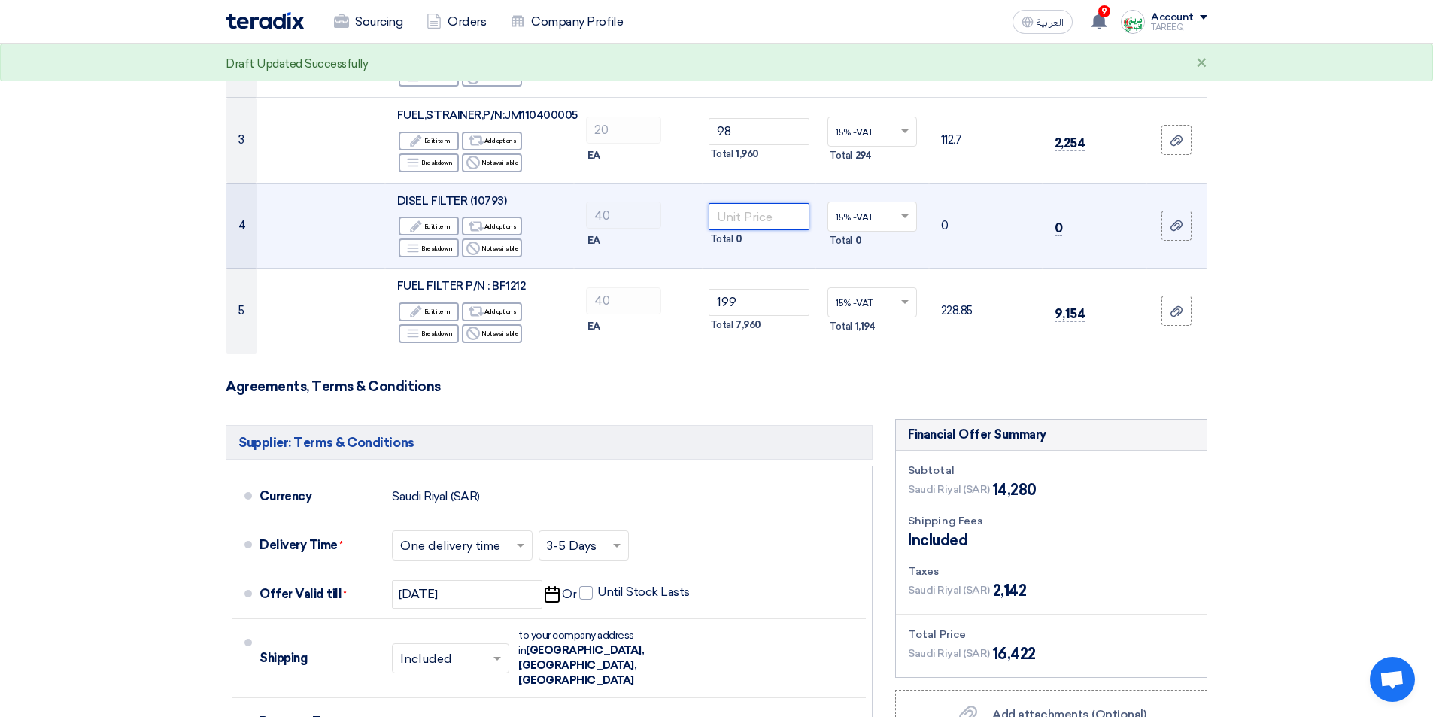
click at [742, 213] on input "number" at bounding box center [759, 216] width 102 height 27
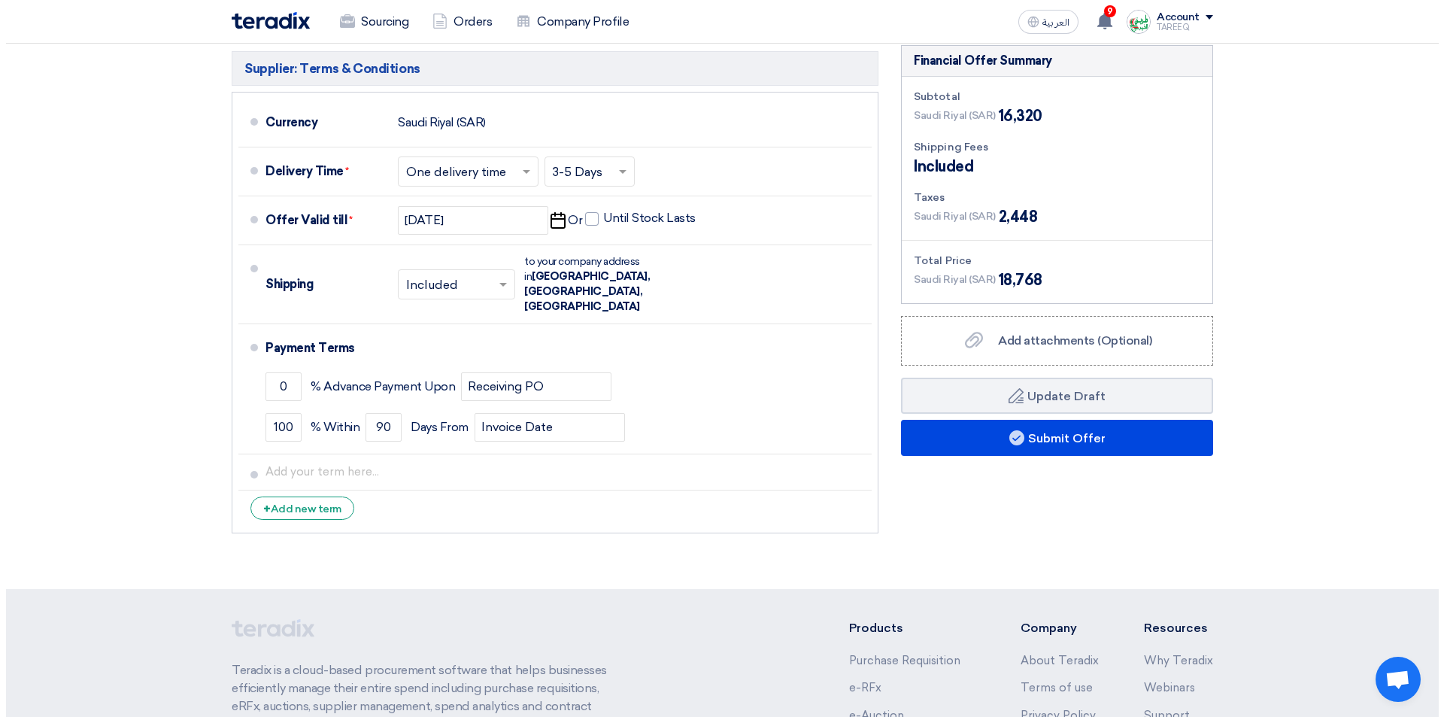
scroll to position [827, 0]
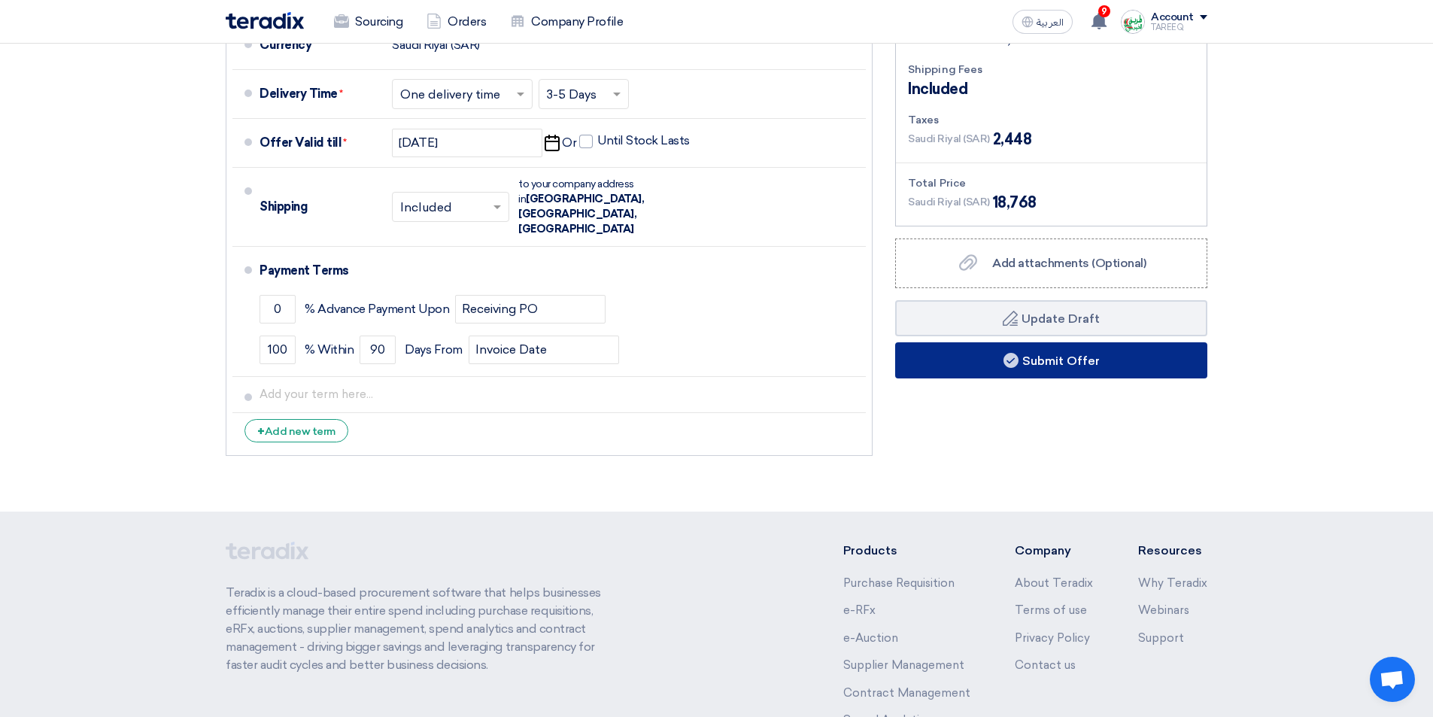
type input "51"
click at [936, 370] on button "Submit Offer" at bounding box center [1051, 360] width 312 height 36
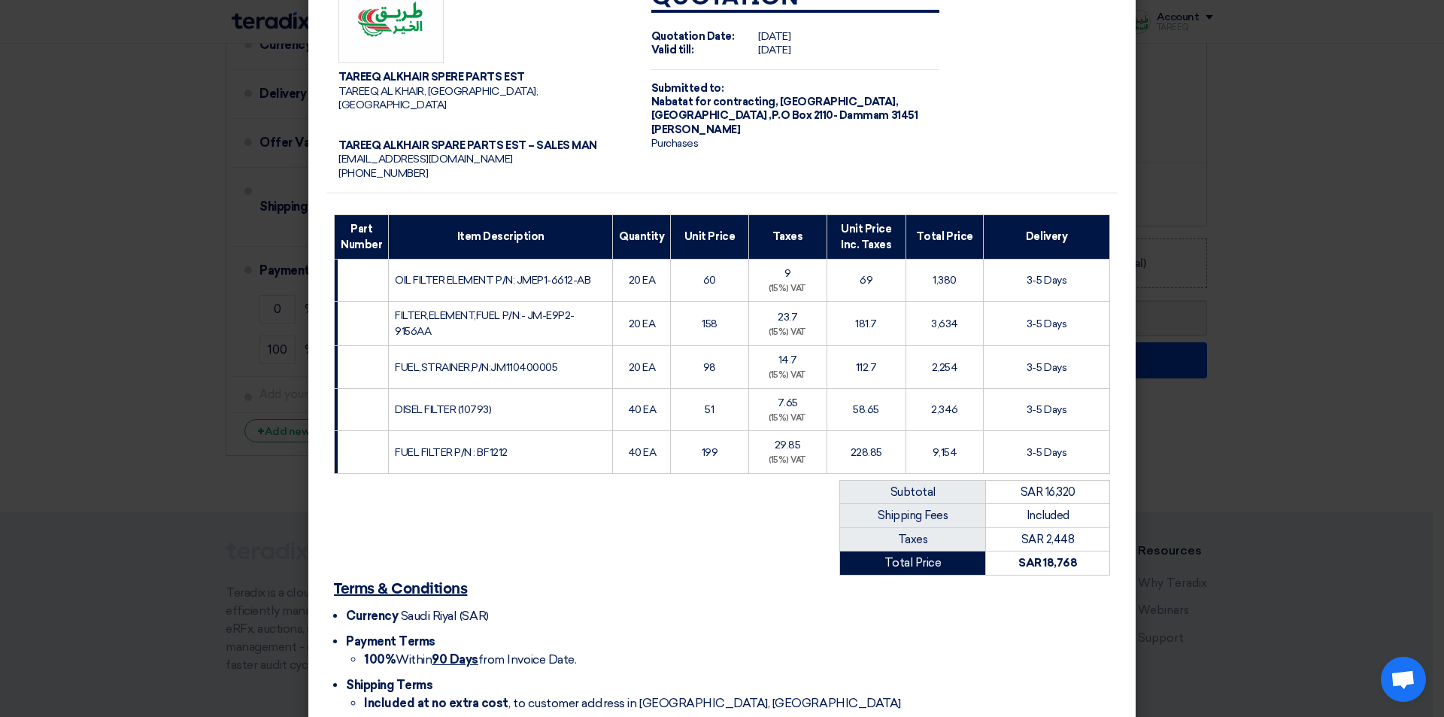
scroll to position [125, 0]
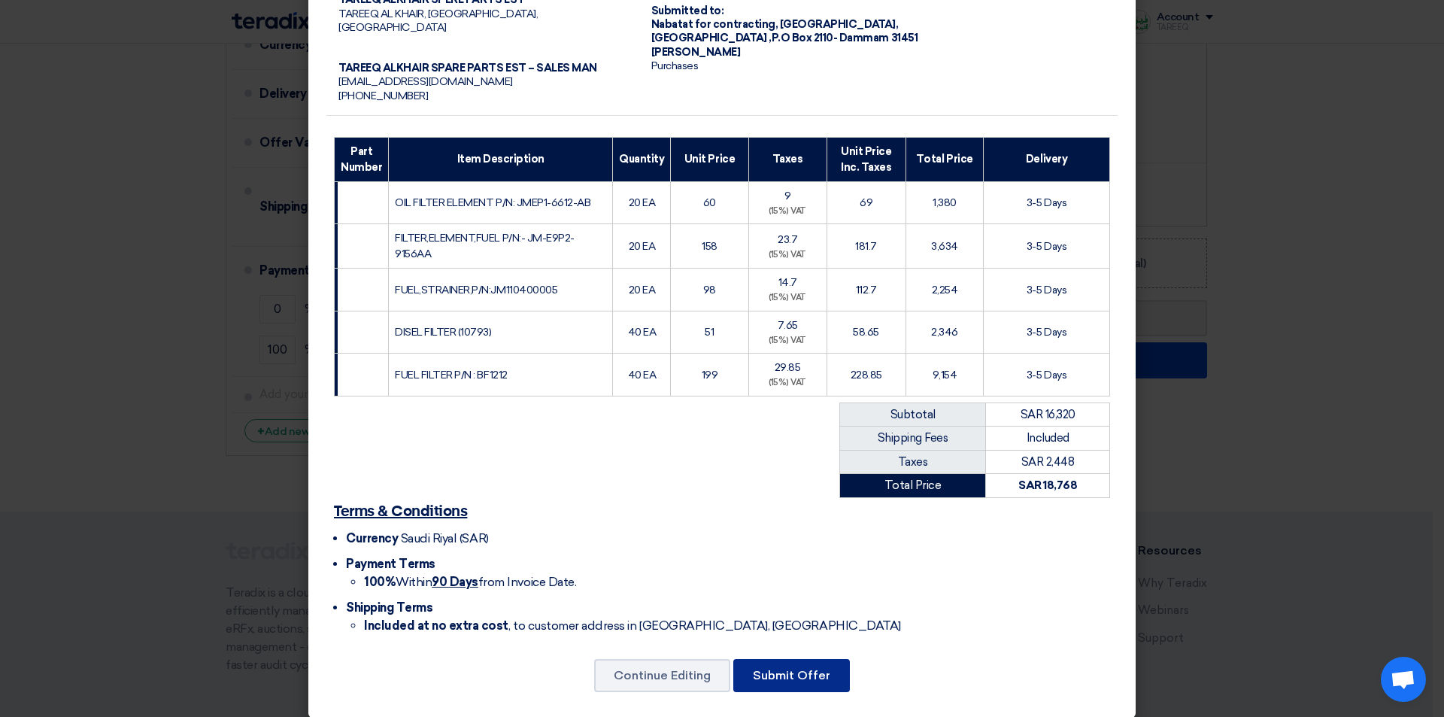
click at [755, 659] on button "Submit Offer" at bounding box center [791, 675] width 117 height 33
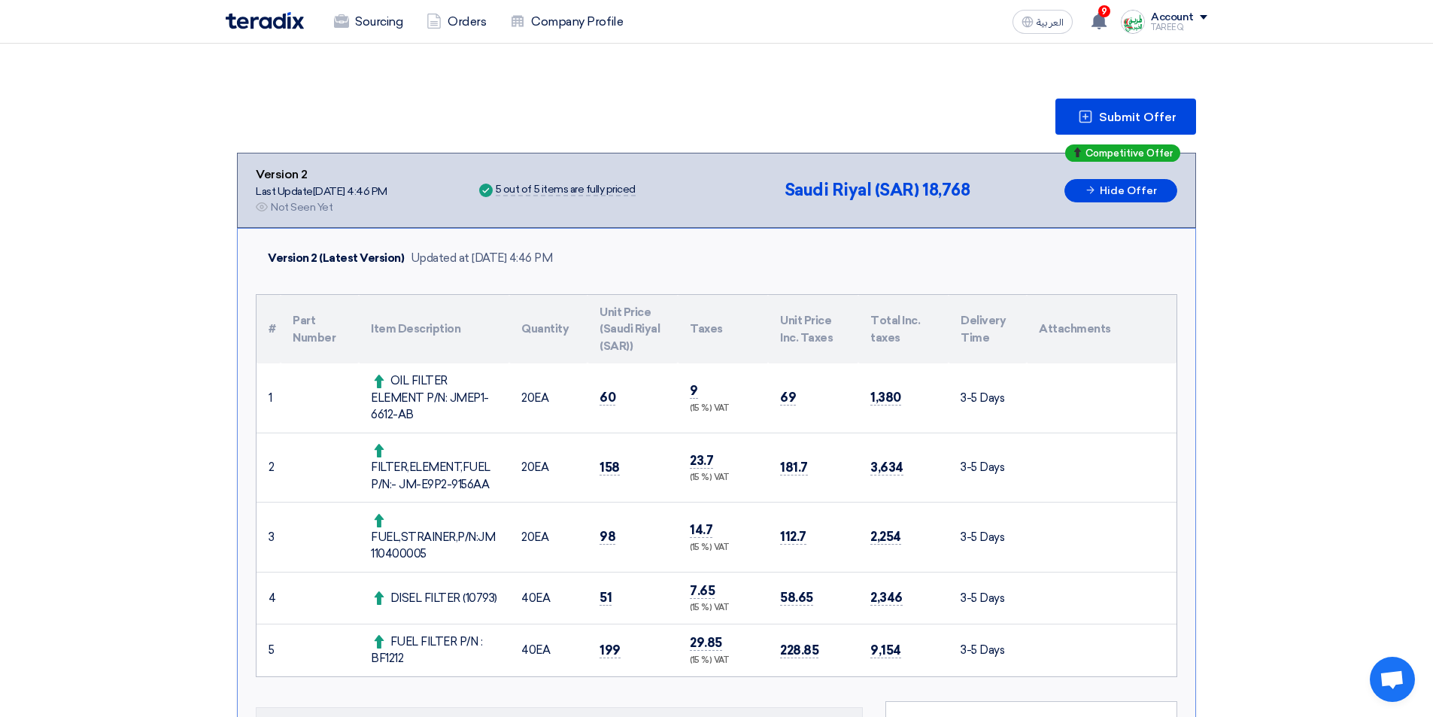
scroll to position [376, 0]
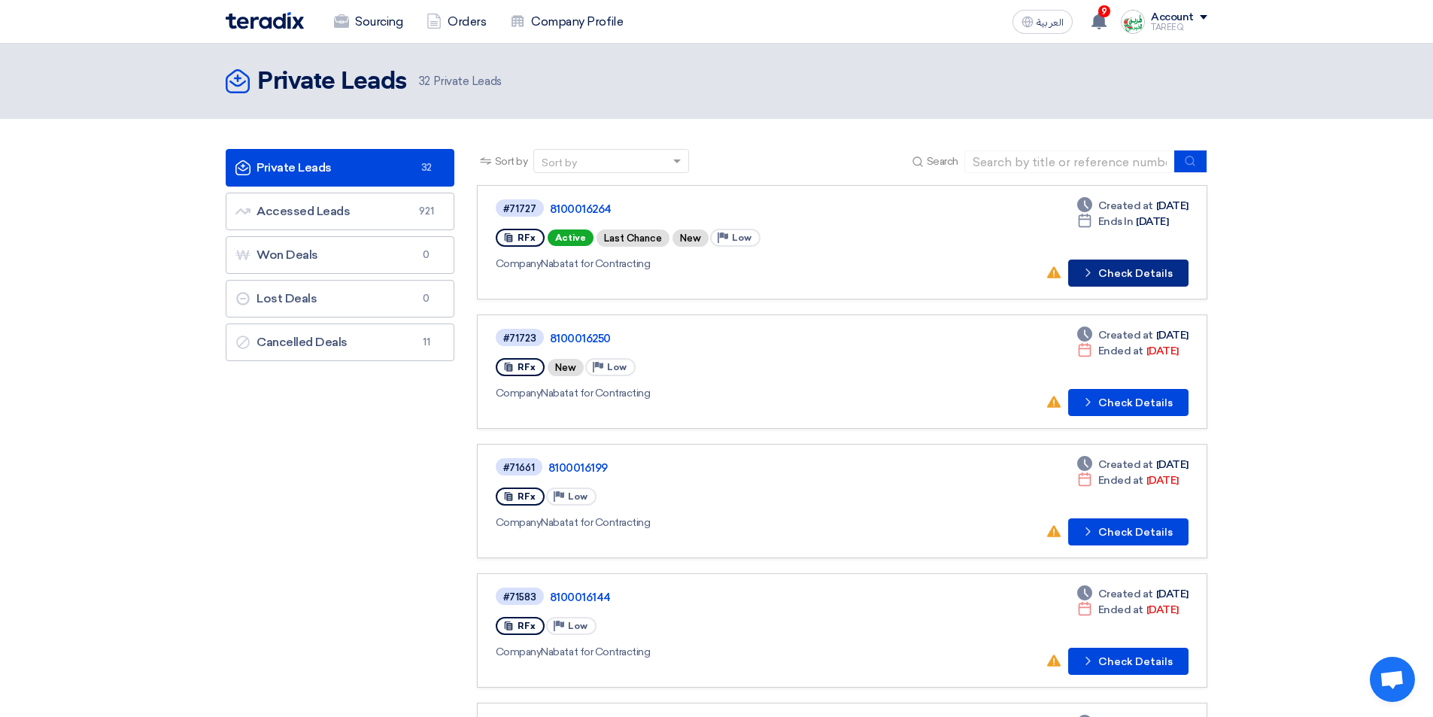
click at [1121, 275] on button "Check details Check Details" at bounding box center [1128, 272] width 120 height 27
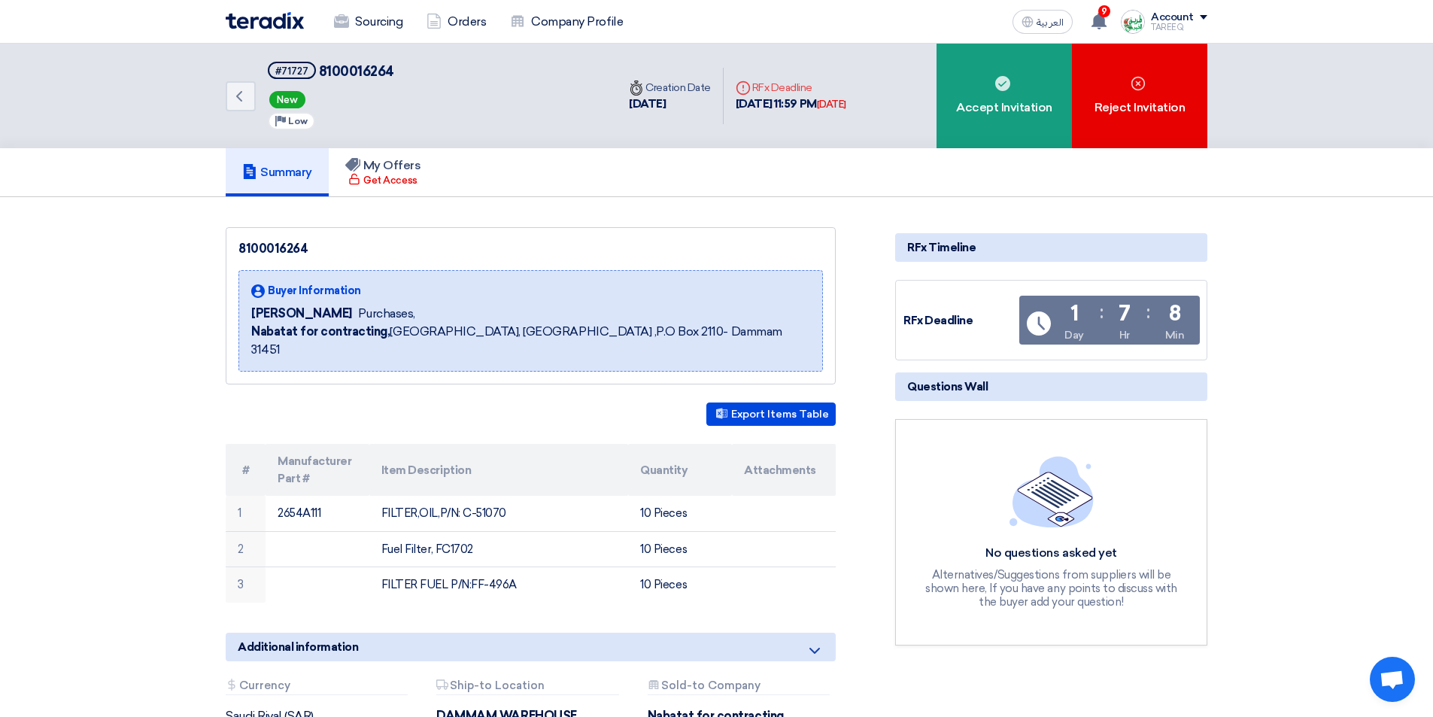
click at [374, 73] on span "8100016264" at bounding box center [356, 71] width 75 height 17
drag, startPoint x: 319, startPoint y: 69, endPoint x: 402, endPoint y: 76, distance: 83.8
click at [402, 76] on div "Back #71727 8100016264 New Priority Low" at bounding box center [421, 96] width 391 height 105
copy span "8100016264"
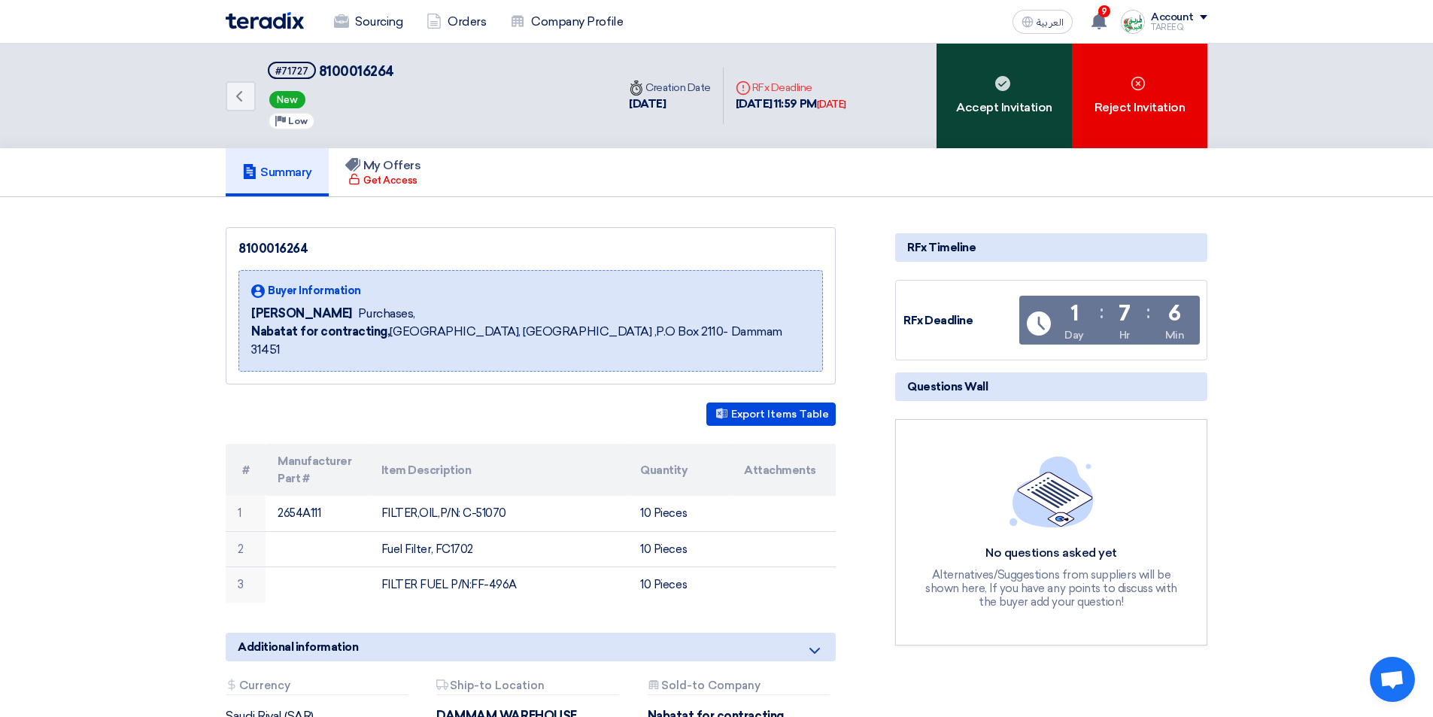
click at [1033, 120] on div "Accept Invitation" at bounding box center [1003, 96] width 135 height 105
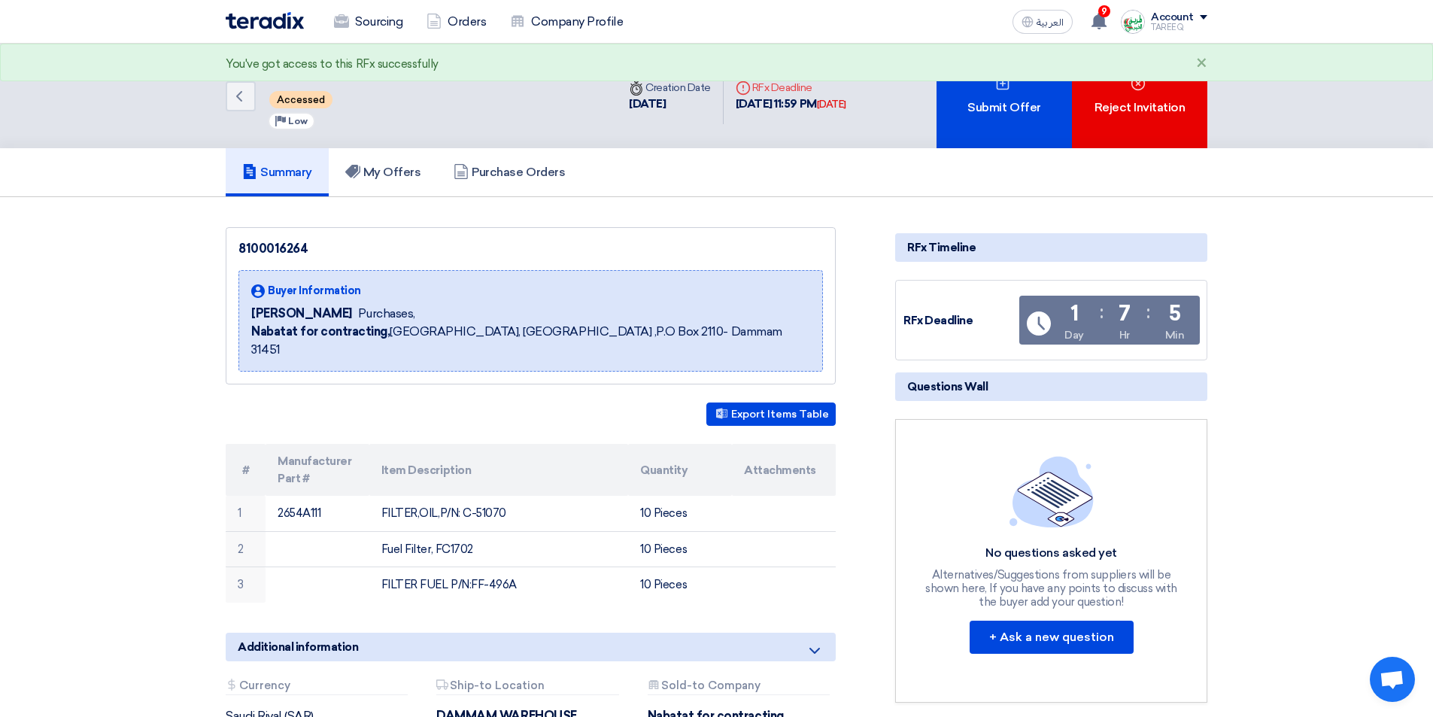
click at [1033, 120] on div "Submit Offer" at bounding box center [1003, 96] width 135 height 105
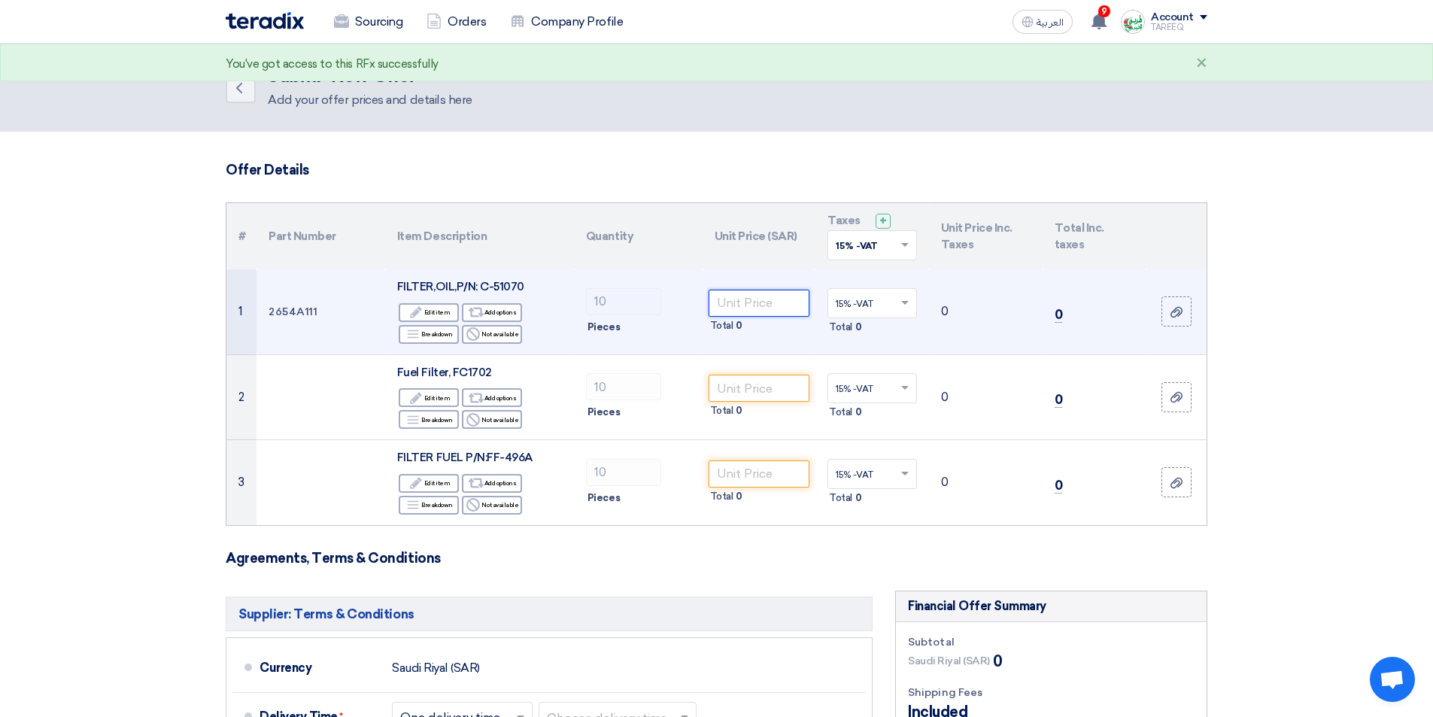
click at [774, 302] on input "number" at bounding box center [759, 303] width 102 height 27
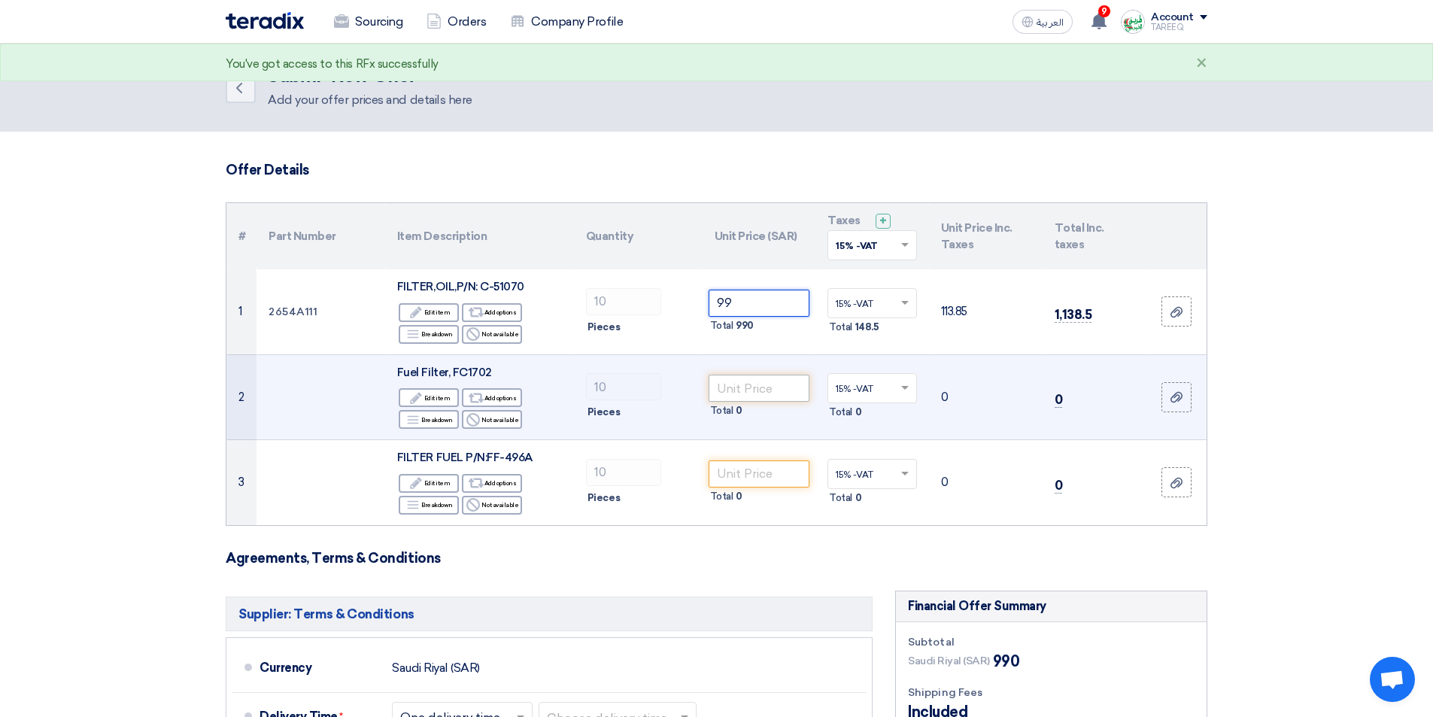
type input "99"
drag, startPoint x: 728, startPoint y: 388, endPoint x: 731, endPoint y: 379, distance: 9.5
click at [729, 388] on input "number" at bounding box center [759, 388] width 102 height 27
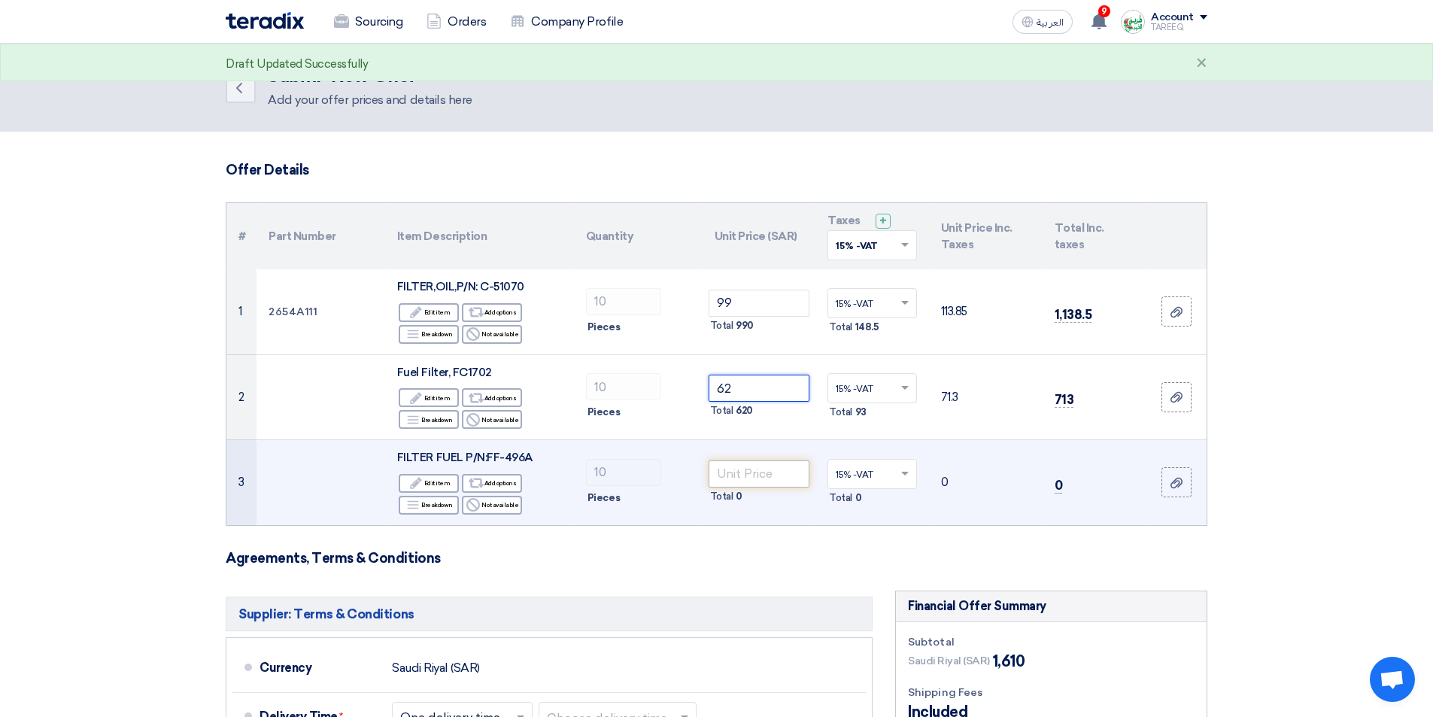
type input "62"
click at [743, 473] on input "number" at bounding box center [759, 473] width 102 height 27
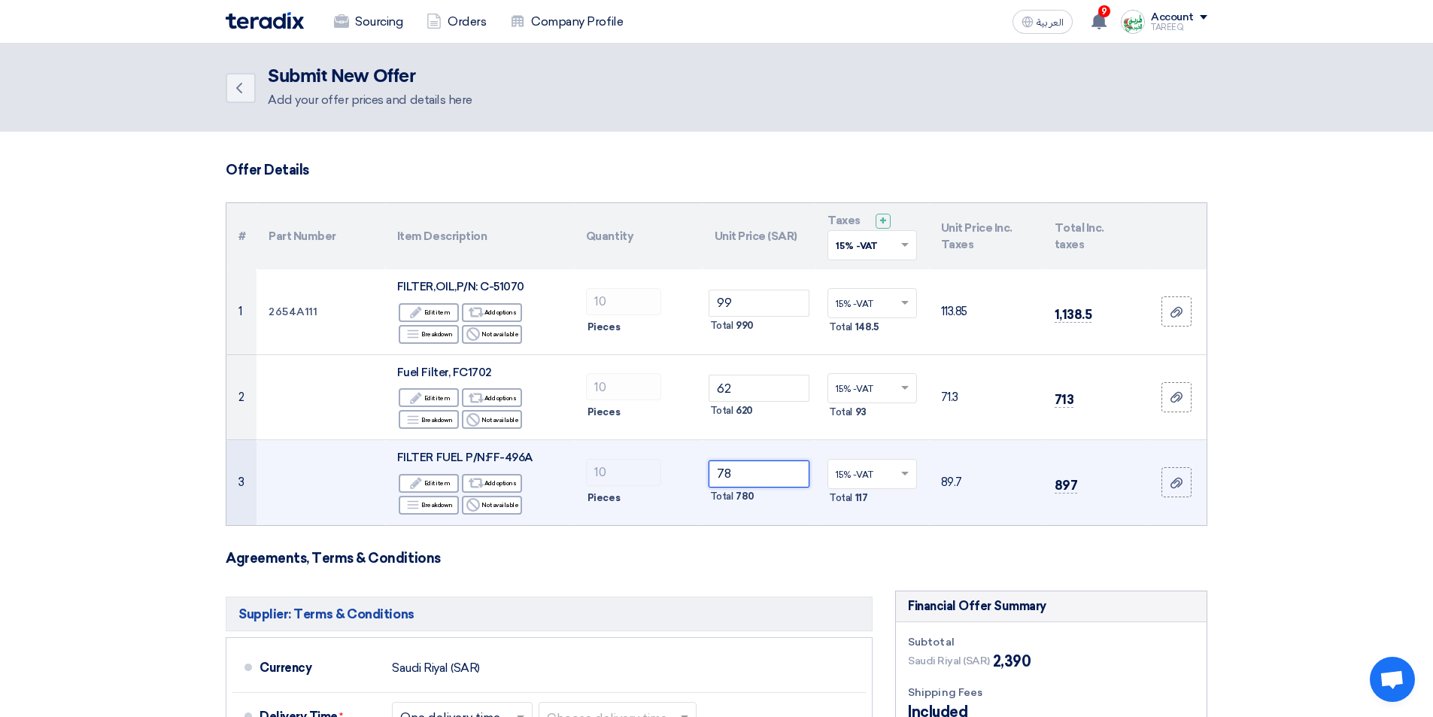
type input "78"
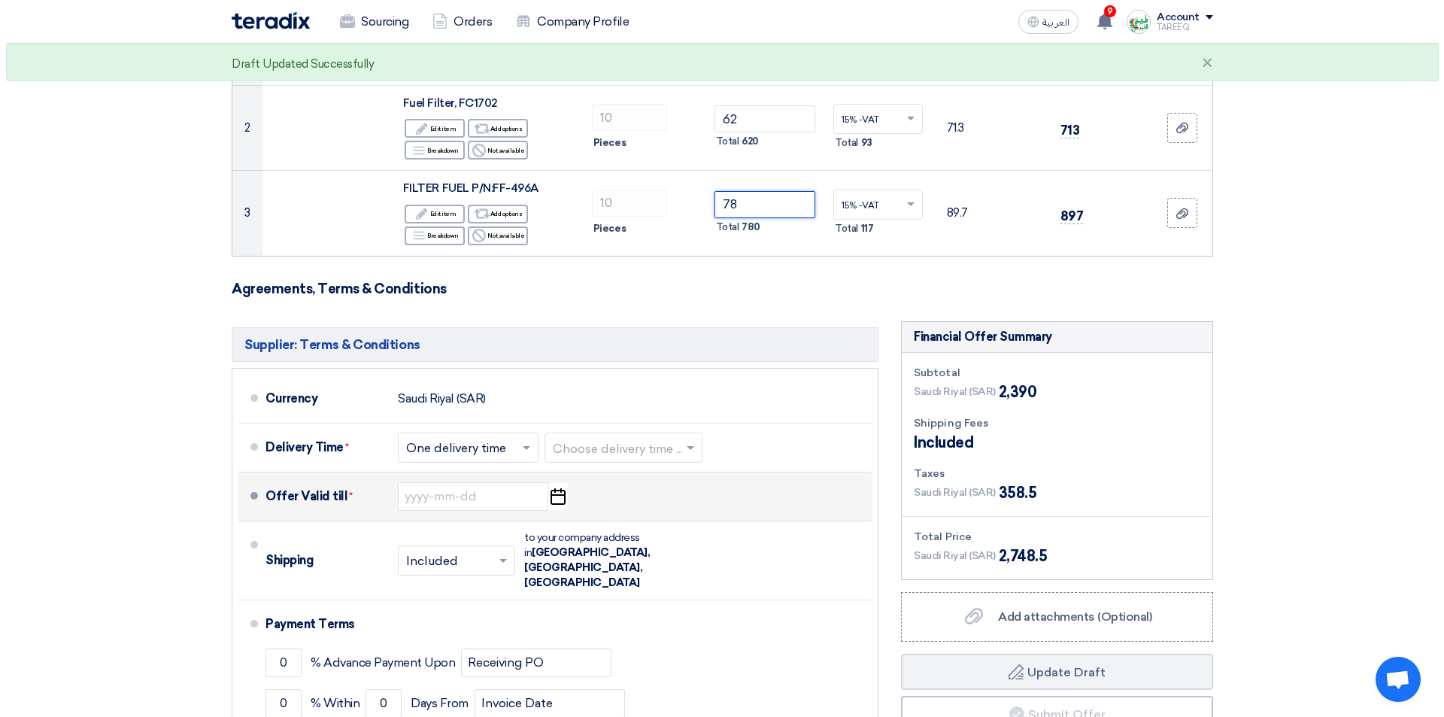
scroll to position [301, 0]
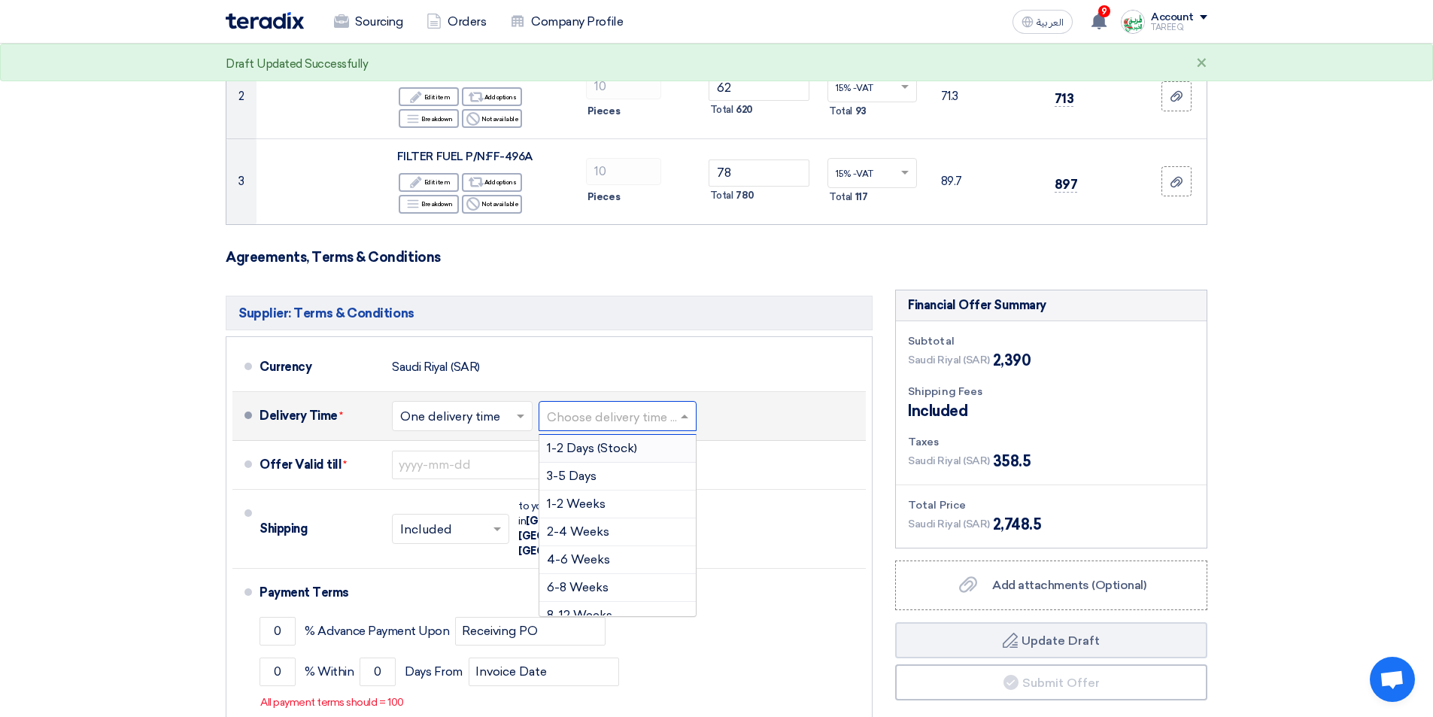
click at [589, 420] on input "text" at bounding box center [618, 417] width 143 height 22
click at [590, 476] on span "3-5 Days" at bounding box center [572, 476] width 50 height 14
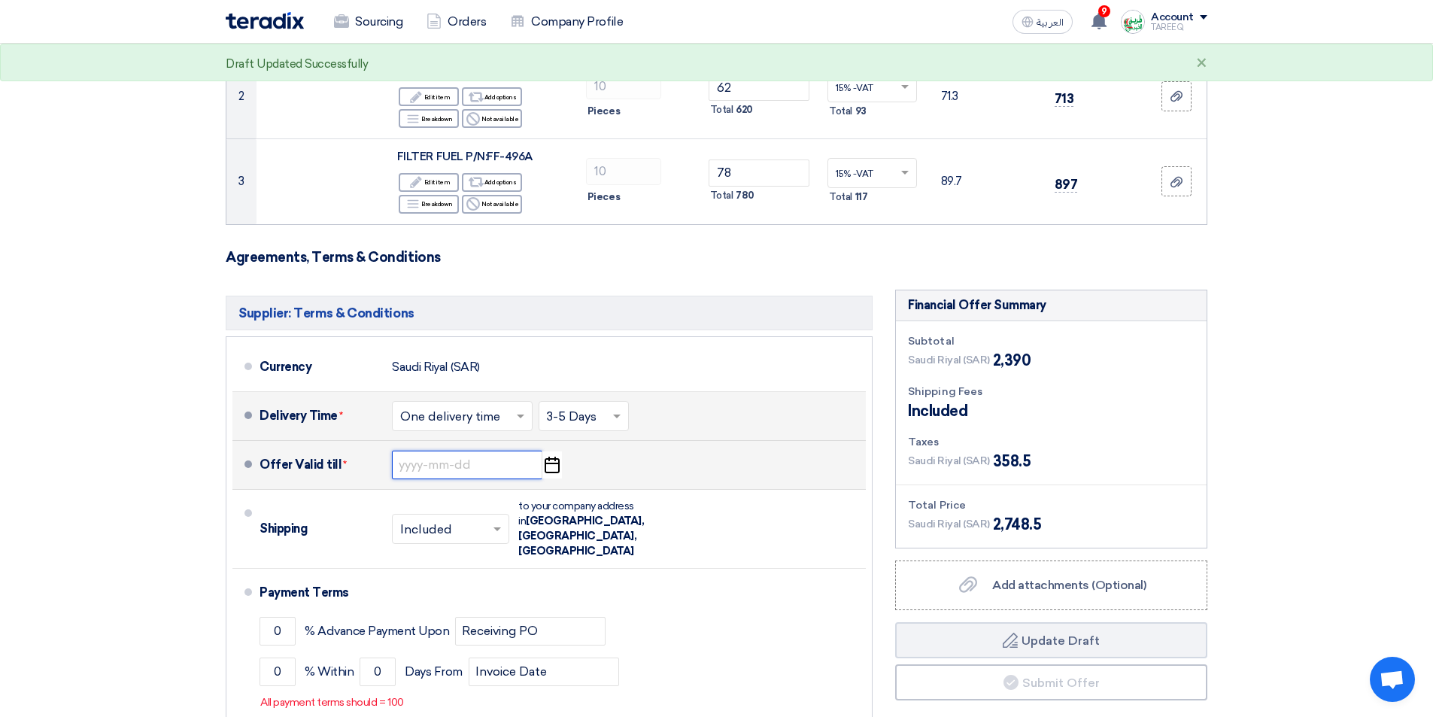
click at [460, 460] on input at bounding box center [467, 465] width 150 height 29
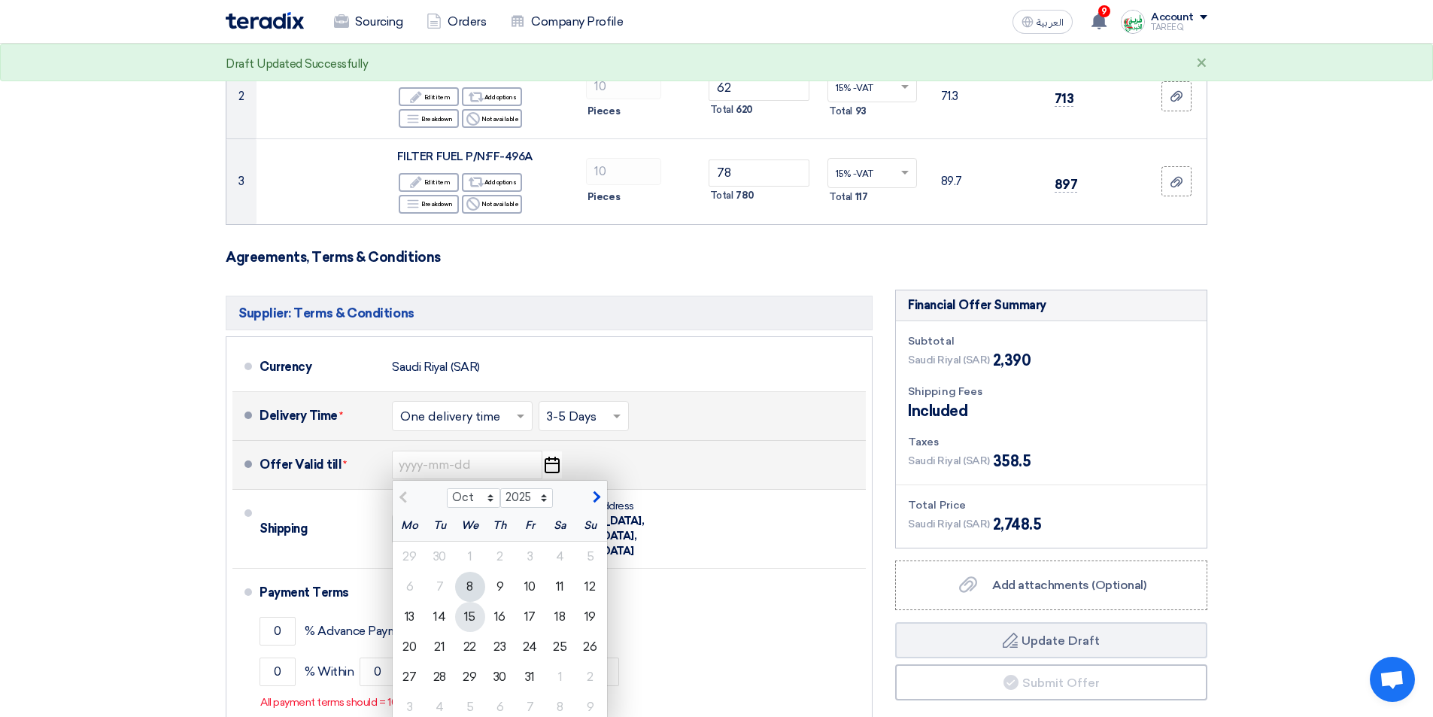
click at [472, 611] on div "15" at bounding box center [470, 617] width 30 height 30
type input "10/15/2025"
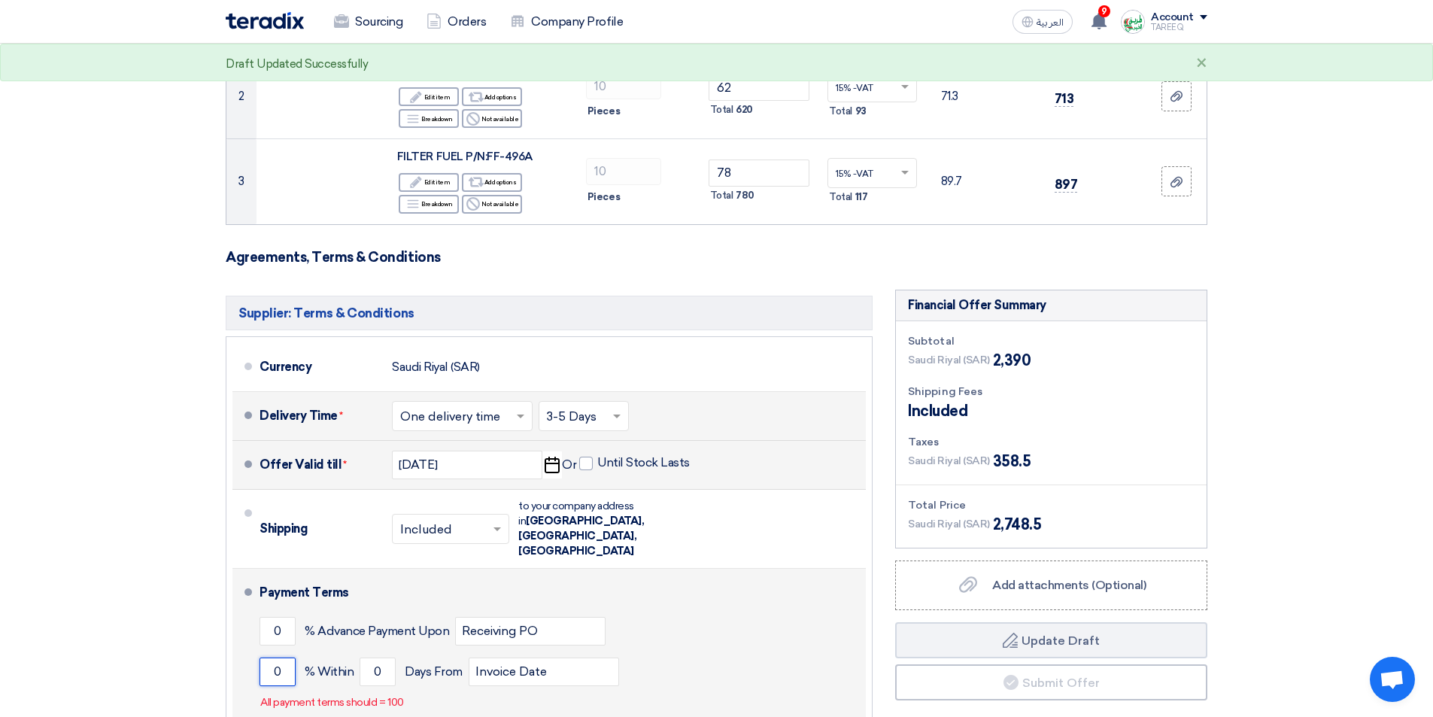
click at [272, 657] on input "0" at bounding box center [277, 671] width 36 height 29
type input "100"
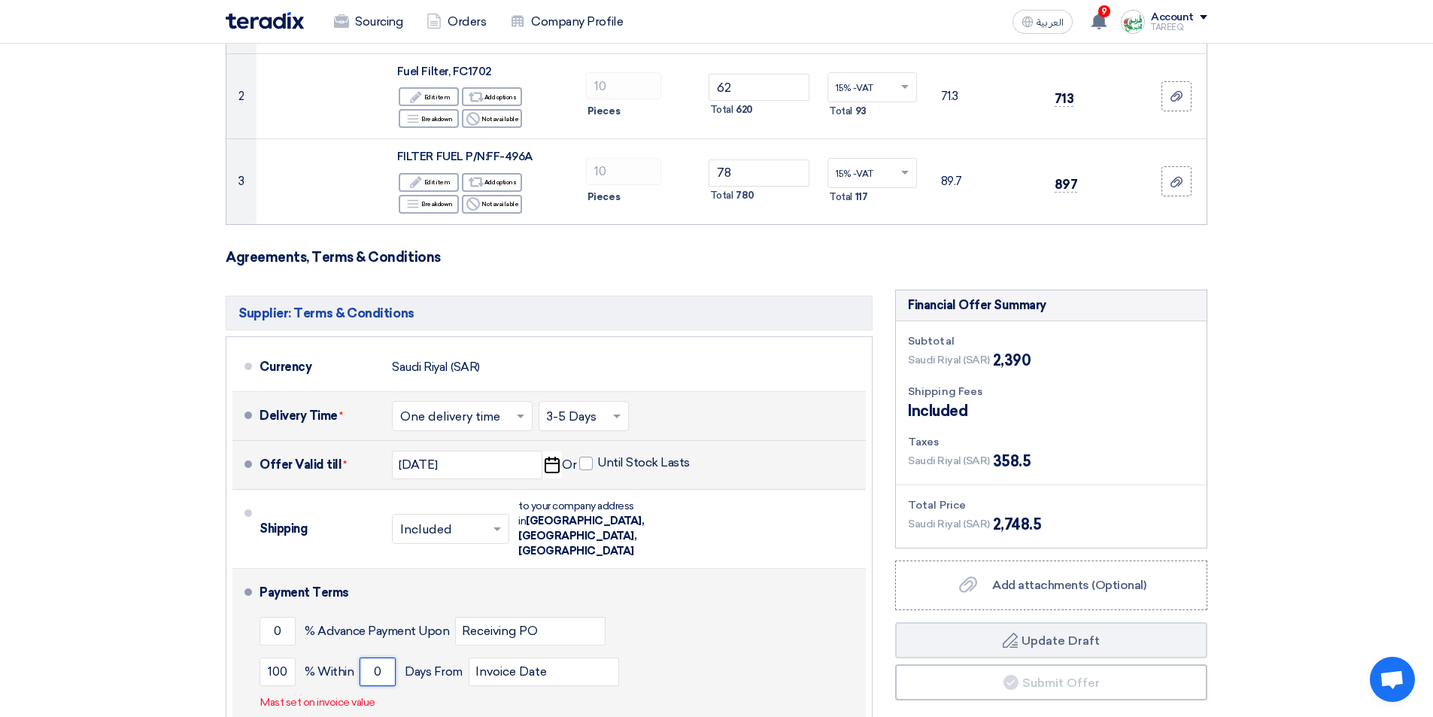
click at [364, 657] on input "0" at bounding box center [378, 671] width 36 height 29
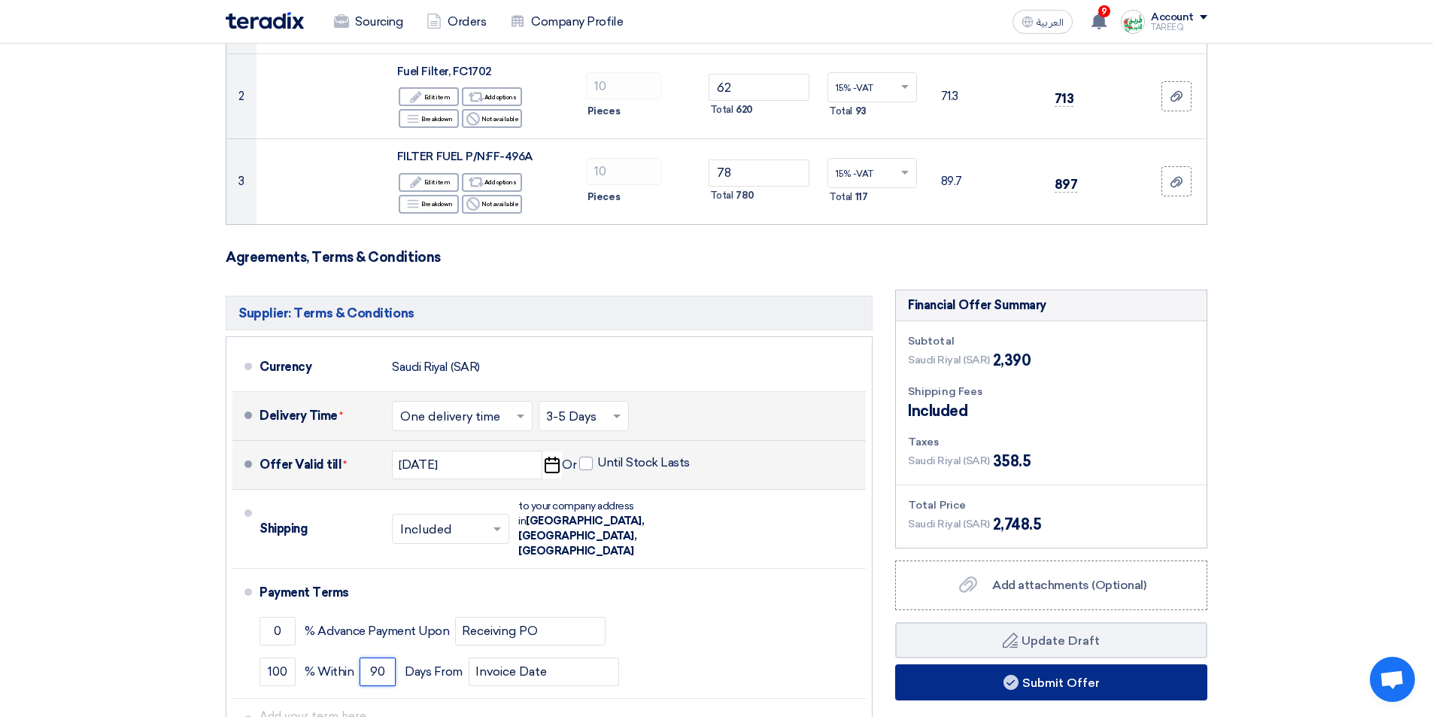
type input "90"
click at [952, 681] on button "Submit Offer" at bounding box center [1051, 682] width 312 height 36
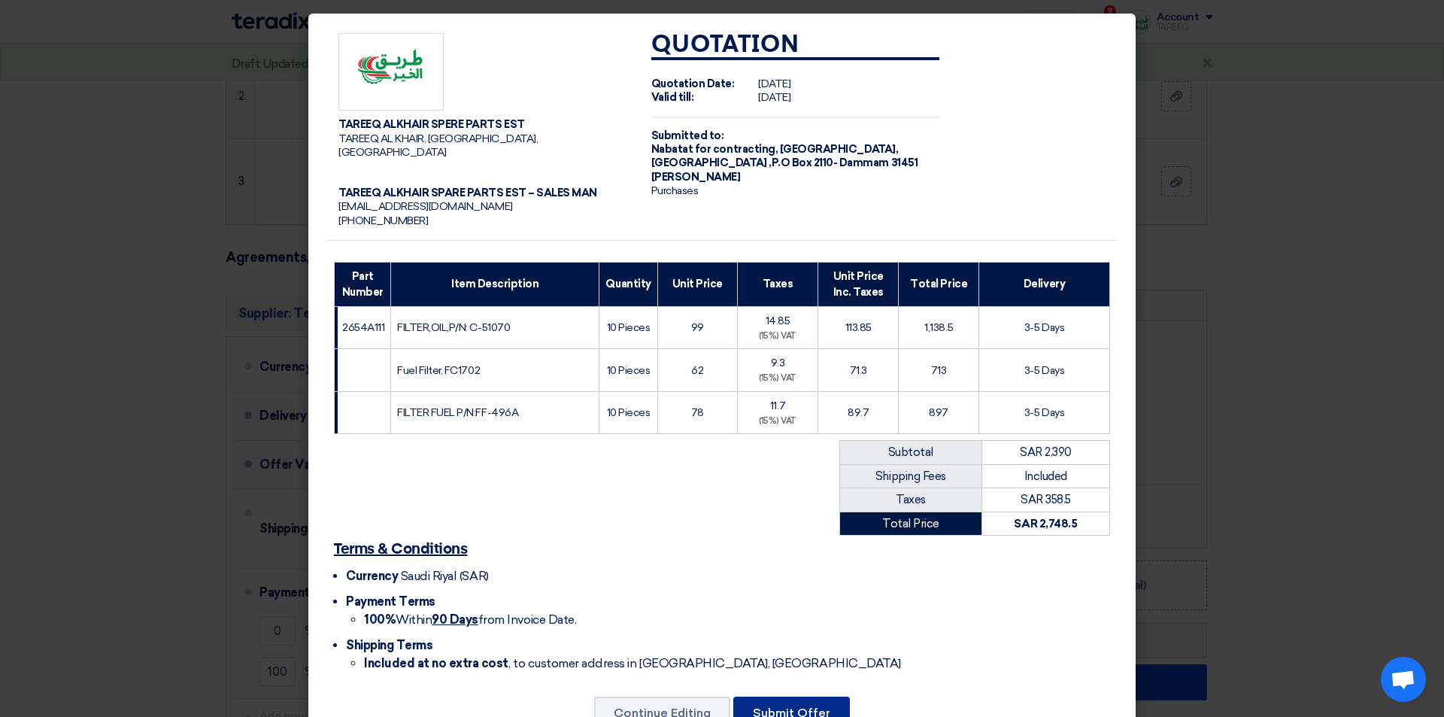
click at [782, 709] on button "Submit Offer" at bounding box center [791, 712] width 117 height 33
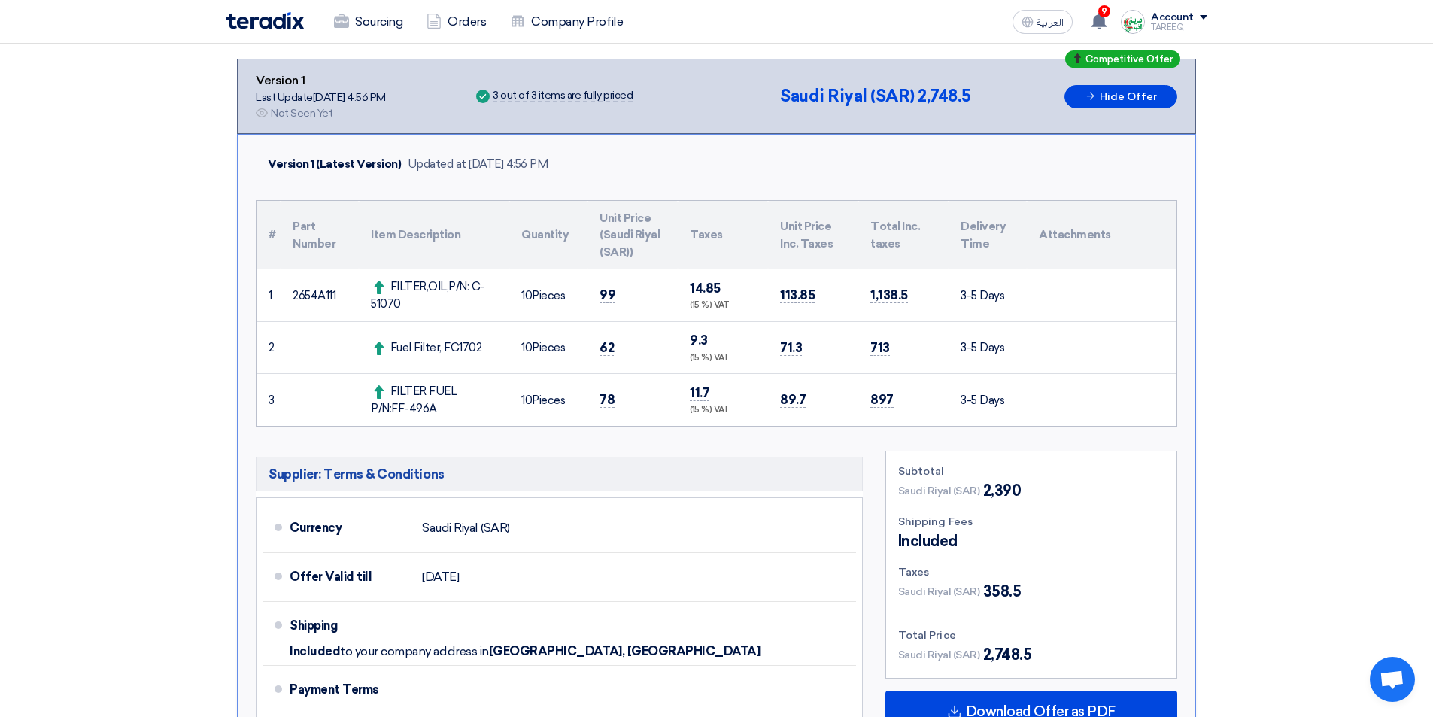
scroll to position [301, 0]
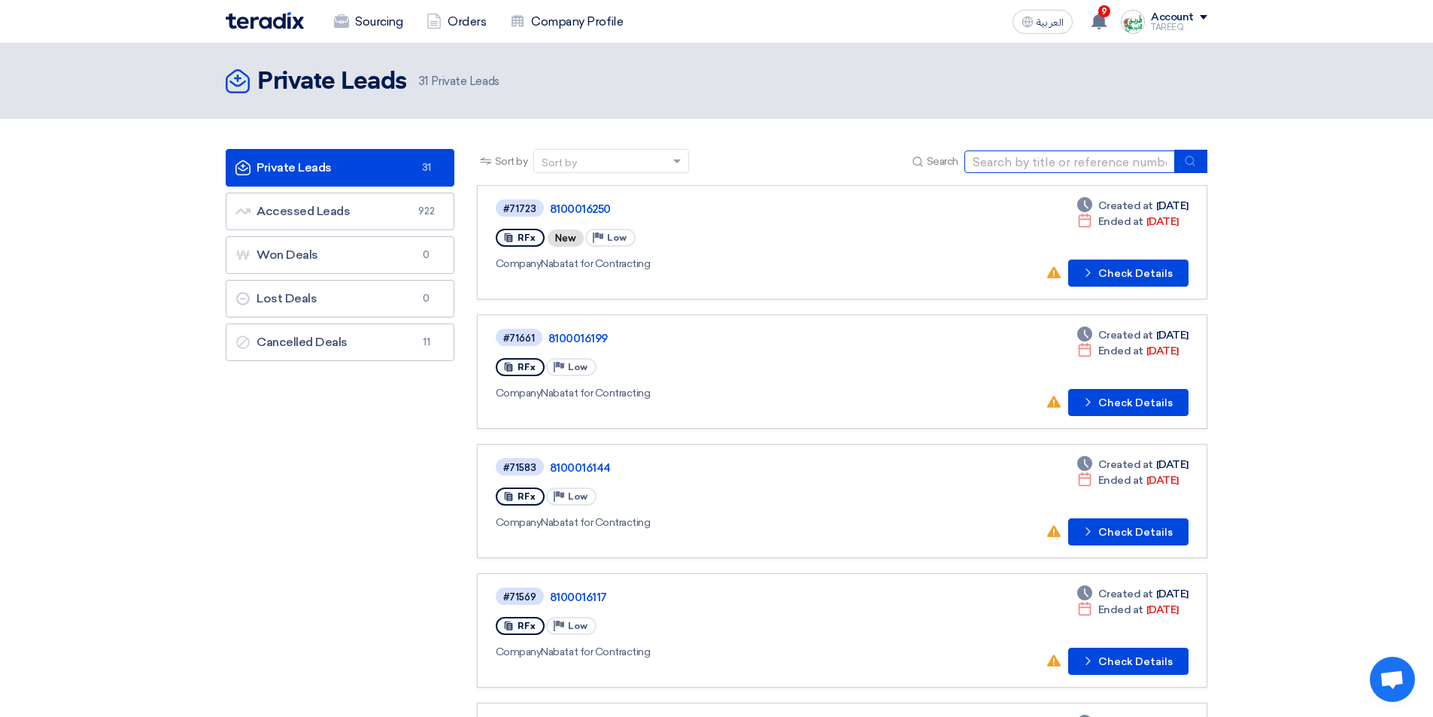
click at [1071, 163] on input at bounding box center [1069, 161] width 211 height 23
type input "71314"
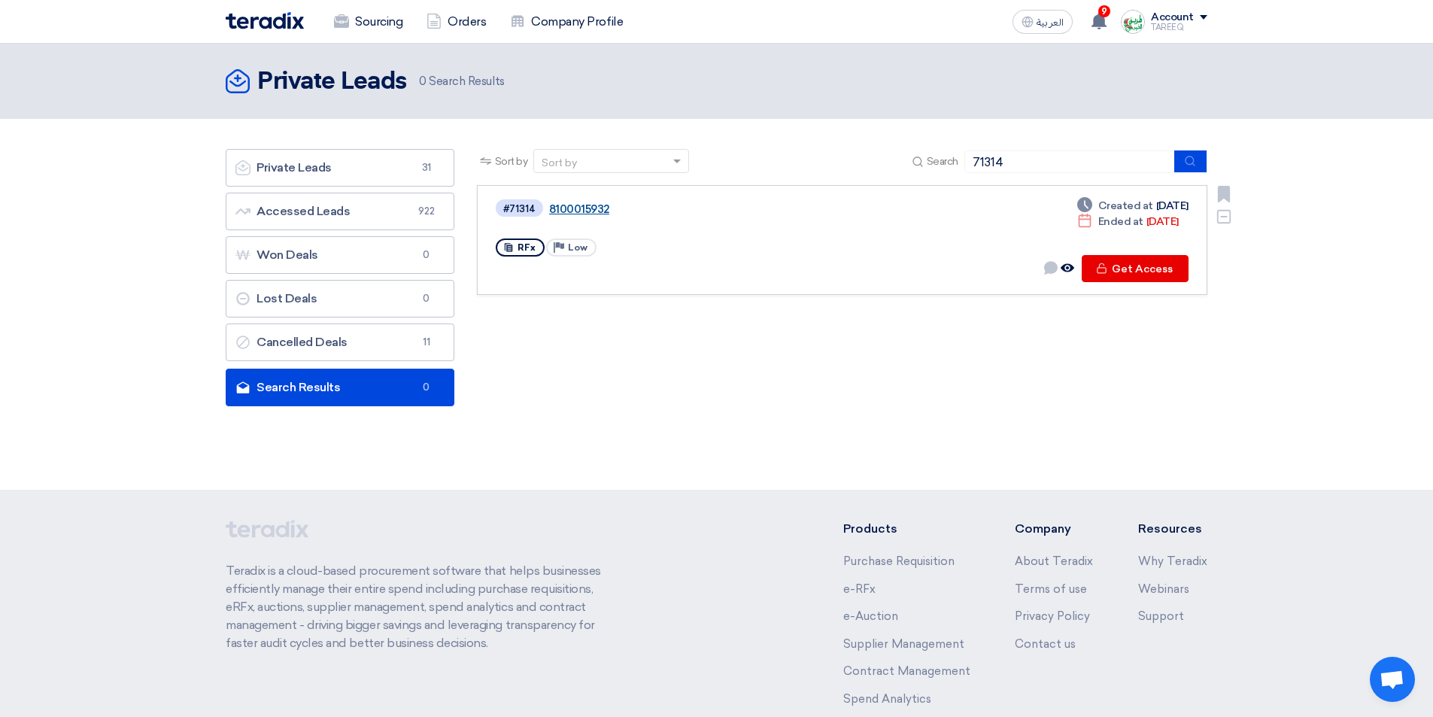
click at [584, 209] on link "8100015932" at bounding box center [737, 209] width 376 height 14
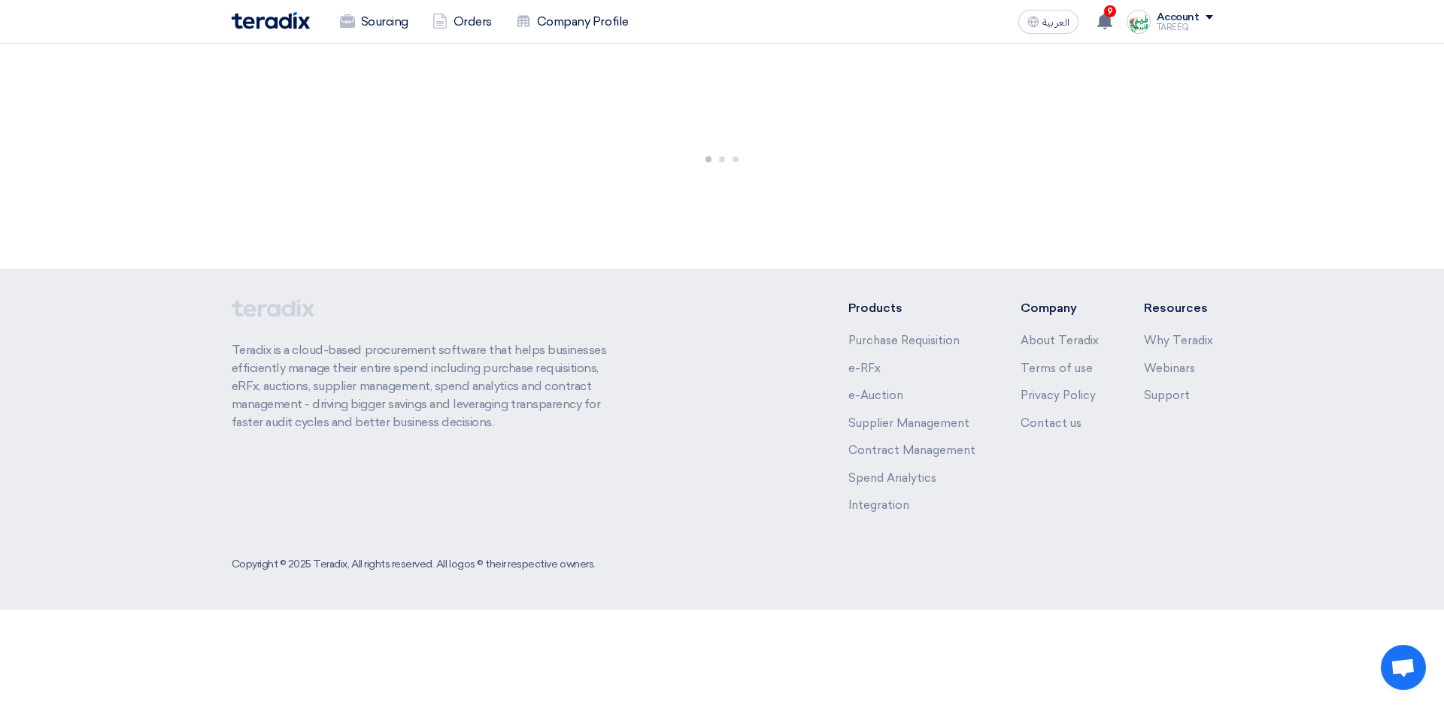
click at [584, 209] on div at bounding box center [722, 157] width 1444 height 226
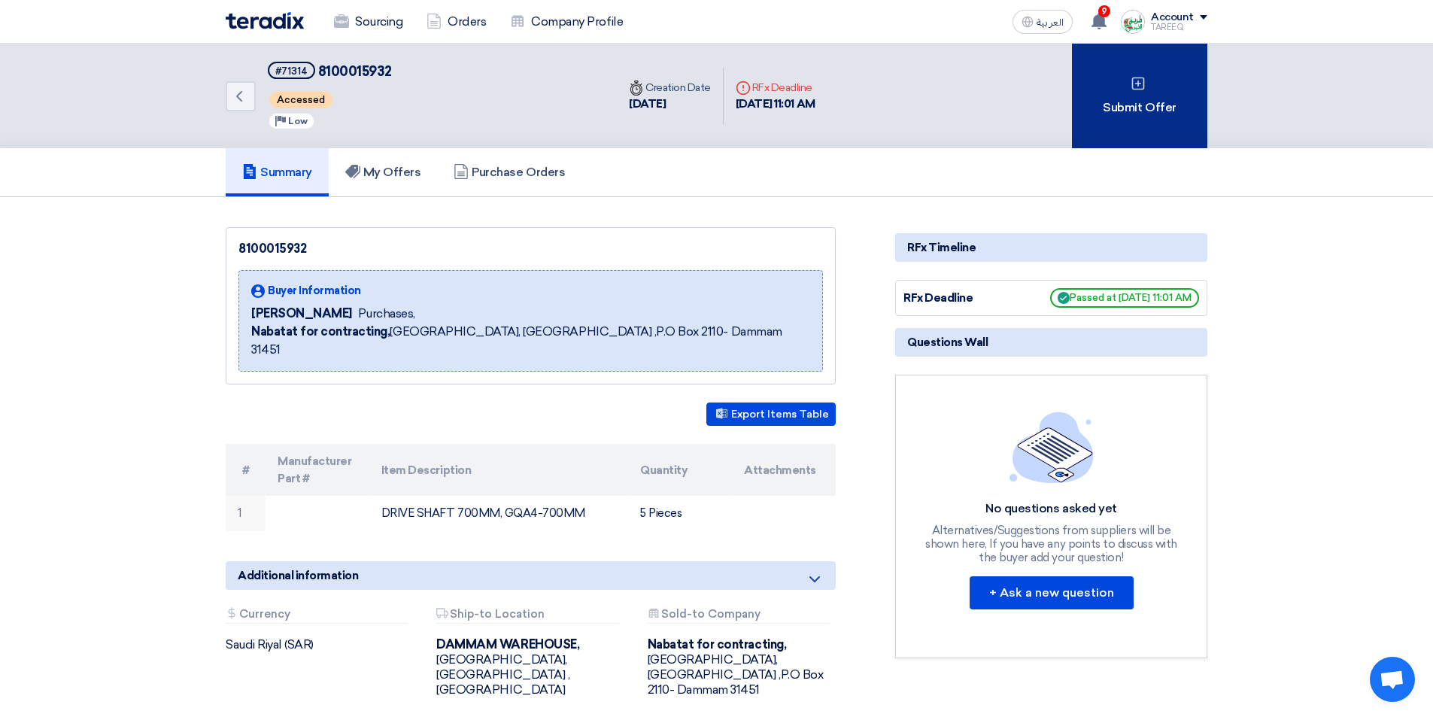
click at [1103, 108] on div "Submit Offer" at bounding box center [1139, 96] width 135 height 105
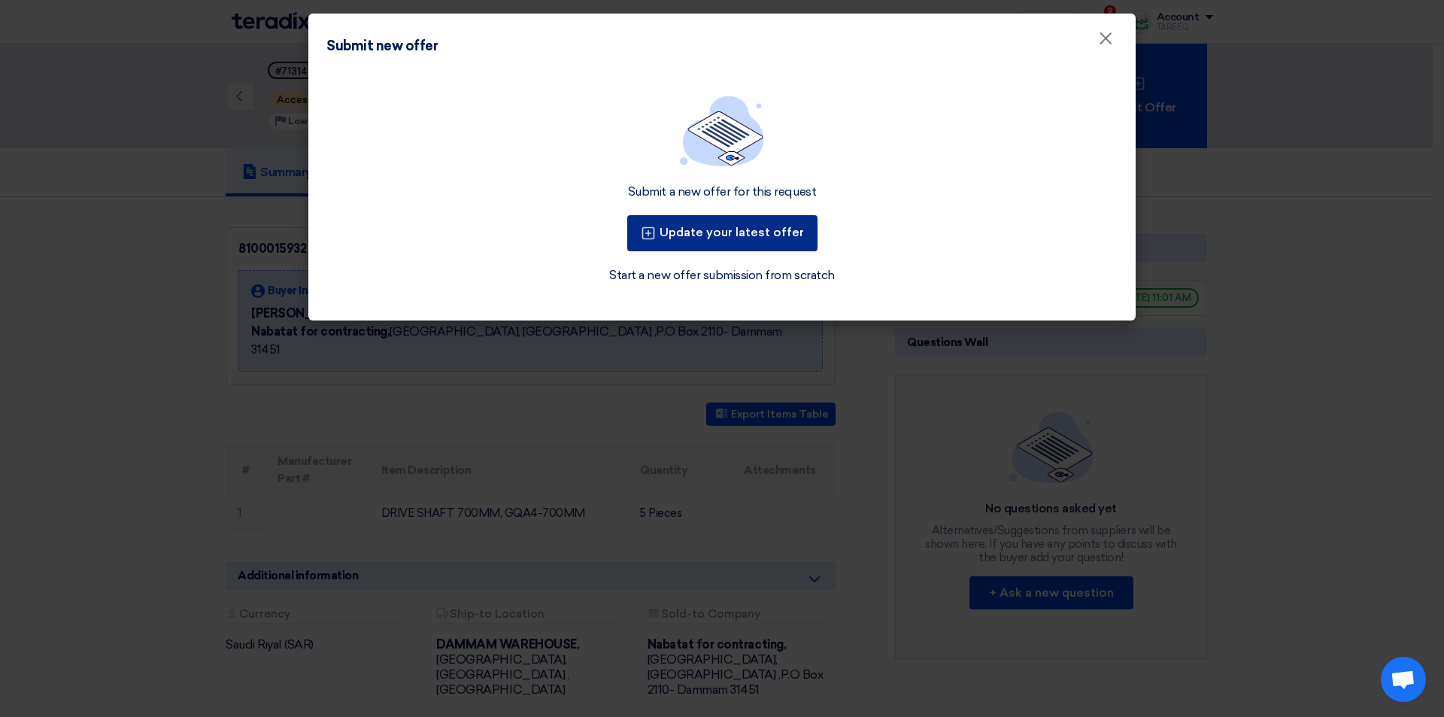
click at [775, 243] on button "Update your latest offer" at bounding box center [722, 233] width 190 height 36
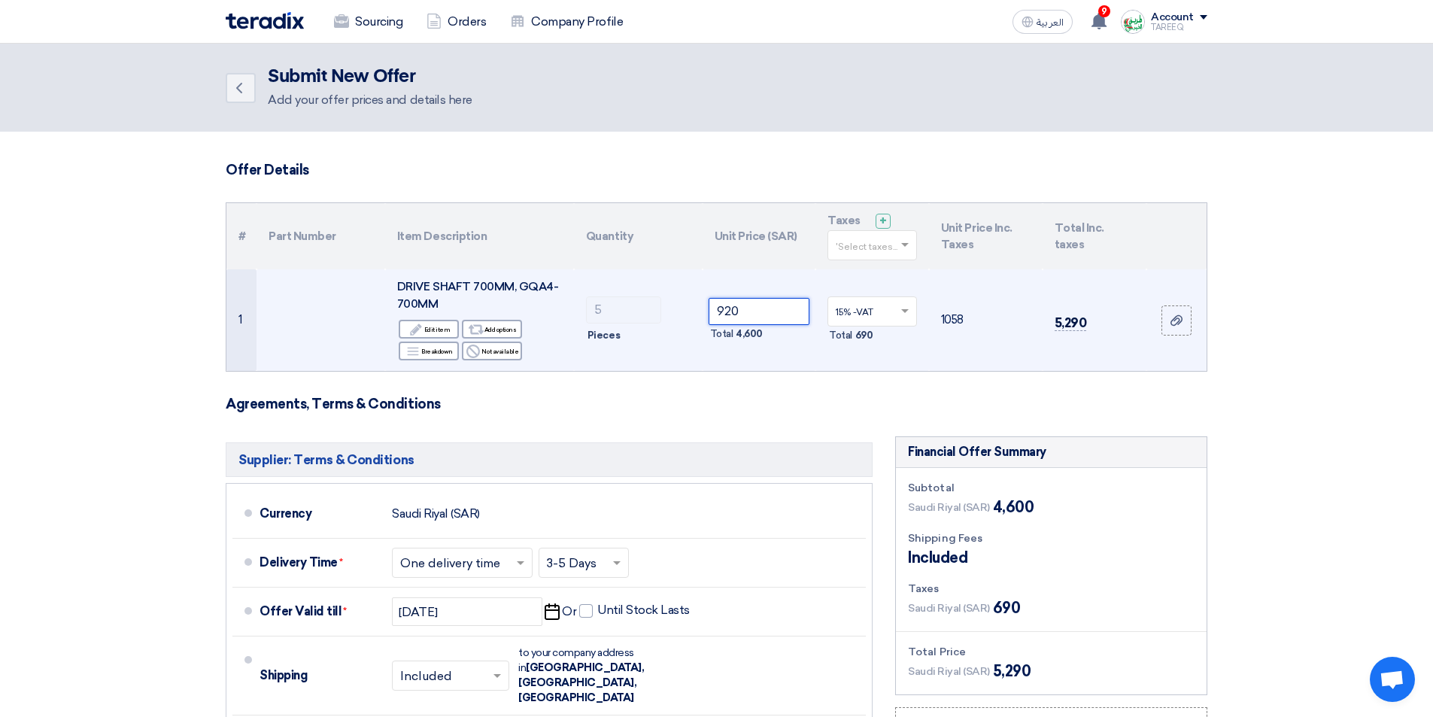
click at [780, 314] on input "920" at bounding box center [759, 311] width 102 height 27
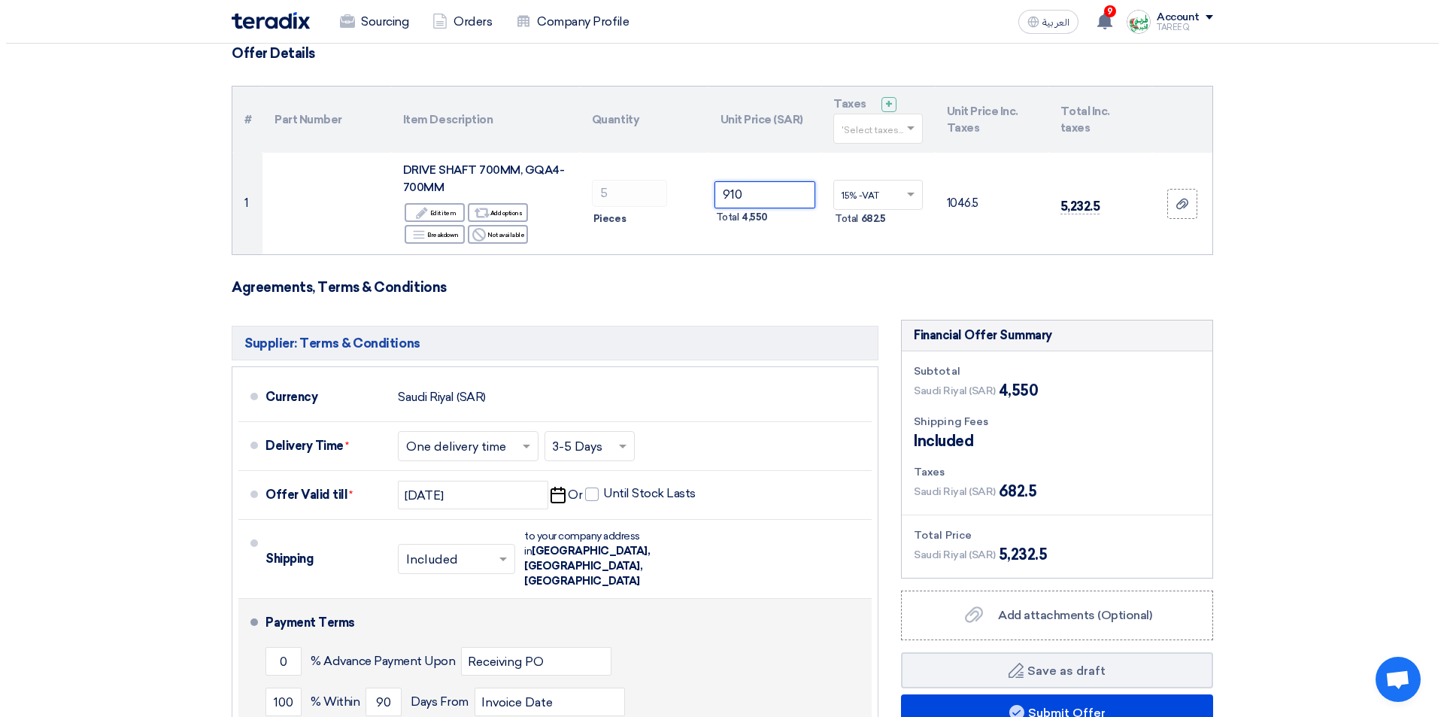
scroll to position [226, 0]
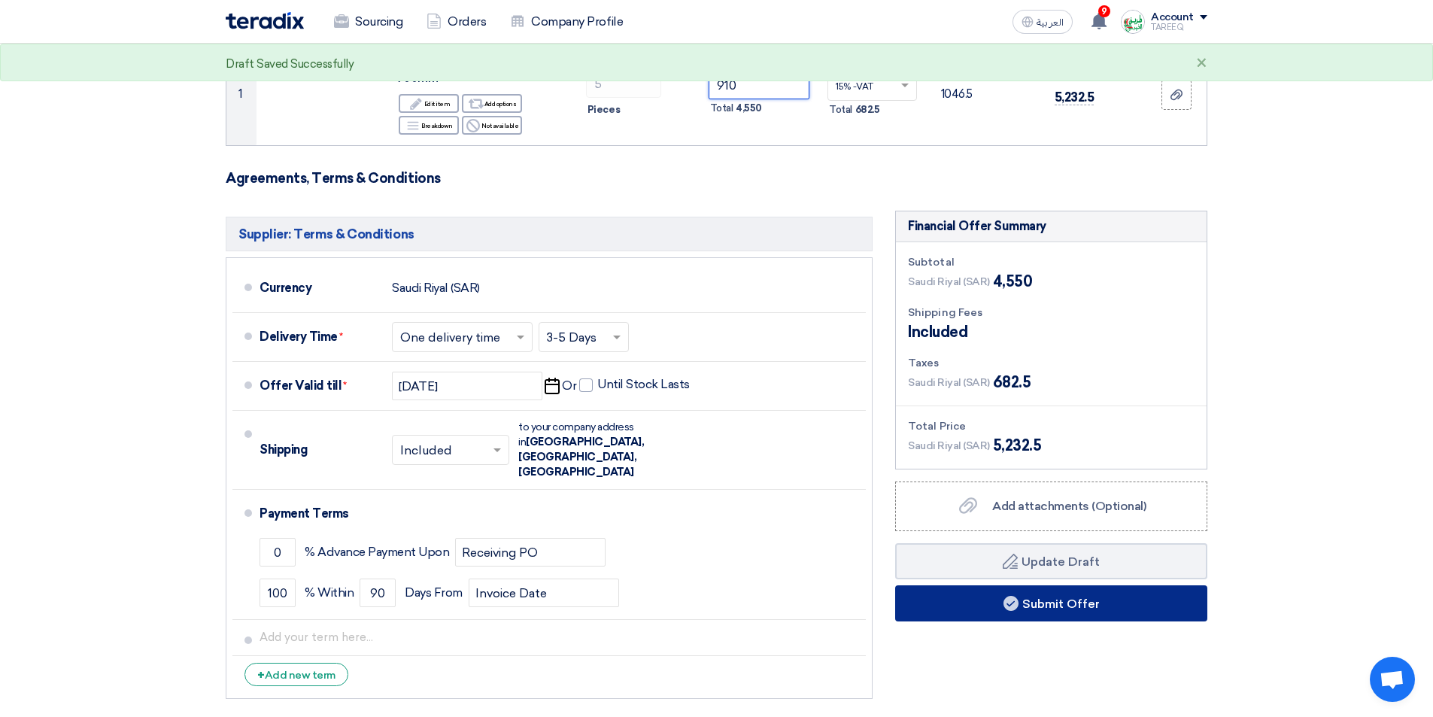
type input "910"
click at [929, 594] on button "Submit Offer" at bounding box center [1051, 603] width 312 height 36
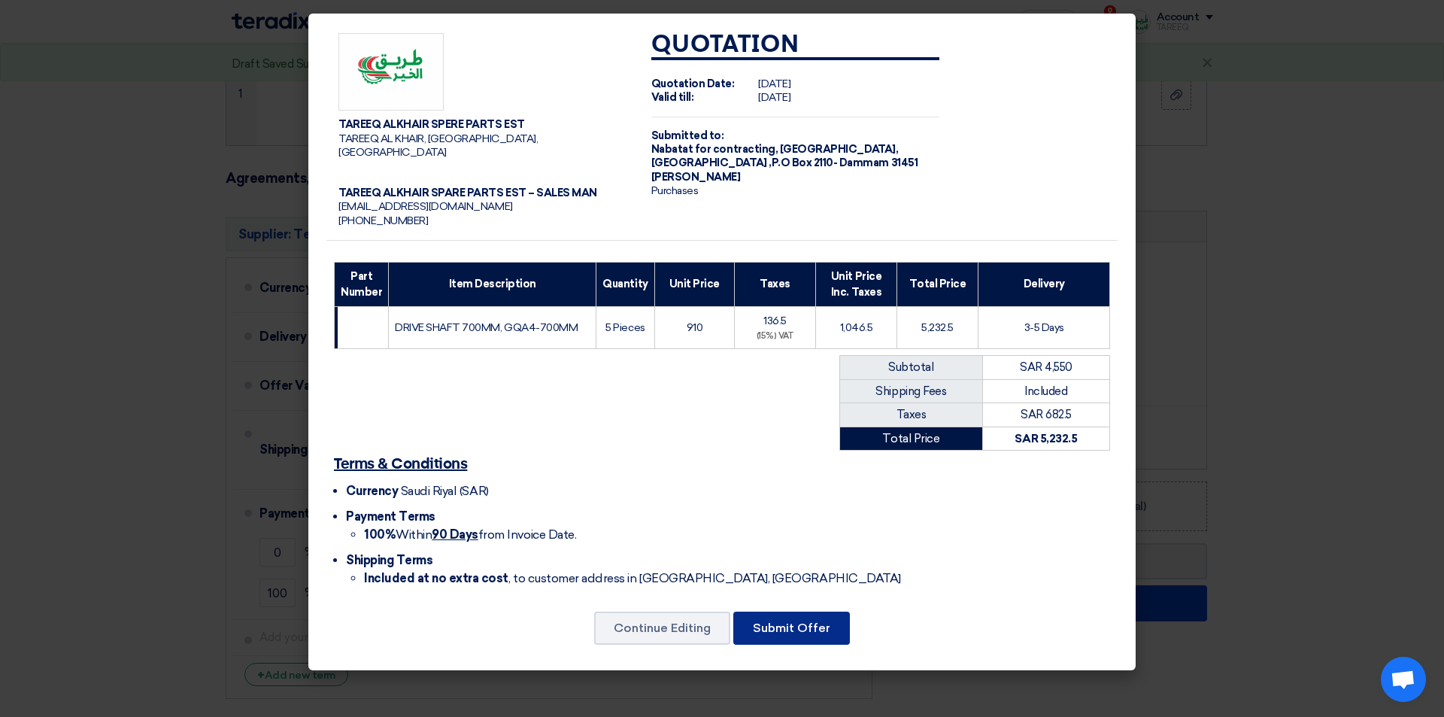
click at [783, 614] on button "Submit Offer" at bounding box center [791, 627] width 117 height 33
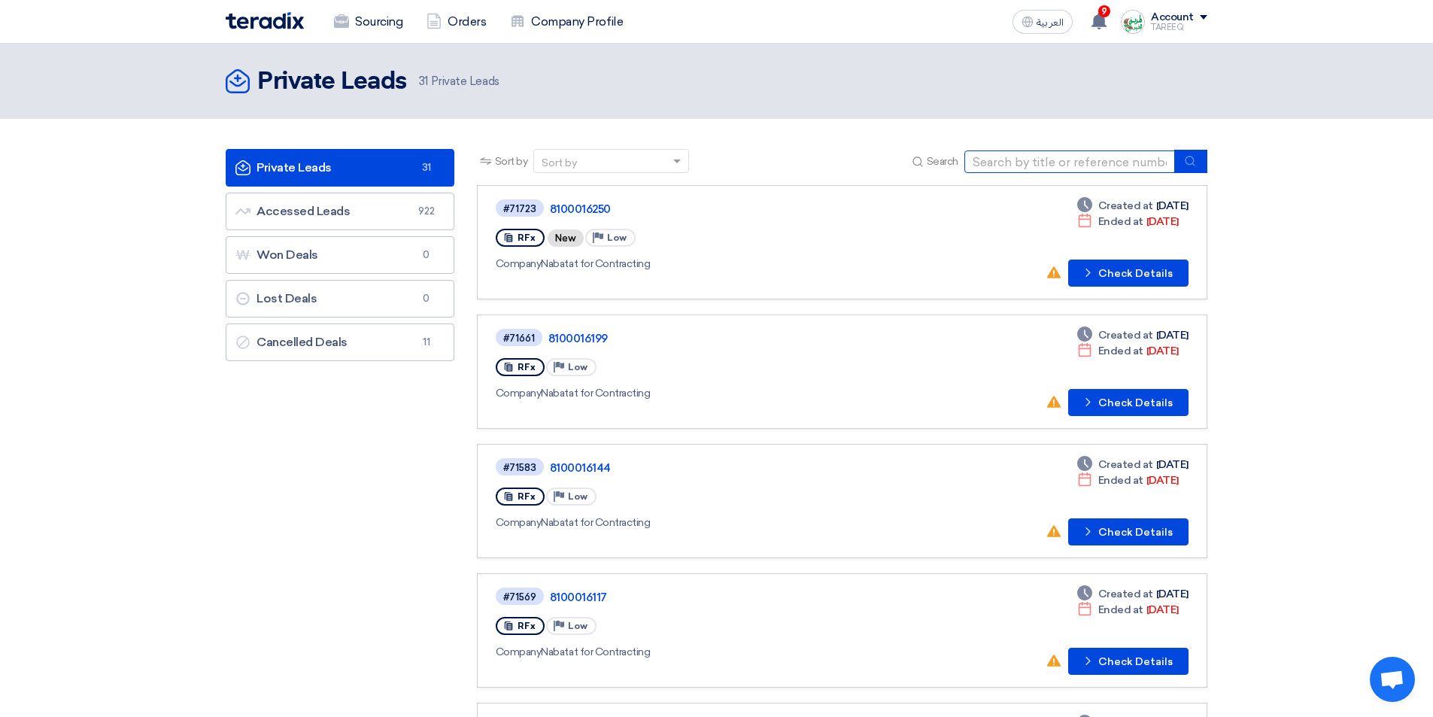
click at [1046, 170] on input at bounding box center [1069, 161] width 211 height 23
type input "71727"
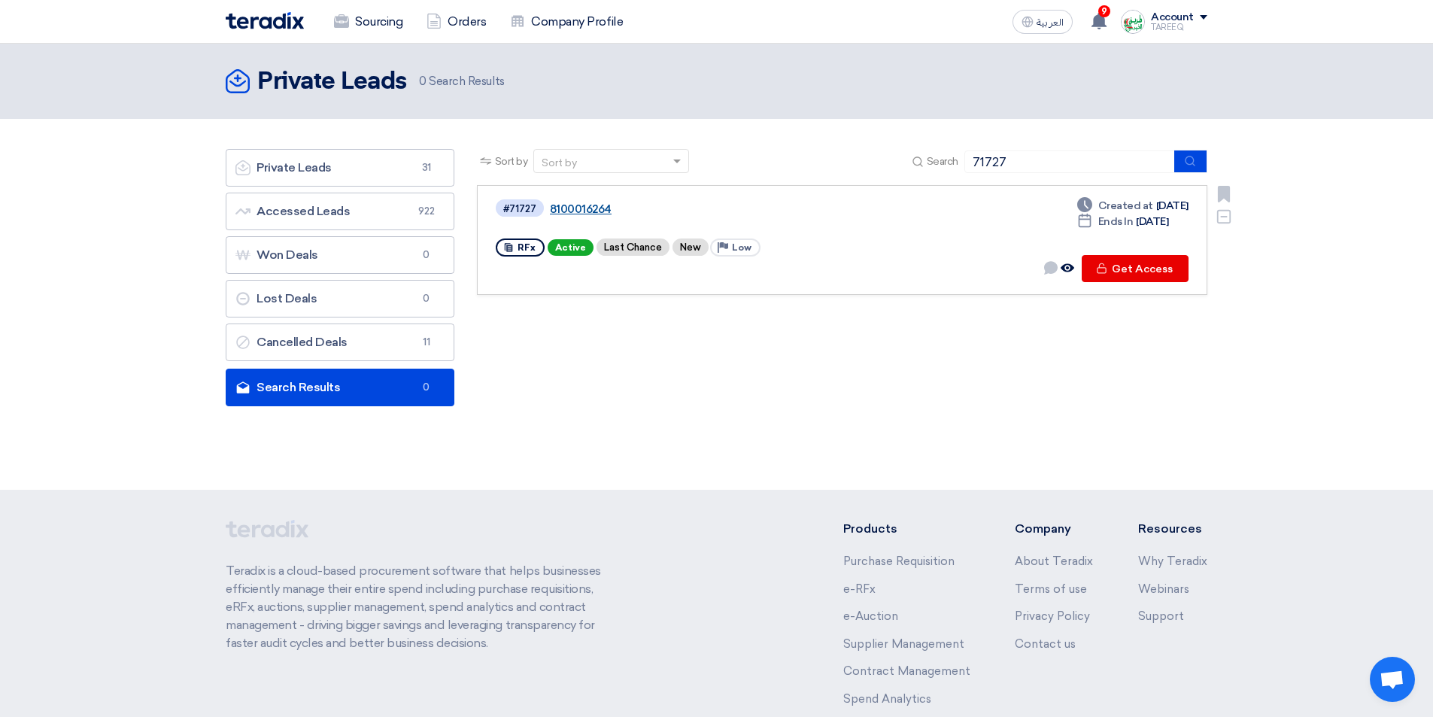
click at [584, 215] on link "8100016264" at bounding box center [738, 209] width 376 height 14
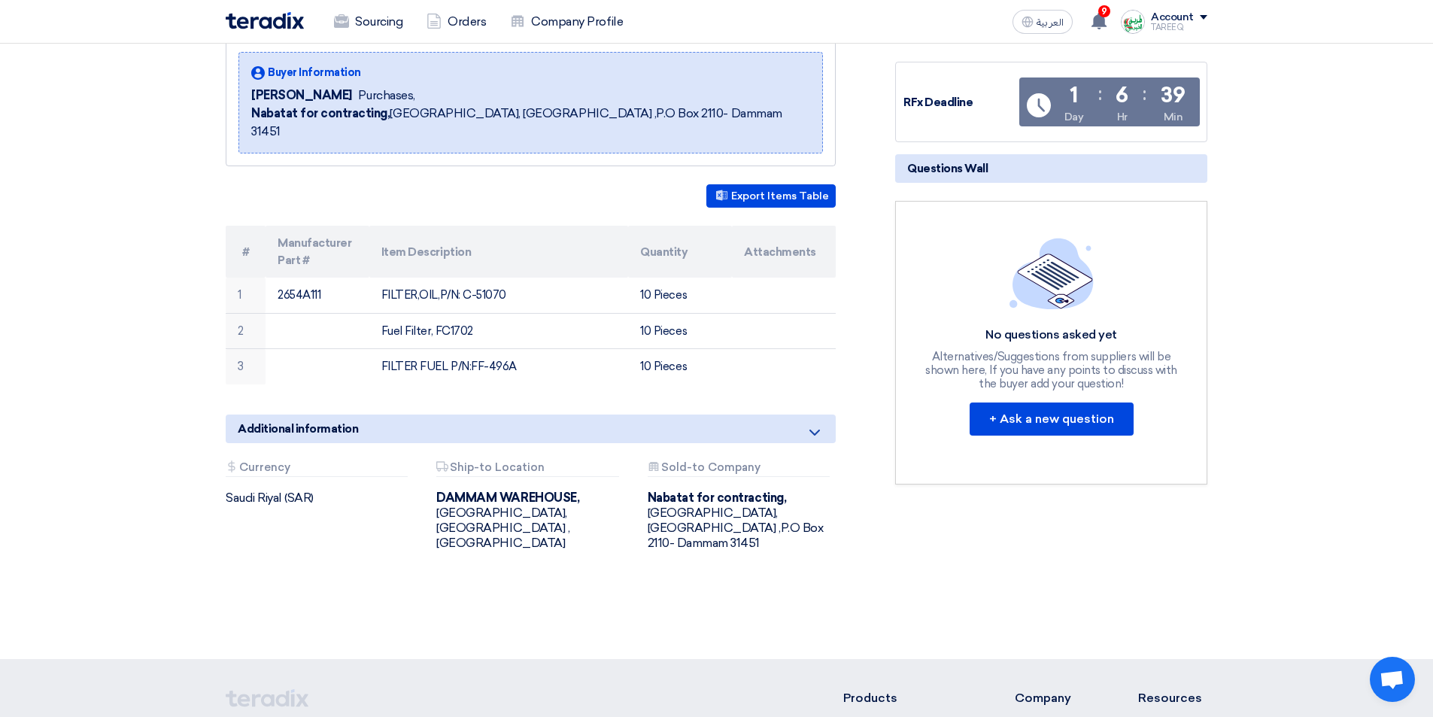
scroll to position [226, 0]
